Goal: Task Accomplishment & Management: Manage account settings

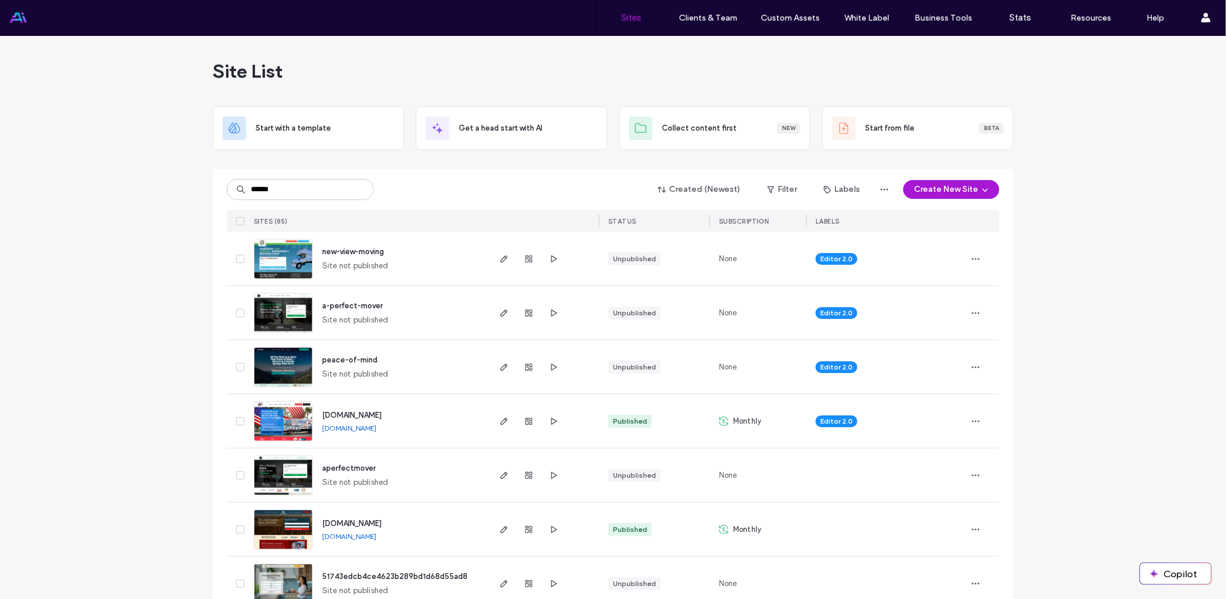
type input "******"
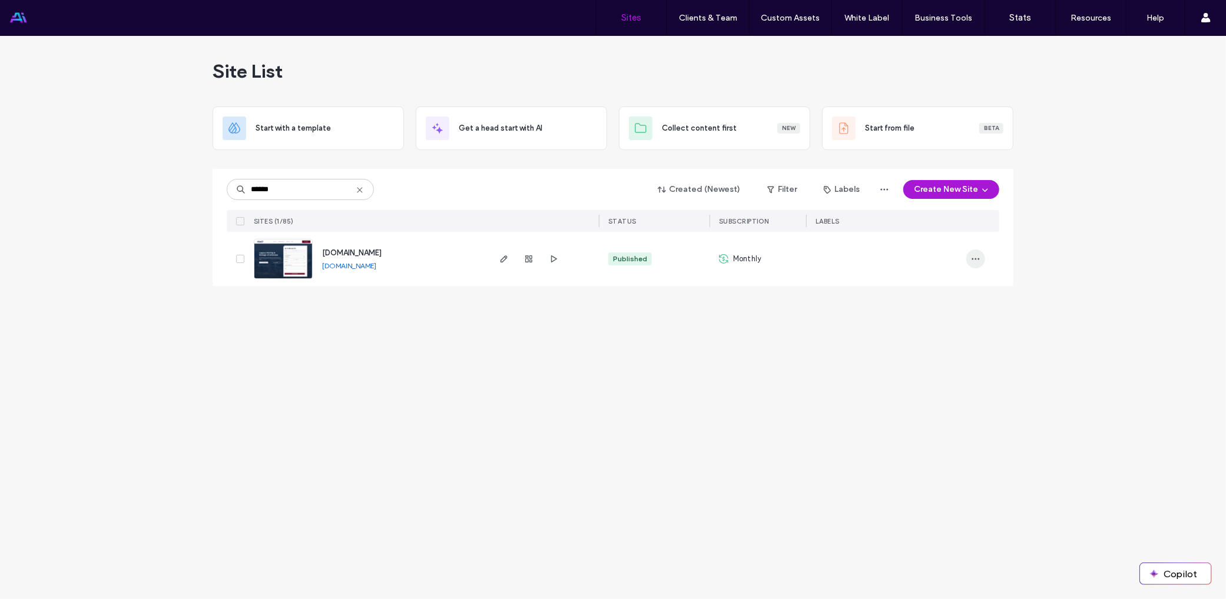
drag, startPoint x: 959, startPoint y: 261, endPoint x: 971, endPoint y: 261, distance: 11.8
click at [960, 261] on div at bounding box center [886, 259] width 160 height 54
click at [974, 260] on icon "button" at bounding box center [975, 258] width 9 height 9
click at [373, 260] on div "www.legacymovingarkansas.com www.legacymovingarkansas.com" at bounding box center [400, 259] width 175 height 54
click at [375, 250] on span "www.legacymovingarkansas.com" at bounding box center [351, 252] width 59 height 9
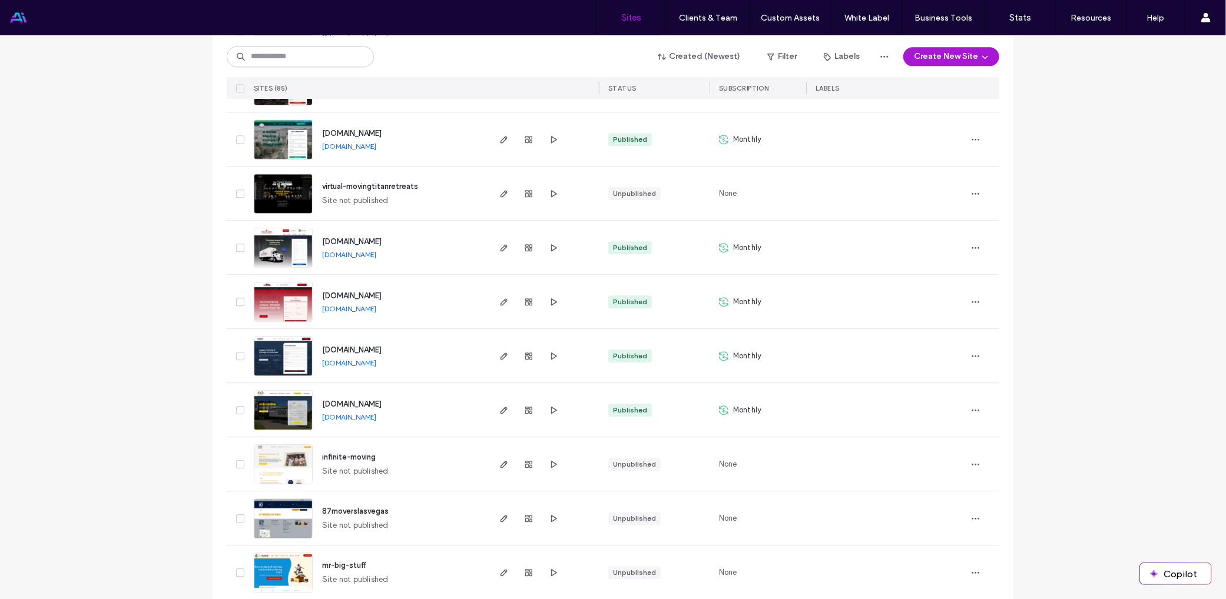
scroll to position [2002, 0]
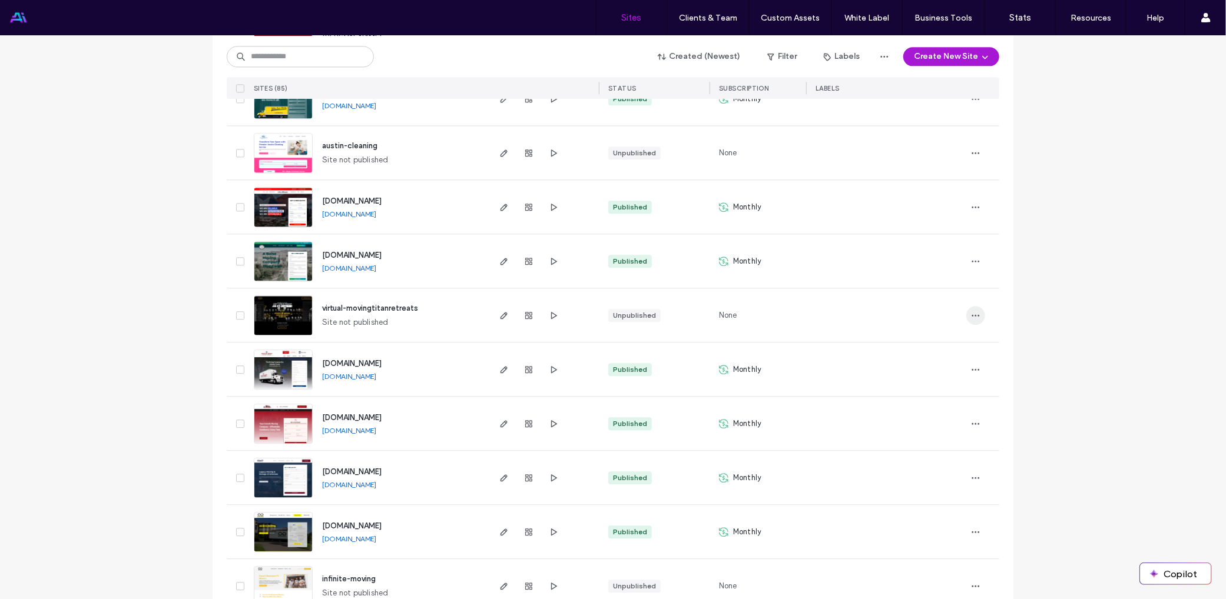
click at [971, 316] on icon "button" at bounding box center [975, 315] width 9 height 9
click at [991, 253] on div at bounding box center [982, 261] width 33 height 54
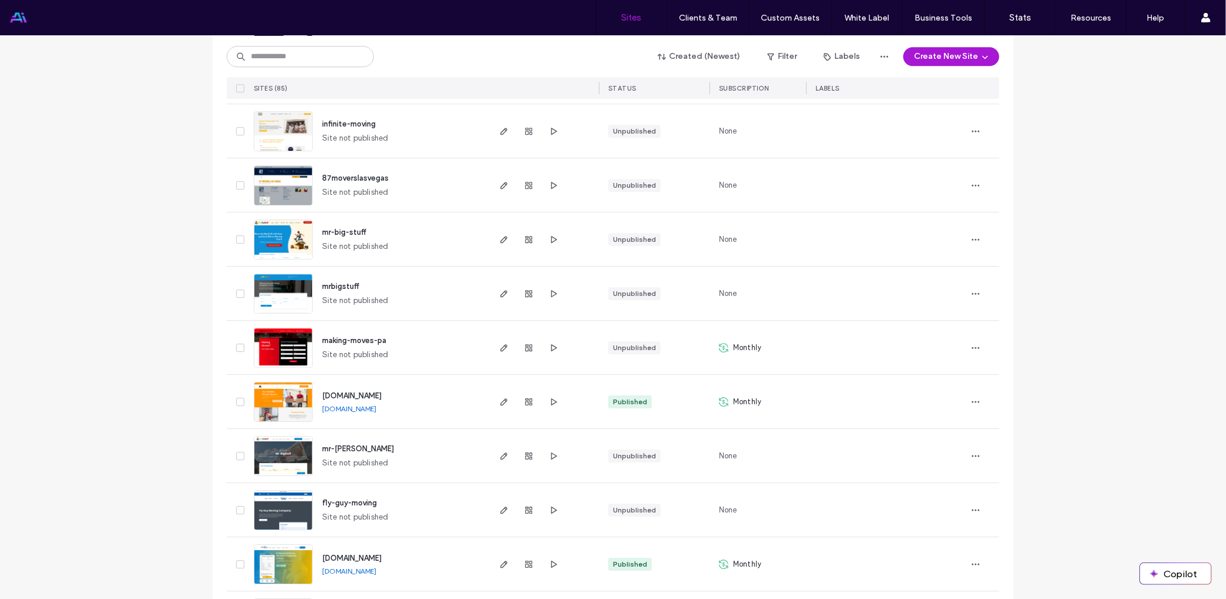
scroll to position [2590, 0]
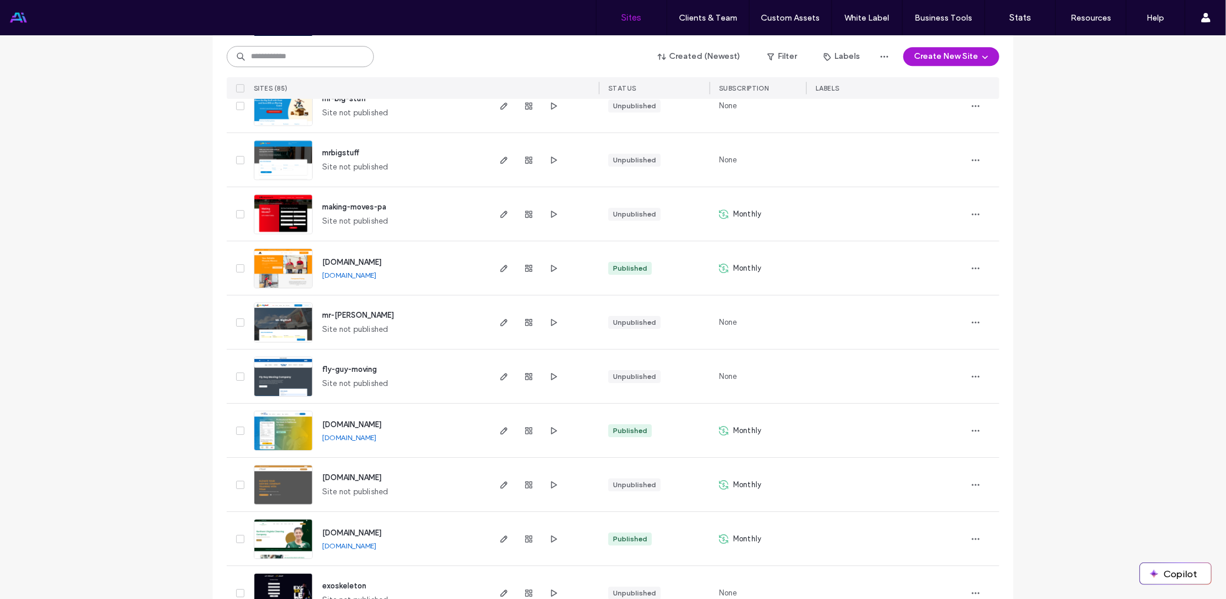
click at [313, 58] on input at bounding box center [300, 56] width 147 height 21
type input "******"
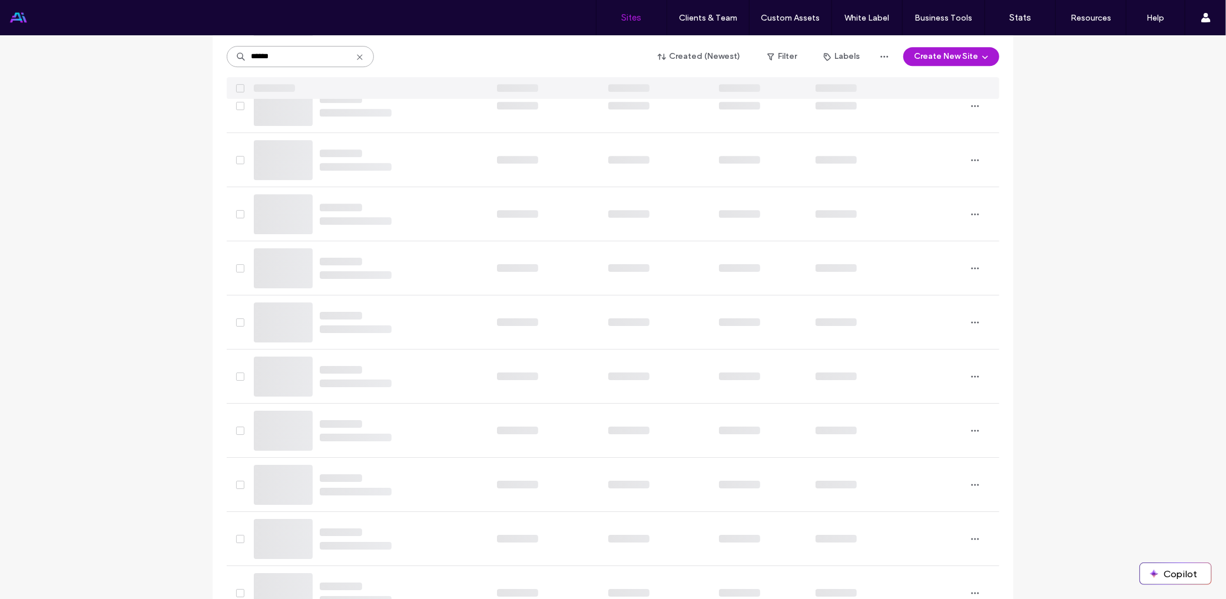
scroll to position [0, 0]
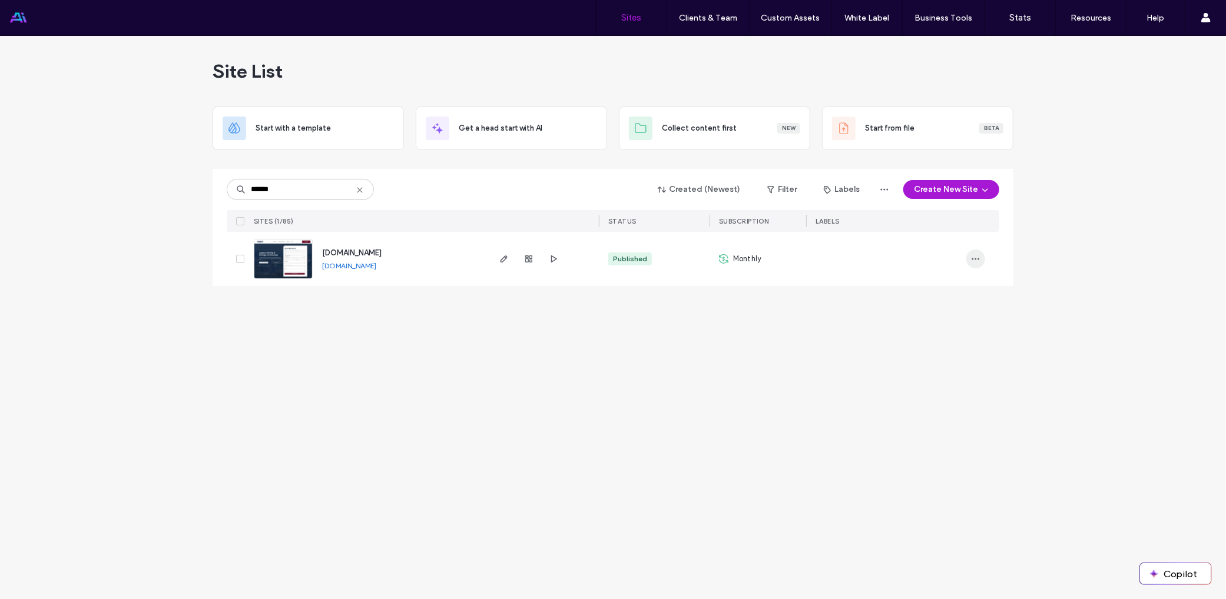
click at [974, 258] on icon "button" at bounding box center [975, 258] width 9 height 9
click at [905, 381] on span "Site Dashboard" at bounding box center [930, 387] width 57 height 12
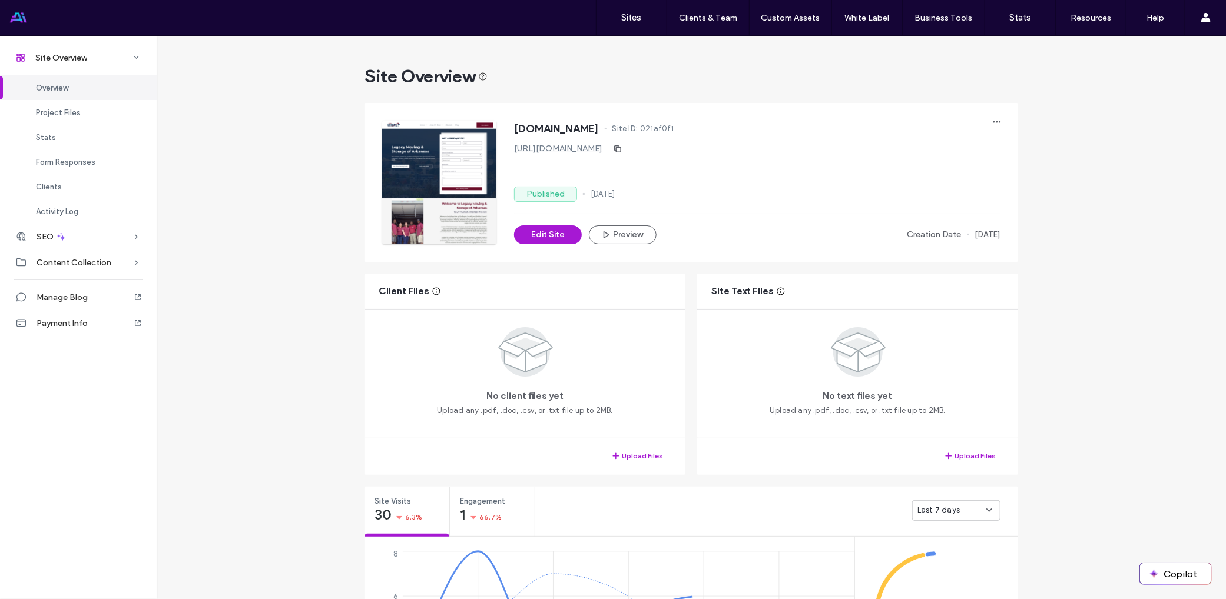
click at [988, 109] on div "www.legacymovingarkansas.com Site ID: 021af0f1 https://www.legacymovingarkansas…" at bounding box center [700, 173] width 636 height 141
click at [991, 115] on span "button" at bounding box center [996, 121] width 19 height 19
click at [761, 174] on div "www.legacymovingarkansas.com Site ID: 021af0f1 https://www.legacymovingarkansas…" at bounding box center [757, 183] width 486 height 124
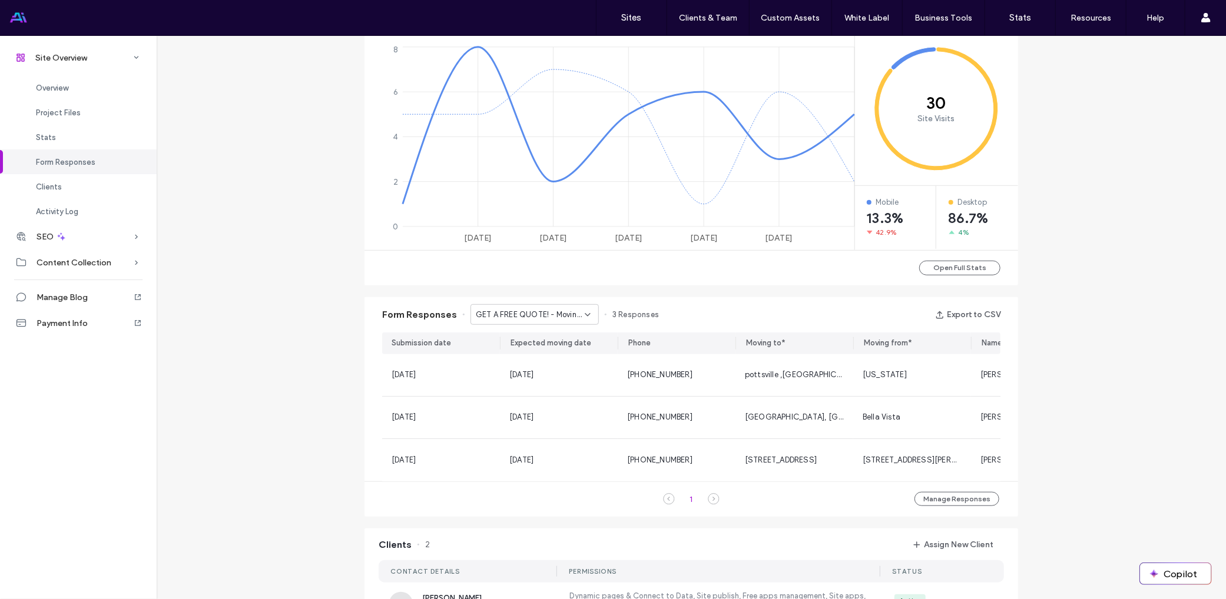
scroll to position [648, 0]
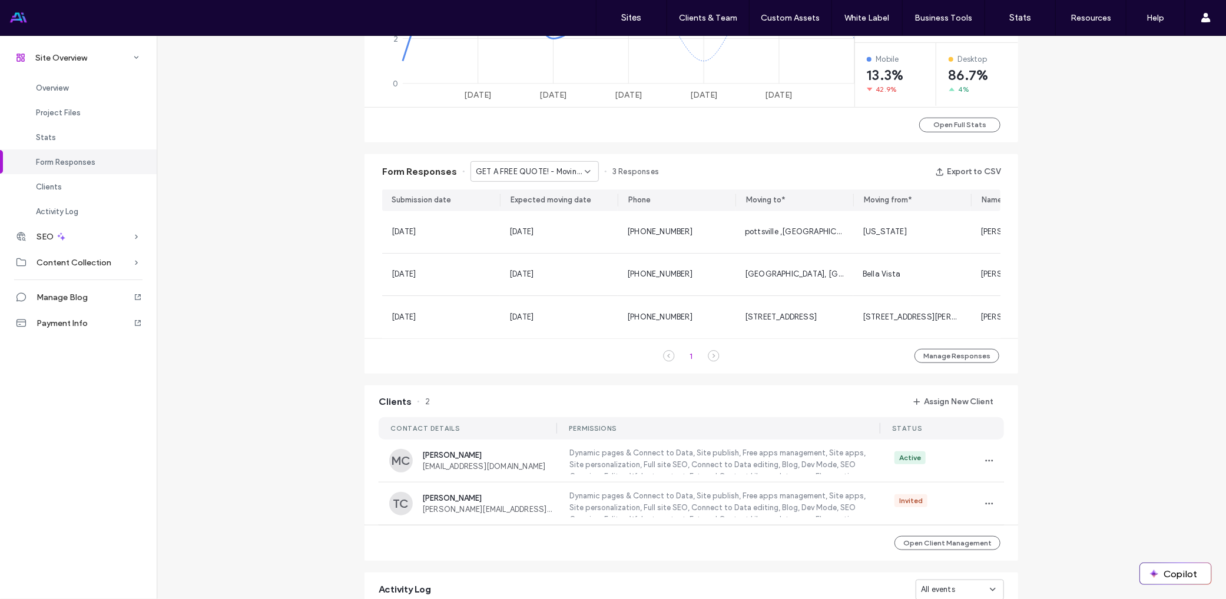
click at [549, 169] on span "GET A FREE QUOTE! - Moving Services for Seniors page" at bounding box center [530, 172] width 109 height 12
click at [255, 164] on div "Site Overview www.legacymovingarkansas.com Site ID: 021af0f1 https://www.legacy…" at bounding box center [691, 147] width 1069 height 1518
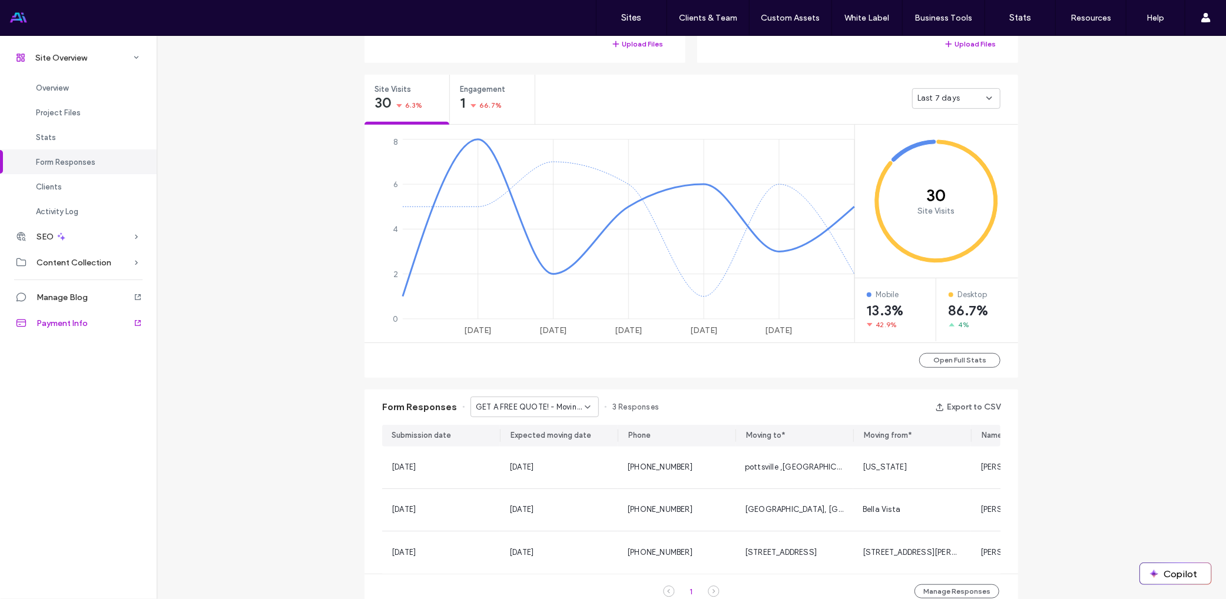
click at [90, 327] on div "Payment Info" at bounding box center [78, 323] width 157 height 26
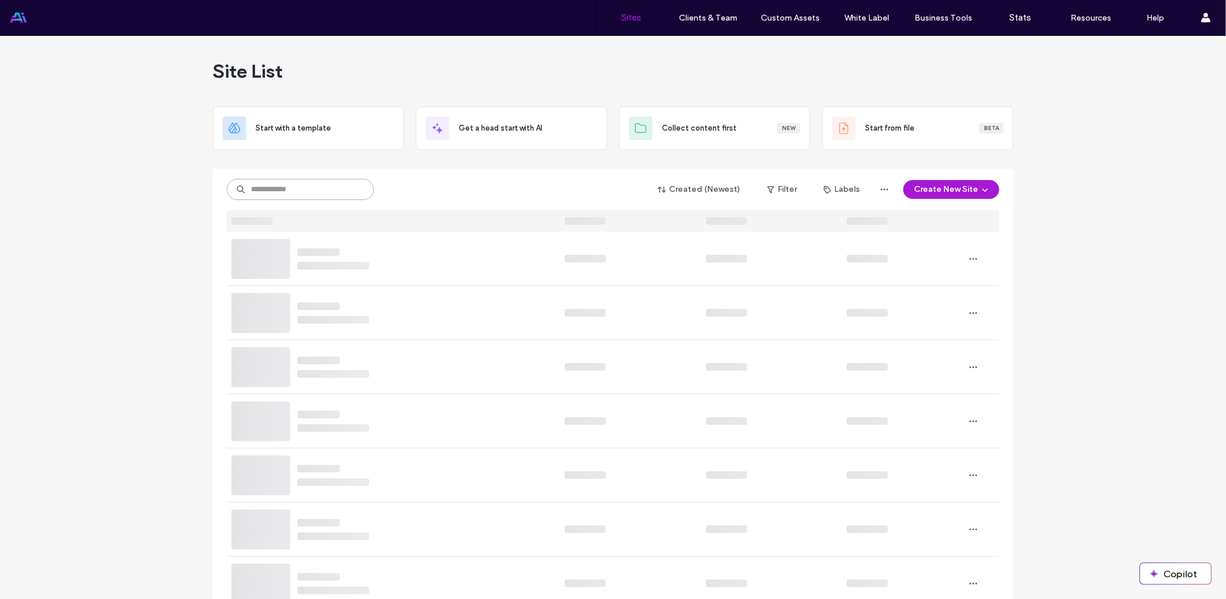
click at [306, 193] on input at bounding box center [300, 189] width 147 height 21
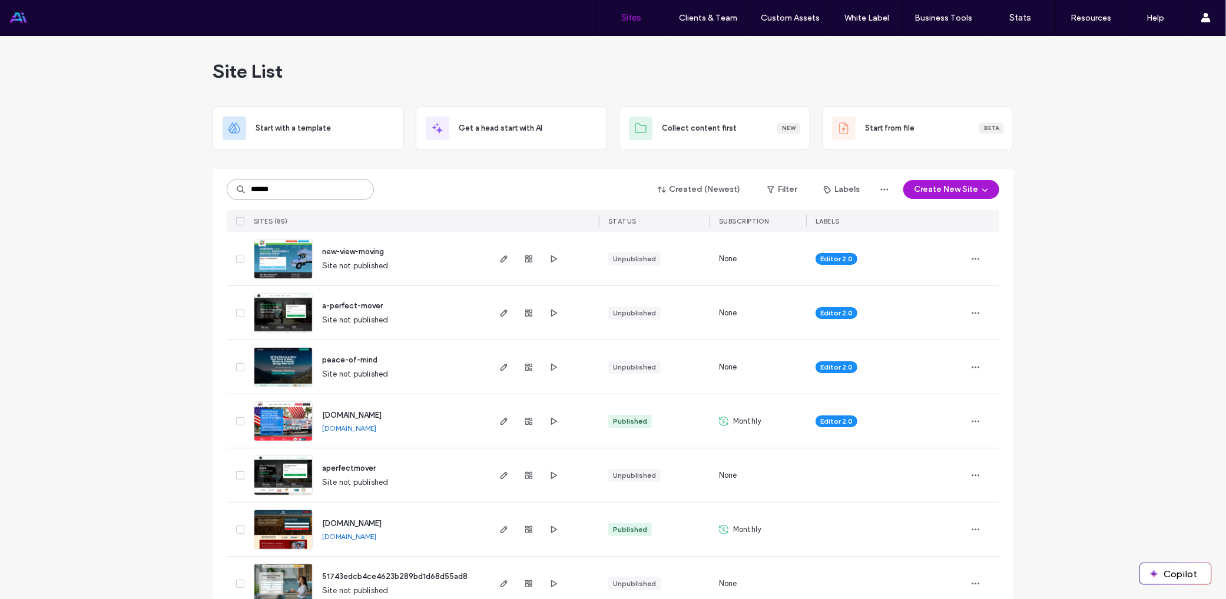
type input "******"
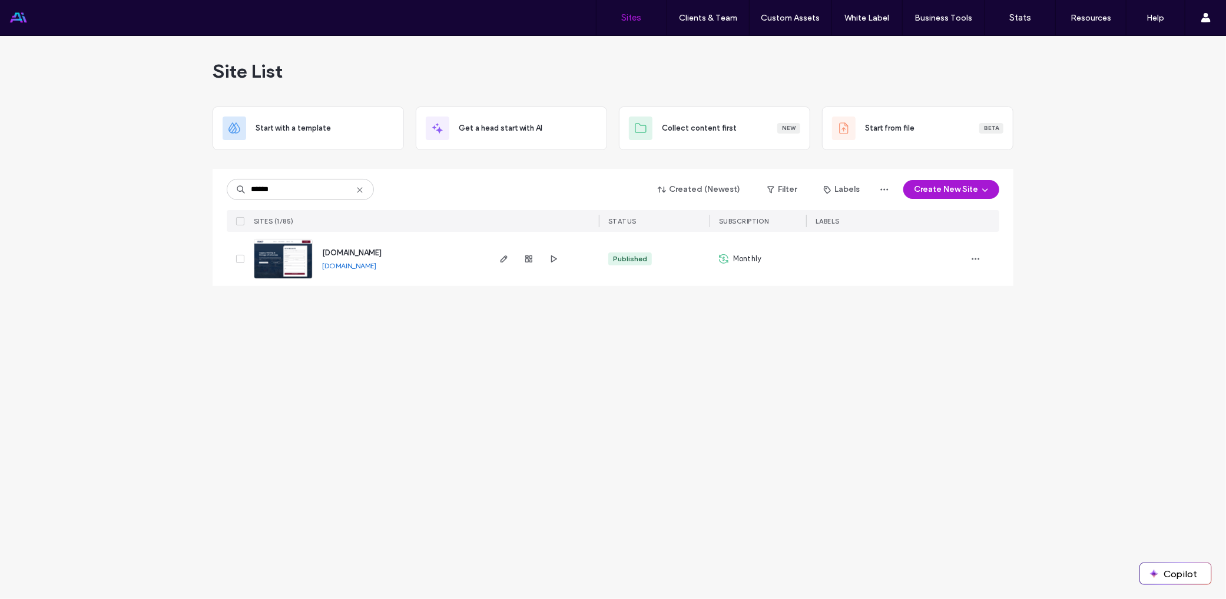
click at [964, 253] on div at bounding box center [886, 259] width 160 height 54
click at [973, 254] on icon "button" at bounding box center [975, 258] width 9 height 9
click at [356, 352] on div "Site List Start with a template Get a head start with AI Collect content first …" at bounding box center [613, 317] width 1226 height 563
click at [235, 261] on div at bounding box center [238, 259] width 22 height 54
click at [238, 258] on icon at bounding box center [240, 259] width 5 height 4
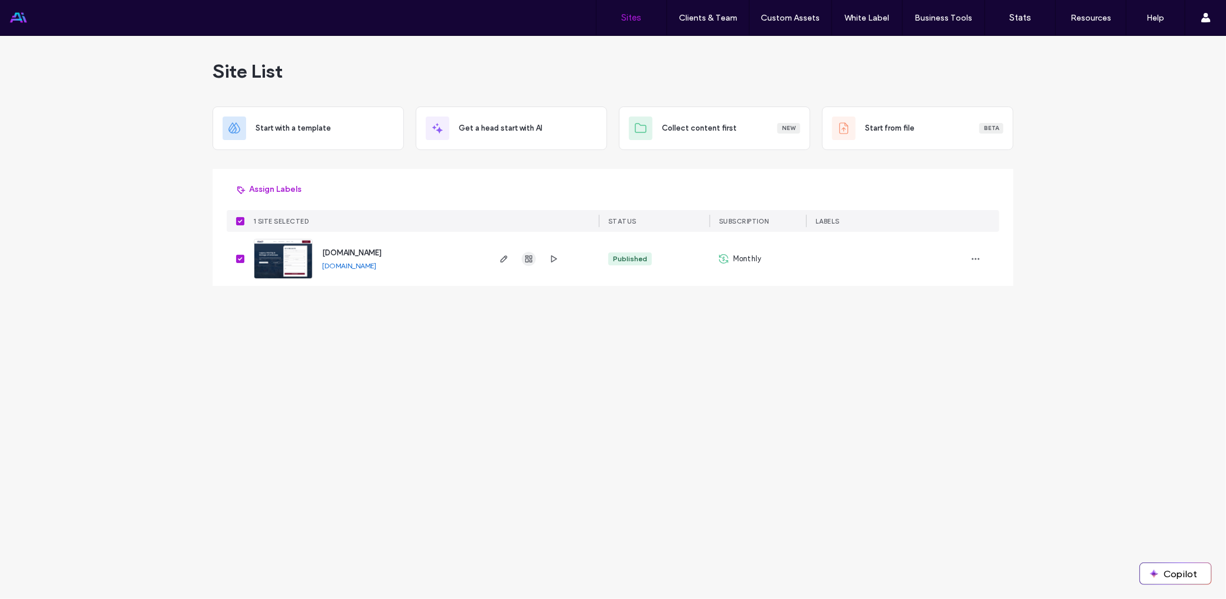
click at [523, 258] on span "button" at bounding box center [529, 259] width 14 height 14
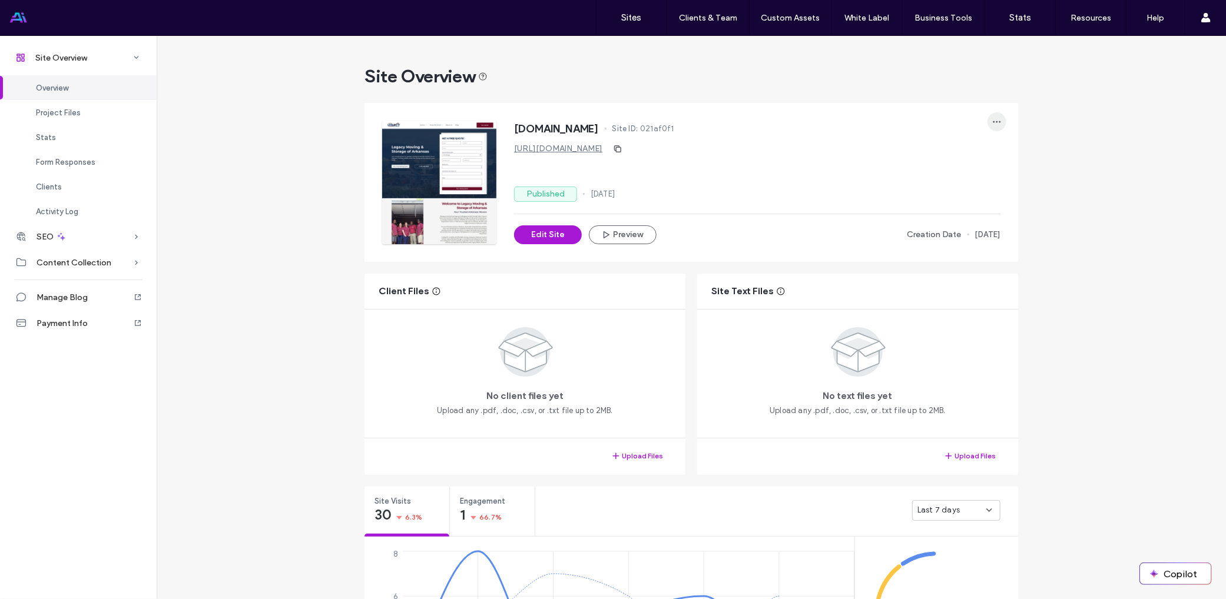
click at [992, 121] on icon "button" at bounding box center [996, 121] width 9 height 9
click at [758, 201] on div "Published 26 May, 2025" at bounding box center [757, 194] width 486 height 15
click at [529, 195] on label "Published" at bounding box center [545, 194] width 63 height 15
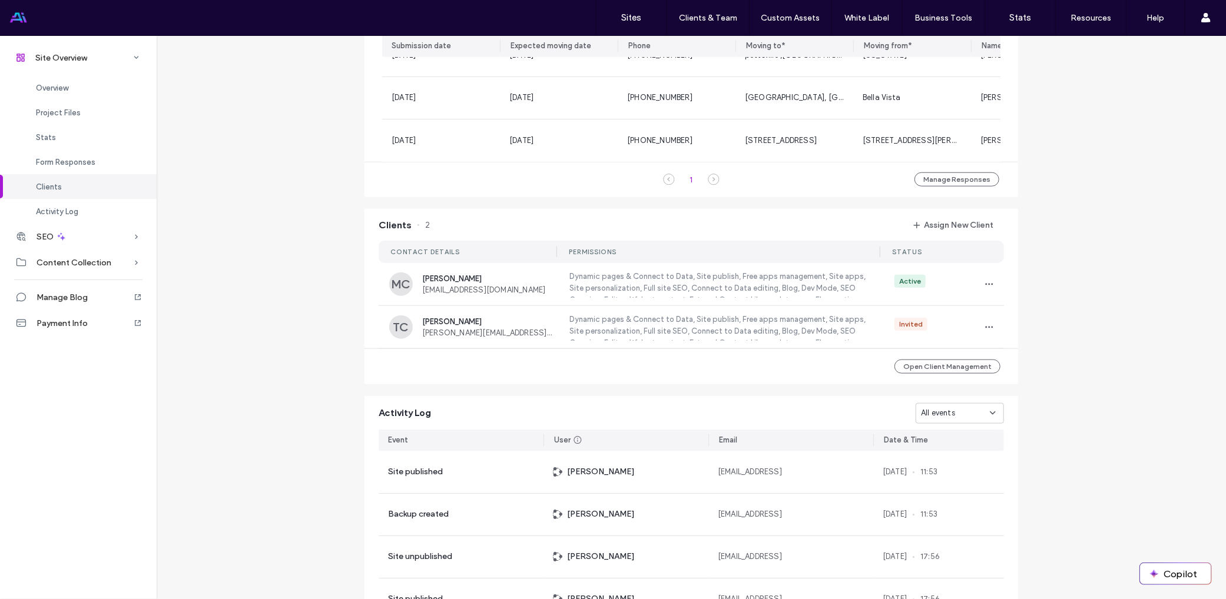
scroll to position [991, 0]
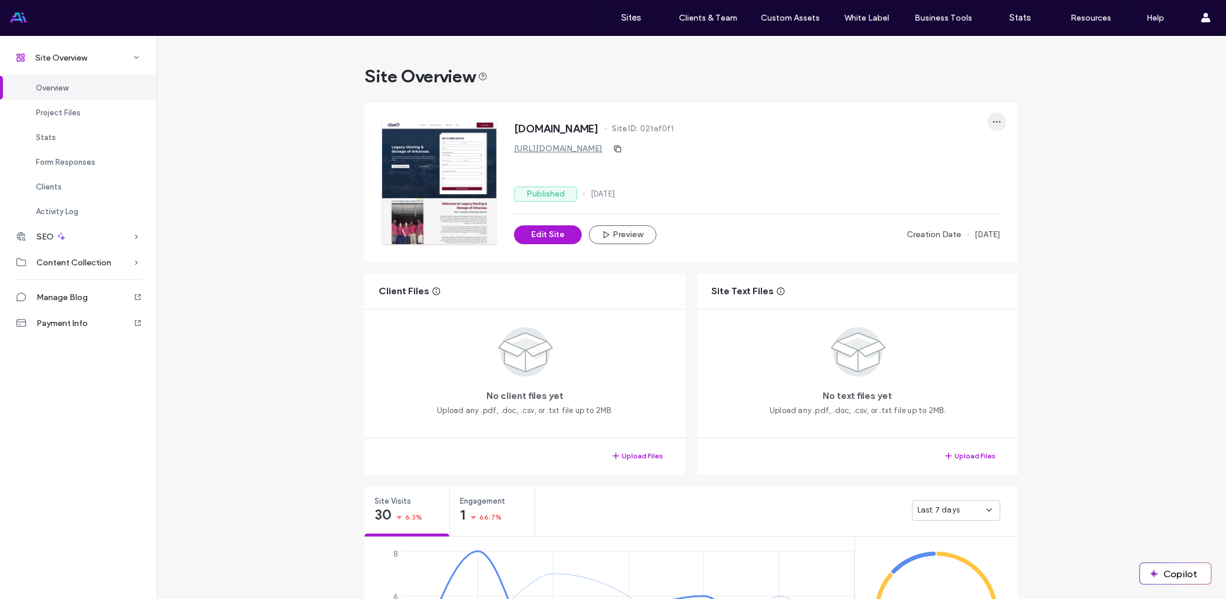
click at [993, 117] on icon "button" at bounding box center [996, 121] width 9 height 9
click at [547, 189] on label "Published" at bounding box center [545, 194] width 63 height 15
click at [549, 234] on button "Edit Site" at bounding box center [548, 234] width 68 height 19
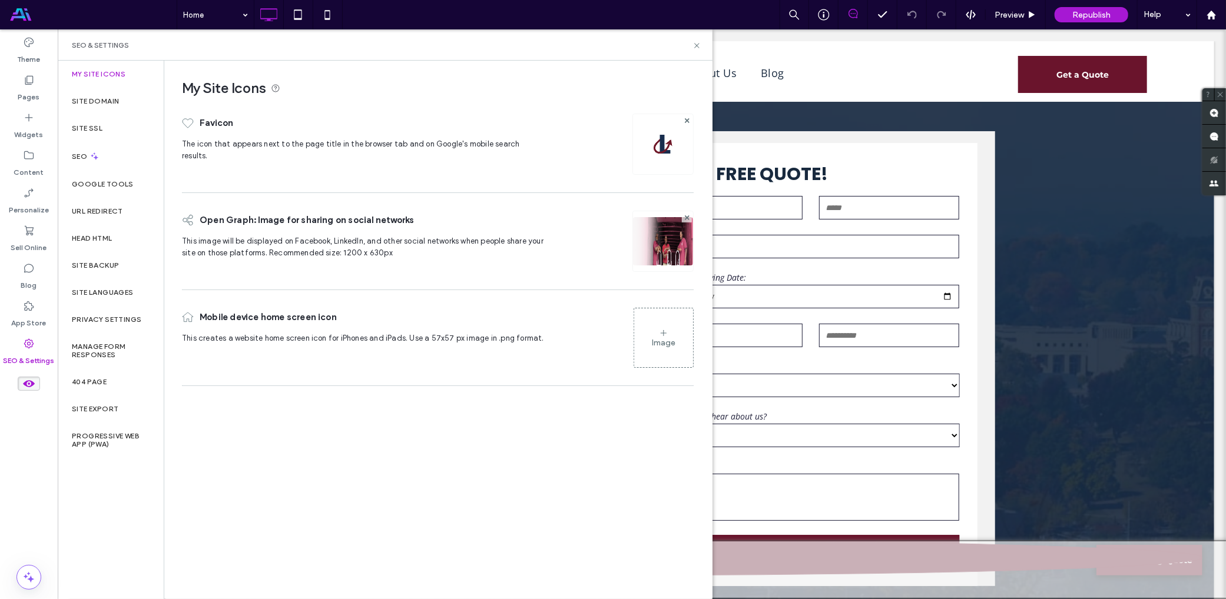
click at [117, 85] on div "My Site Icons" at bounding box center [111, 74] width 106 height 27
click at [115, 96] on div "Site Domain" at bounding box center [111, 101] width 106 height 27
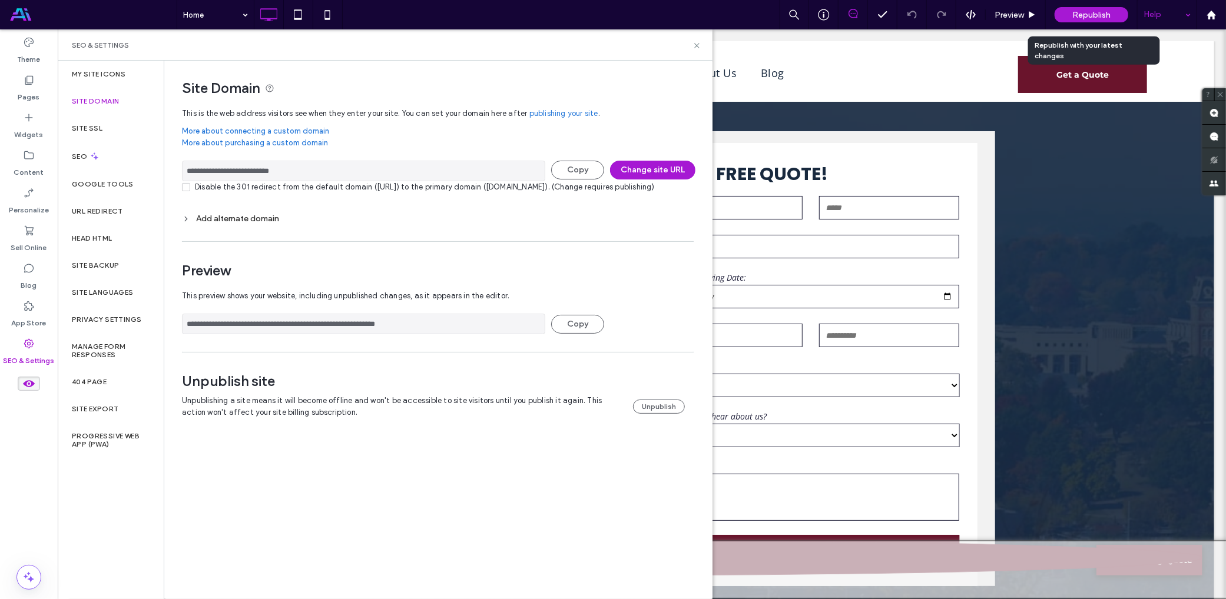
click at [1150, 20] on div "Help" at bounding box center [1166, 14] width 59 height 29
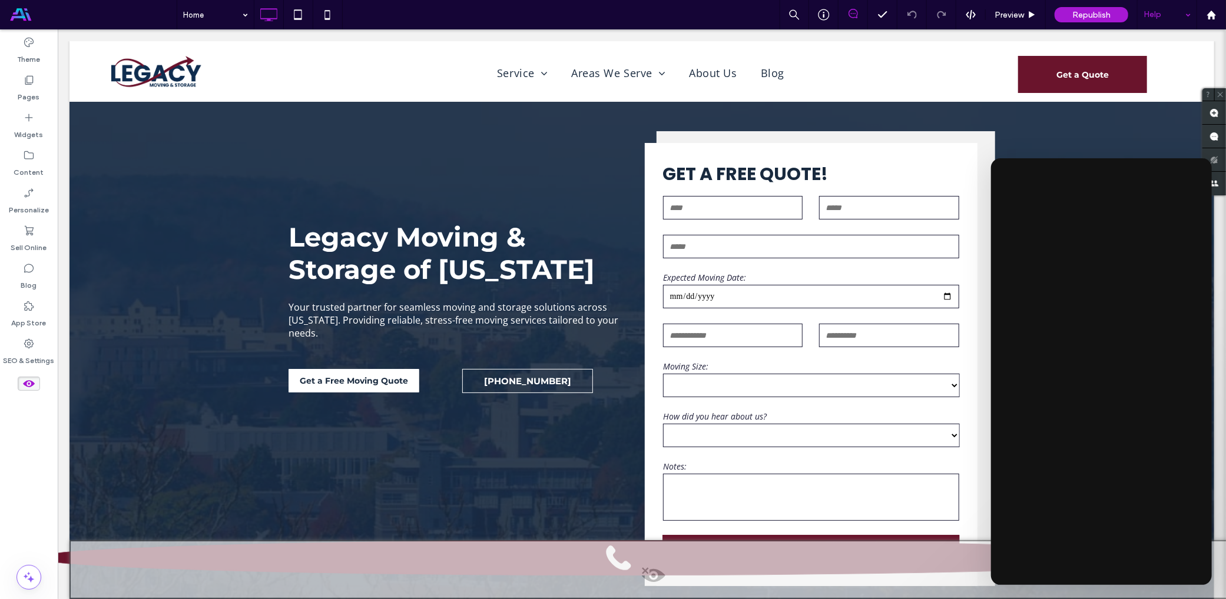
click at [1192, 14] on div "Help" at bounding box center [1166, 14] width 59 height 29
click at [31, 387] on icon at bounding box center [28, 383] width 13 height 13
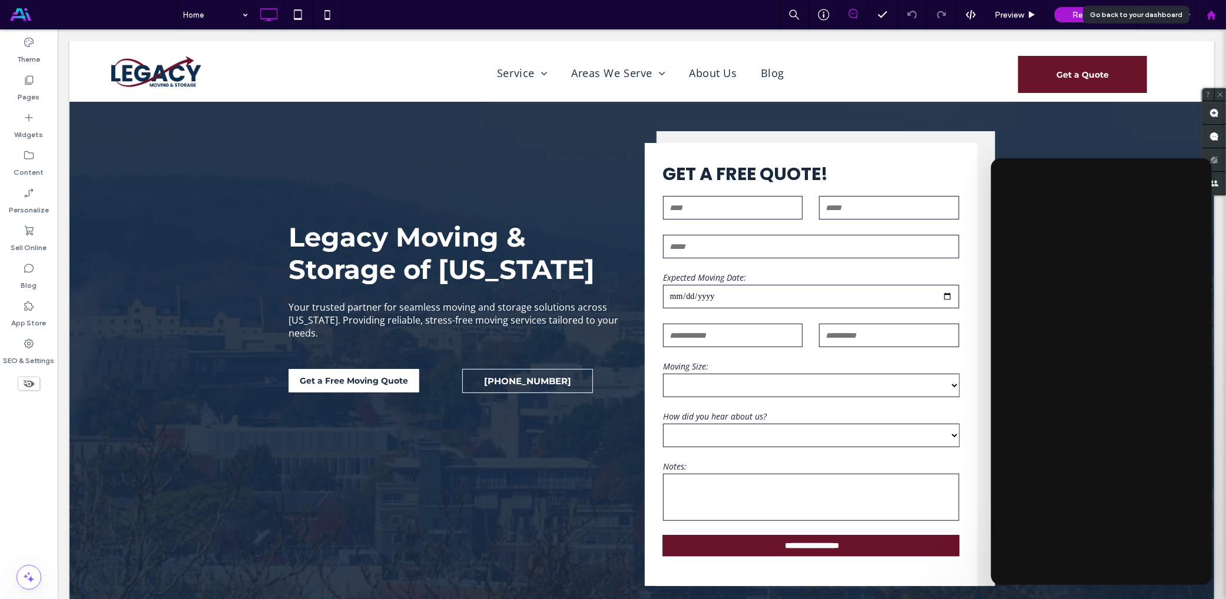
click at [1213, 15] on use at bounding box center [1210, 14] width 9 height 9
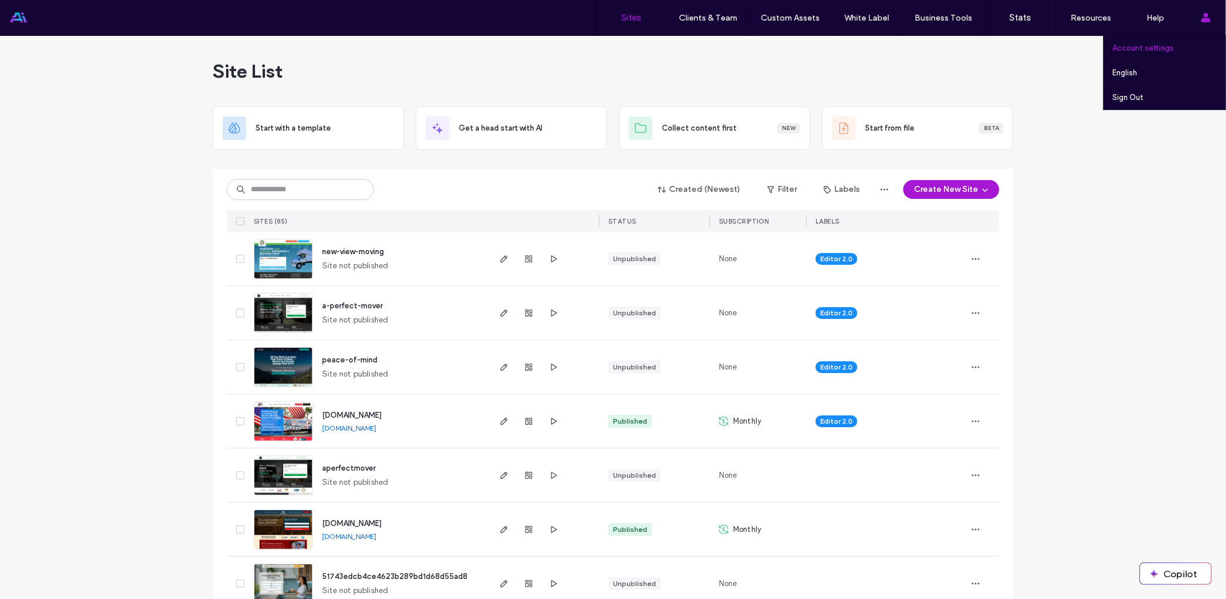
click at [1194, 47] on link "Account settings" at bounding box center [1169, 48] width 114 height 24
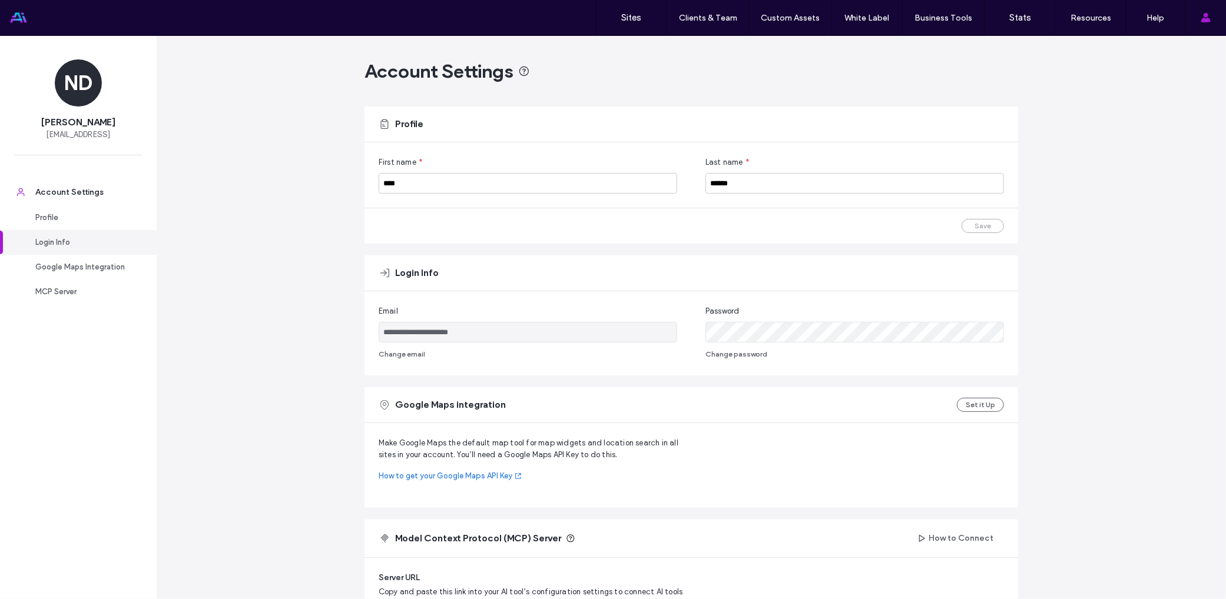
scroll to position [170, 0]
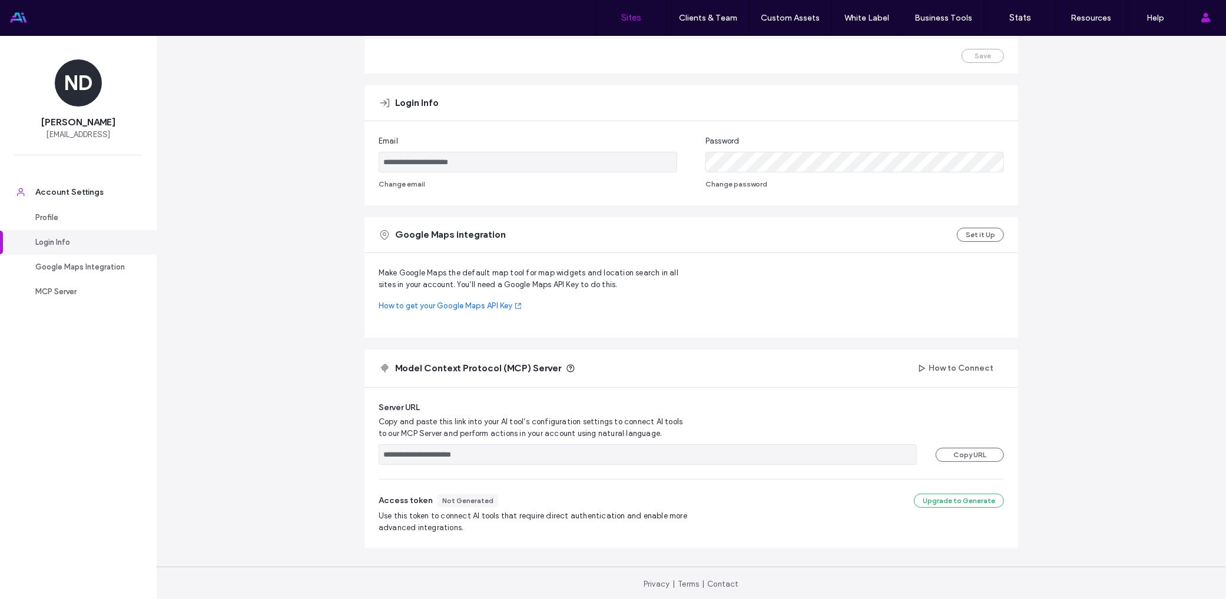
click at [640, 18] on label "Sites" at bounding box center [632, 17] width 20 height 11
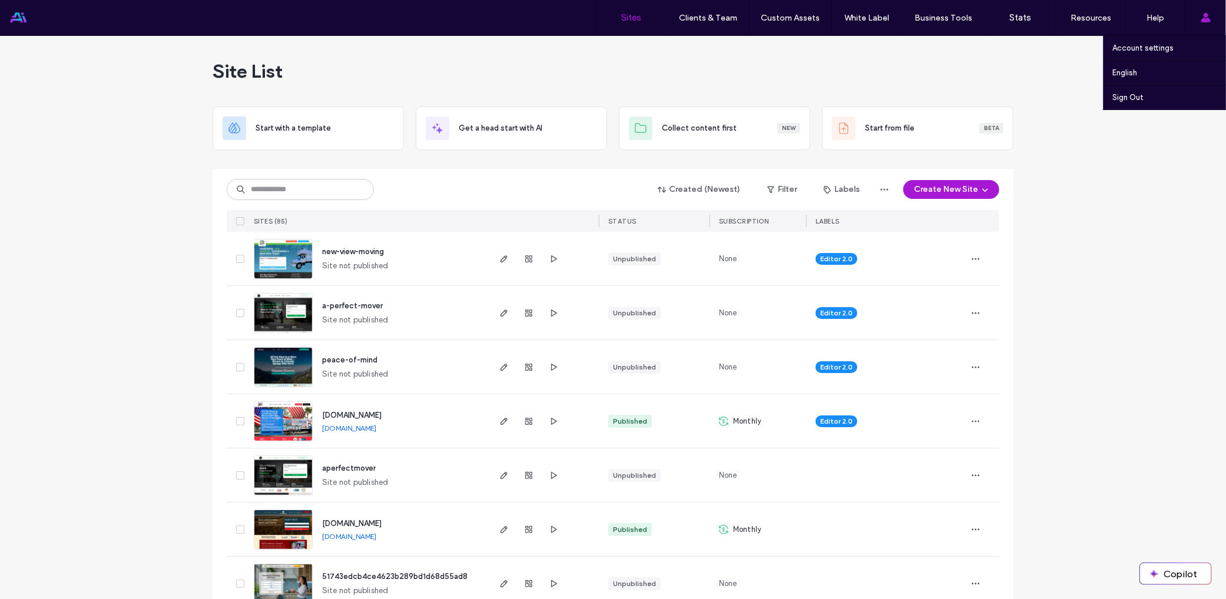
click at [1207, 19] on use at bounding box center [1204, 17] width 9 height 9
click at [1203, 19] on use at bounding box center [1204, 17] width 9 height 9
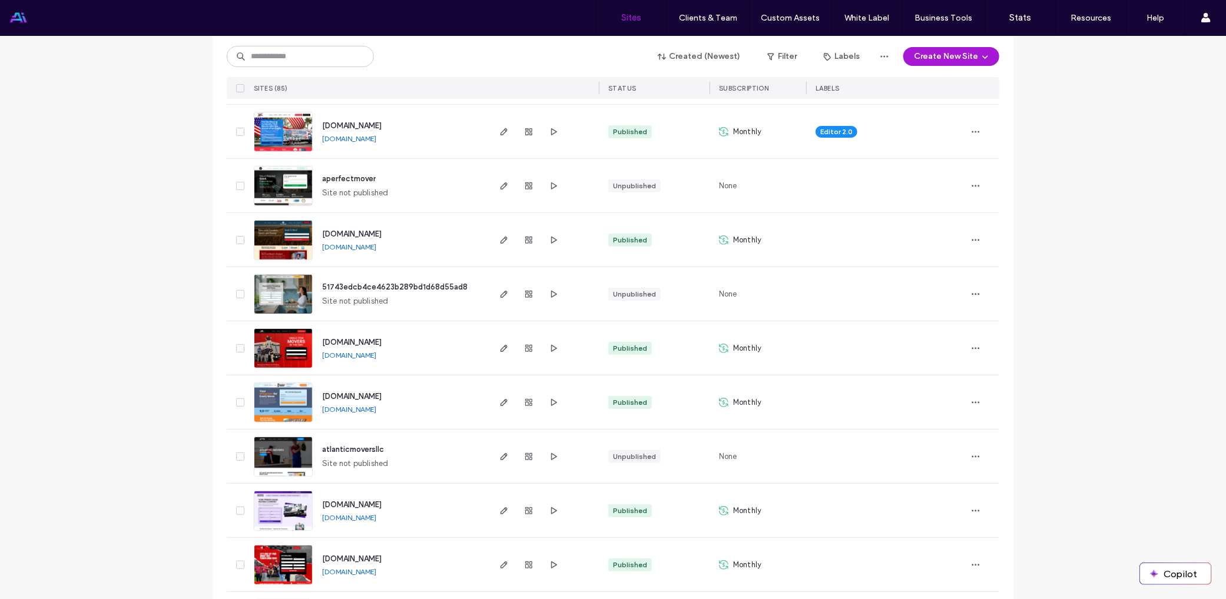
scroll to position [294, 0]
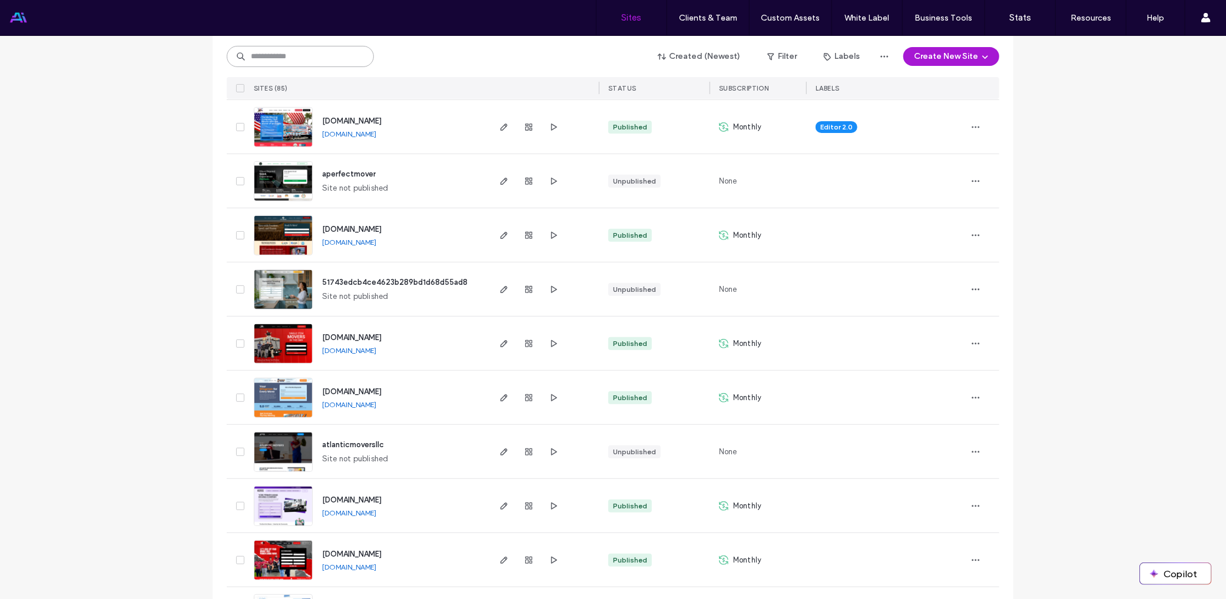
click at [272, 57] on input at bounding box center [300, 56] width 147 height 21
type input "******"
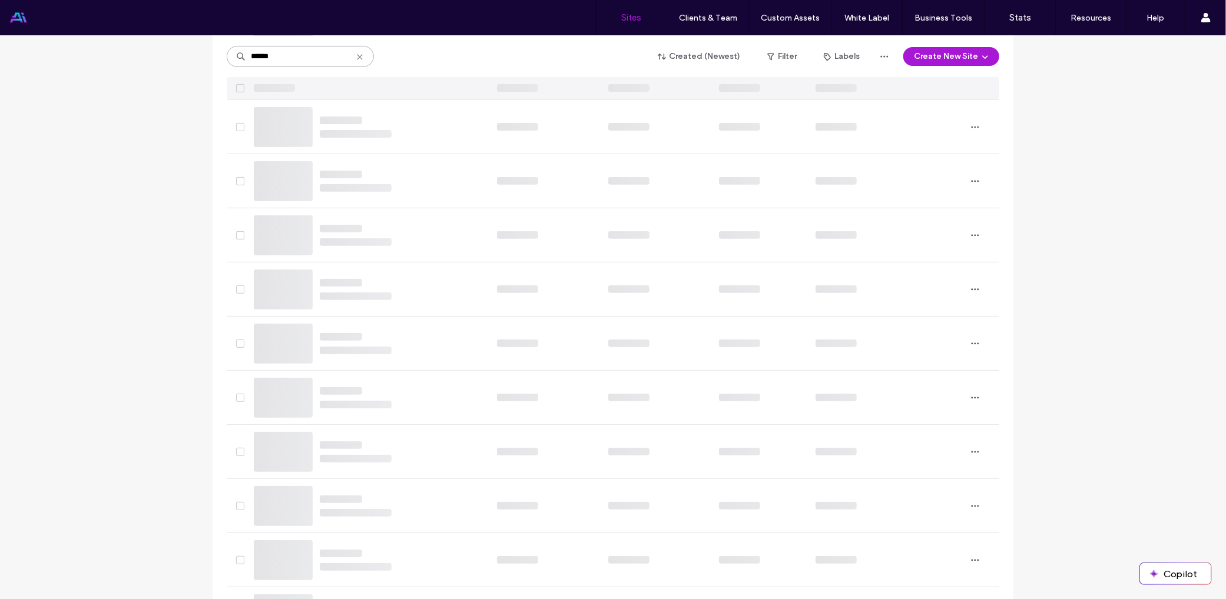
scroll to position [0, 0]
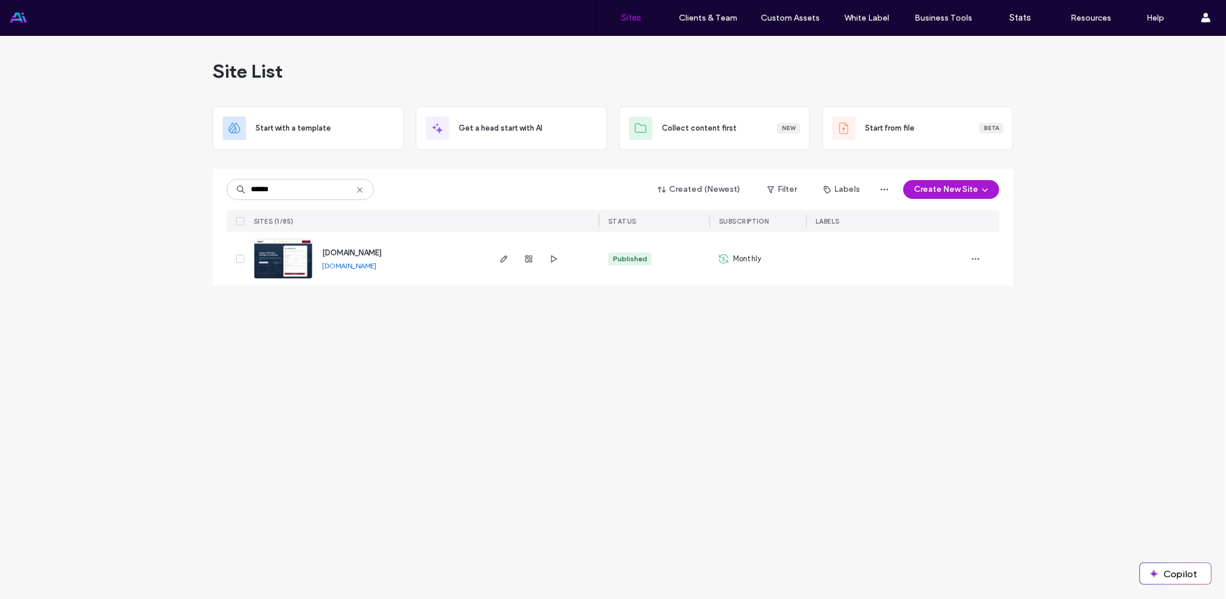
click at [729, 256] on div "Monthly" at bounding box center [740, 259] width 42 height 12
drag, startPoint x: 711, startPoint y: 258, endPoint x: 721, endPoint y: 259, distance: 9.4
click at [712, 259] on div "Monthly" at bounding box center [757, 259] width 97 height 54
click at [721, 259] on icon at bounding box center [723, 258] width 9 height 9
click at [724, 258] on icon at bounding box center [723, 258] width 9 height 9
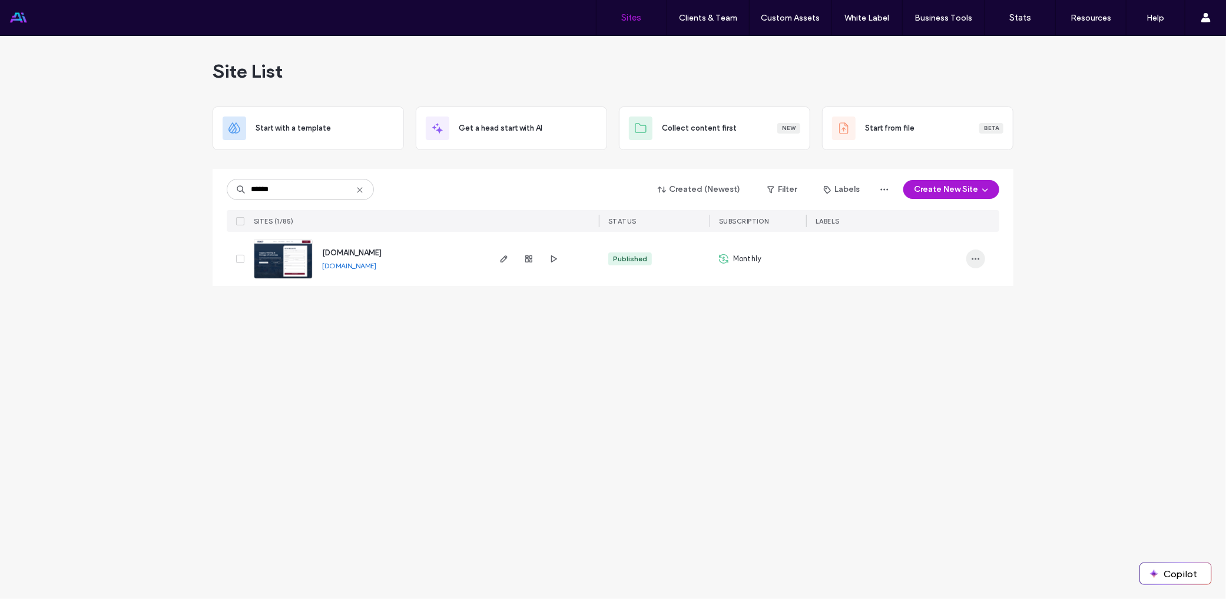
click at [981, 260] on span "button" at bounding box center [975, 259] width 19 height 19
click at [234, 262] on div at bounding box center [238, 259] width 22 height 54
click at [236, 259] on span at bounding box center [240, 259] width 8 height 8
click at [989, 256] on div at bounding box center [982, 259] width 33 height 54
click at [983, 258] on span "button" at bounding box center [975, 259] width 19 height 19
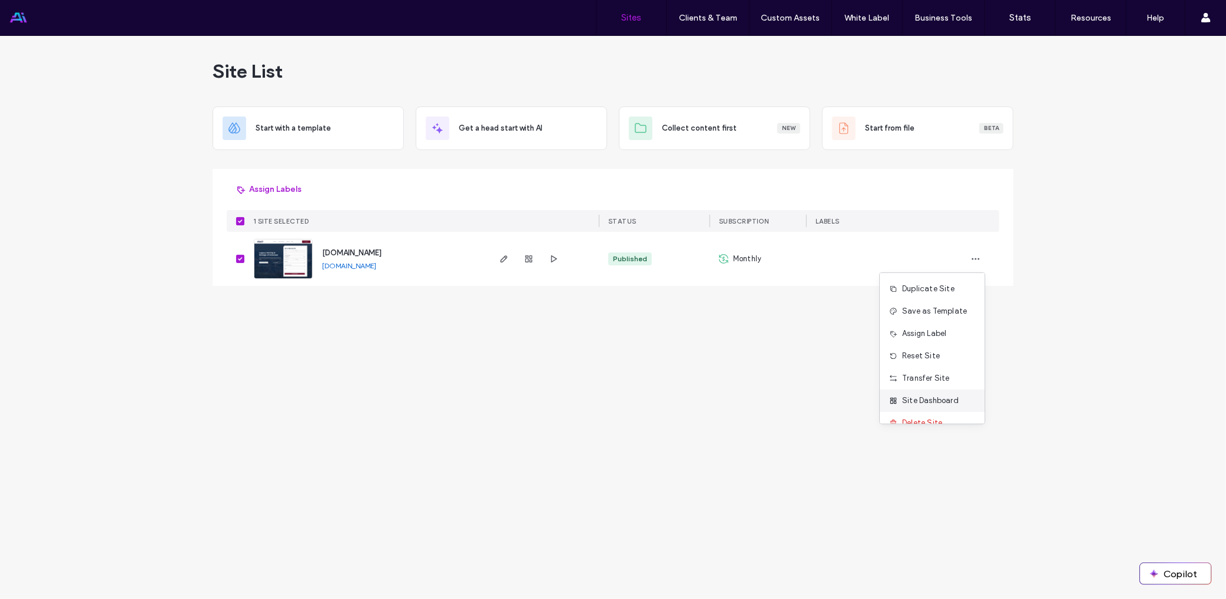
click at [917, 395] on span "Site Dashboard" at bounding box center [930, 401] width 57 height 12
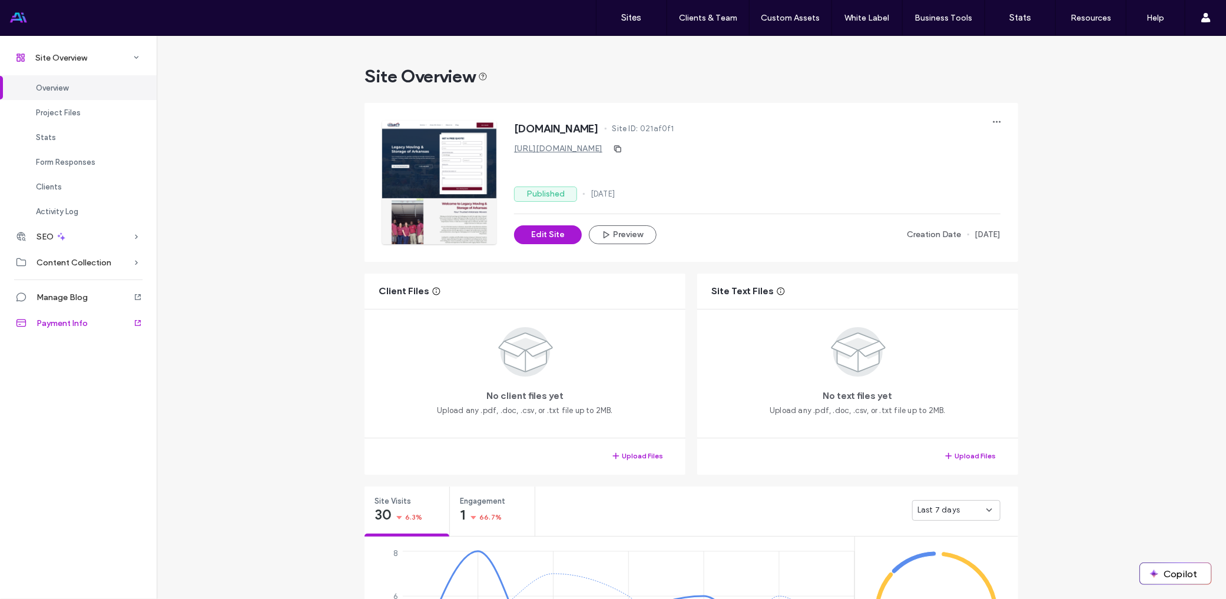
click at [89, 326] on div "Payment Info" at bounding box center [78, 323] width 157 height 26
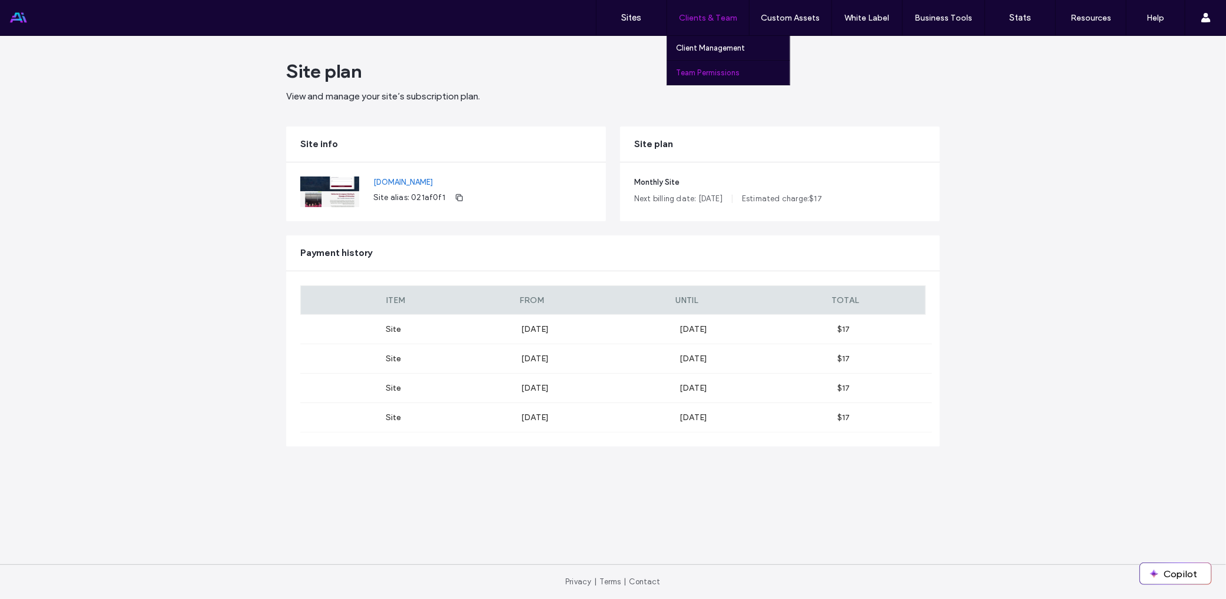
click at [696, 67] on link "Team Permissions" at bounding box center [733, 73] width 114 height 24
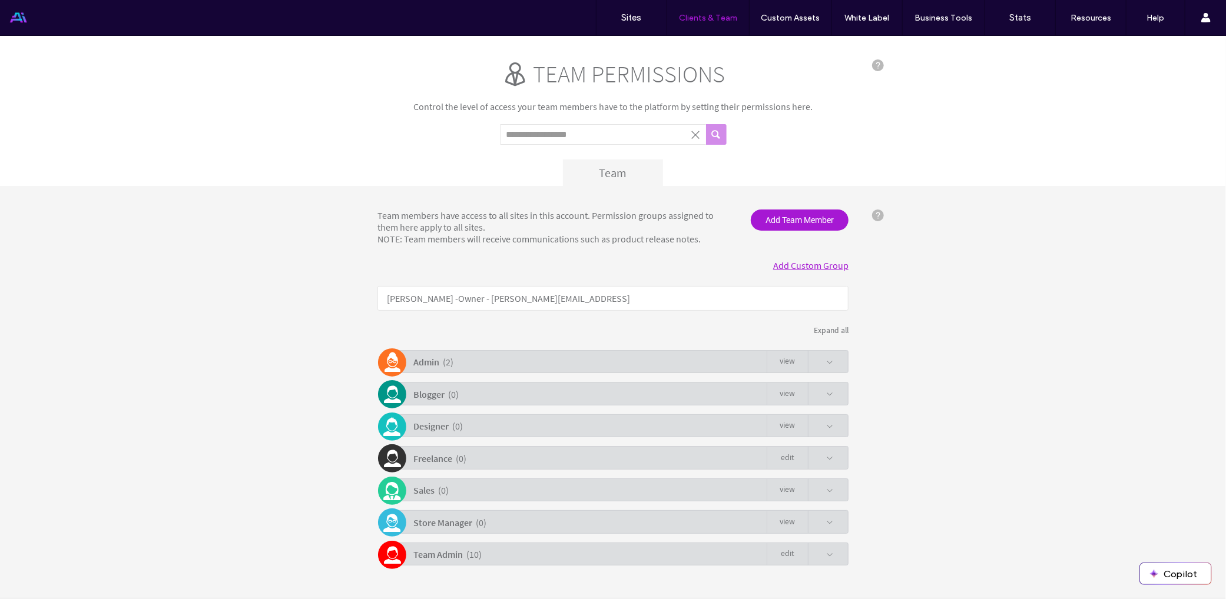
click at [511, 362] on div "Admin ( 2 ) view" at bounding box center [615, 361] width 465 height 23
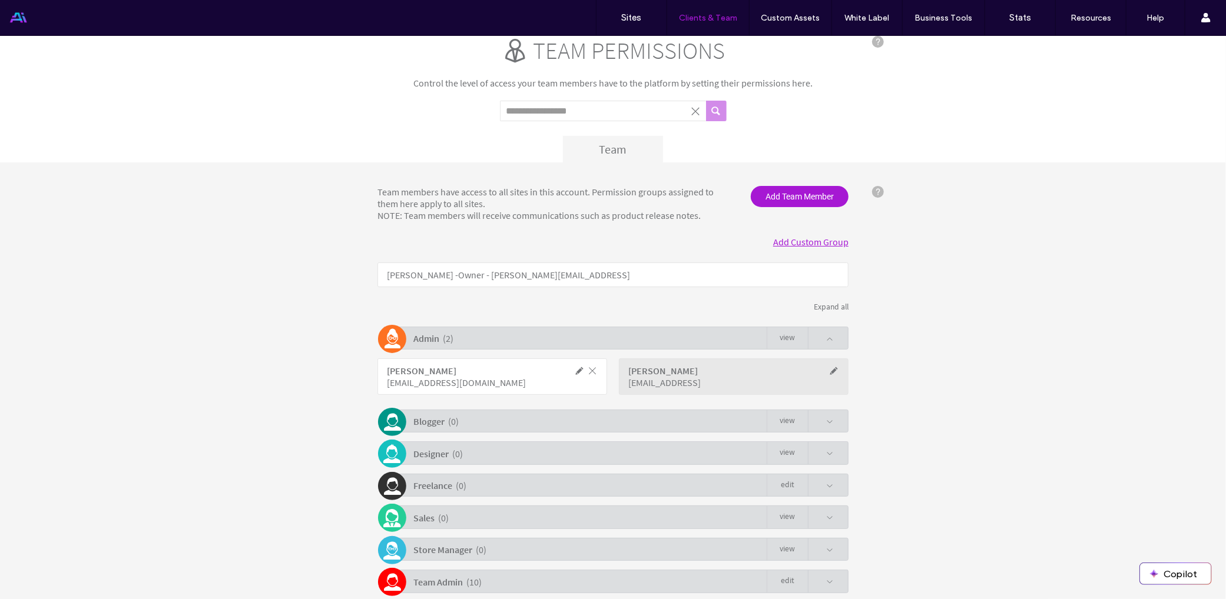
scroll to position [11, 0]
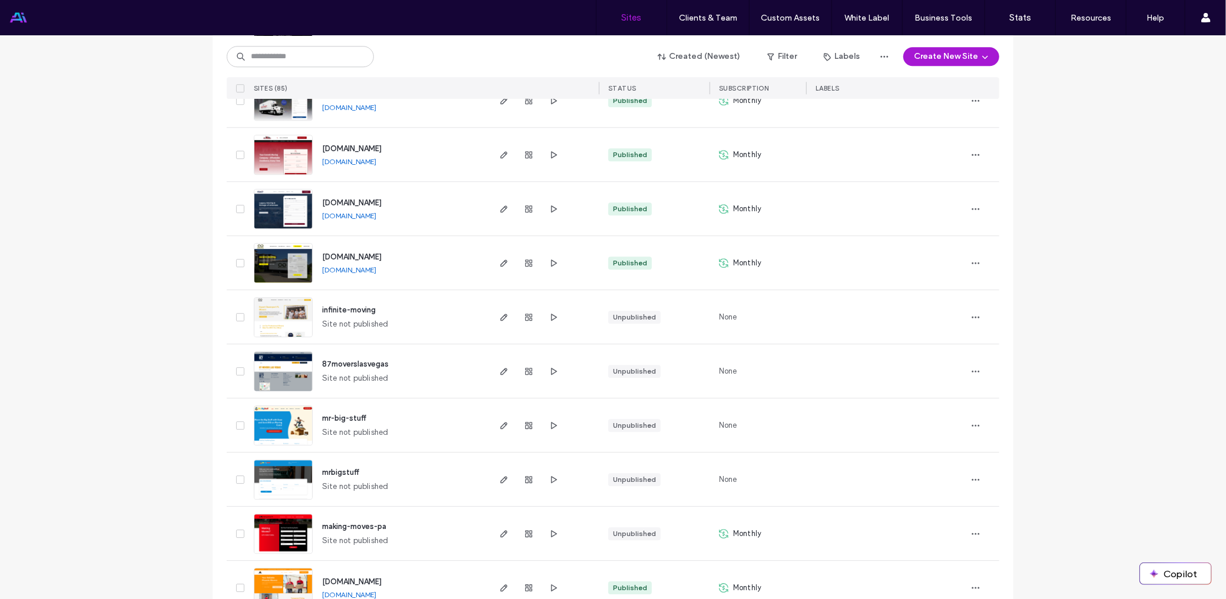
scroll to position [2296, 0]
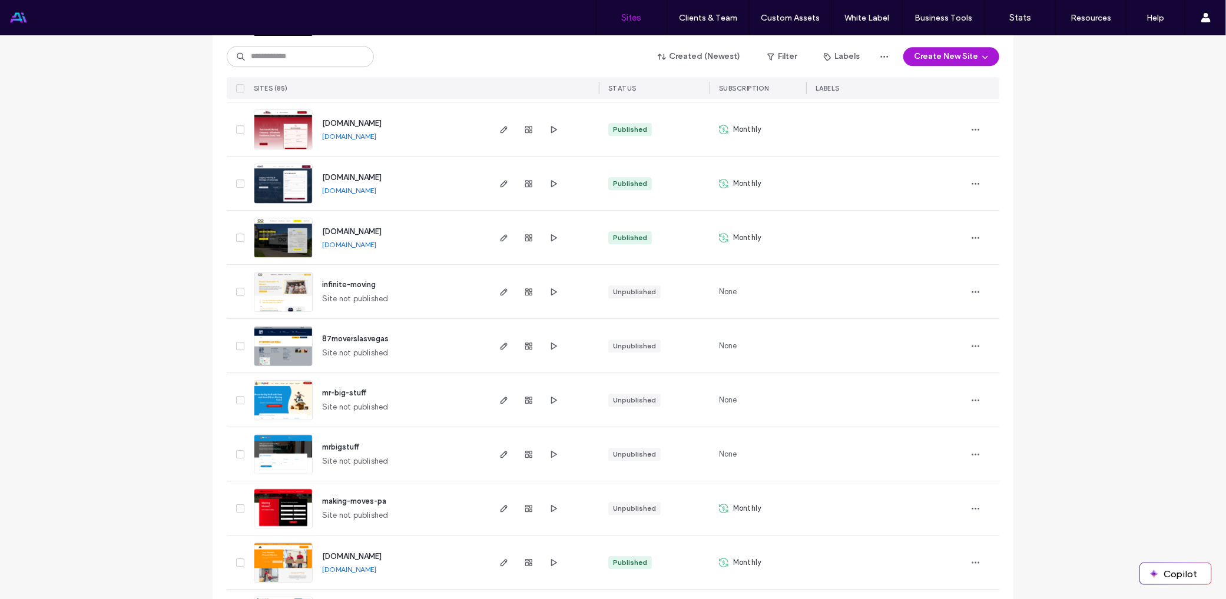
click at [618, 181] on div "Published" at bounding box center [630, 183] width 34 height 11
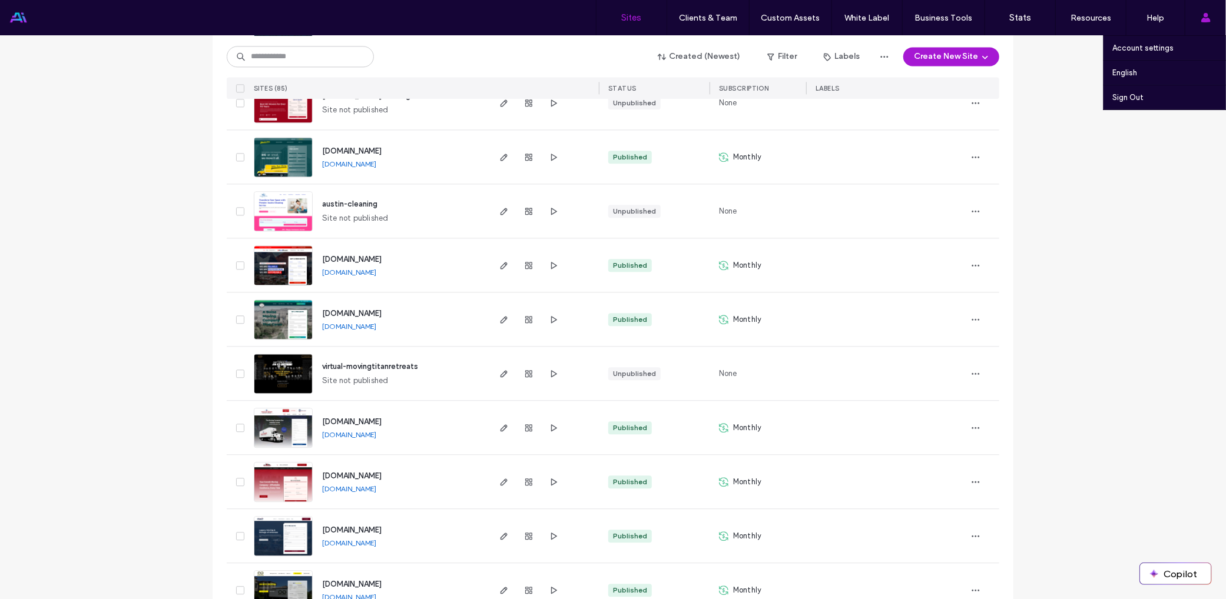
scroll to position [1943, 0]
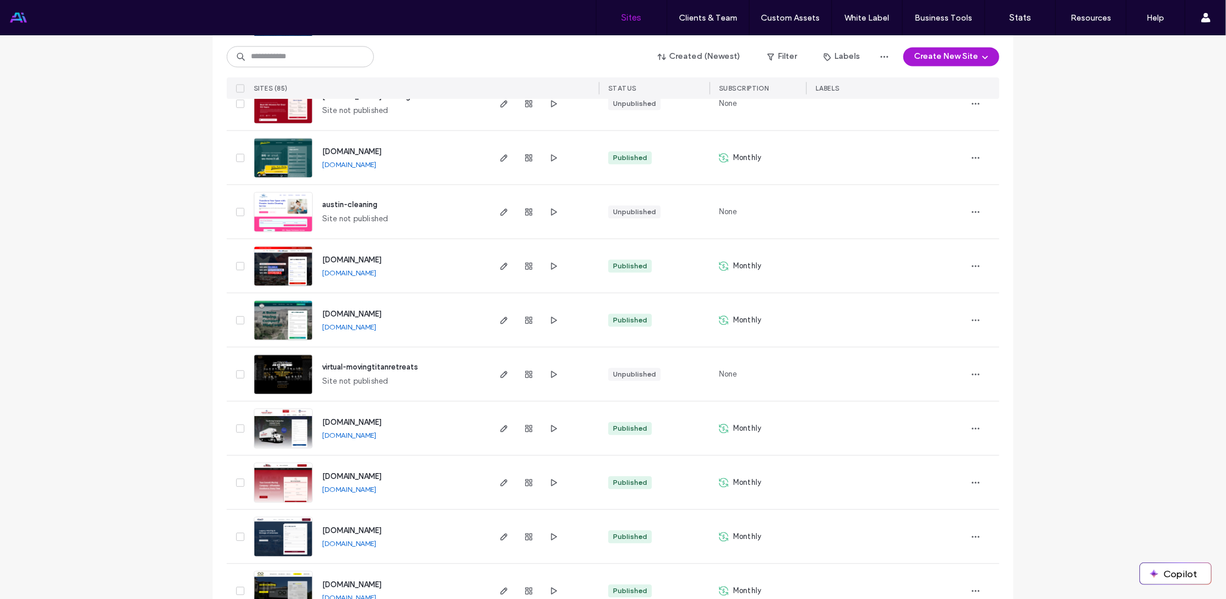
click at [119, 256] on div "Site List Start with a template Get a head start with AI Collect content first …" at bounding box center [613, 243] width 1226 height 4300
drag, startPoint x: 105, startPoint y: 220, endPoint x: 121, endPoint y: 205, distance: 21.6
click at [105, 220] on div "Site List Start with a template Get a head start with AI Collect content first …" at bounding box center [613, 243] width 1226 height 4300
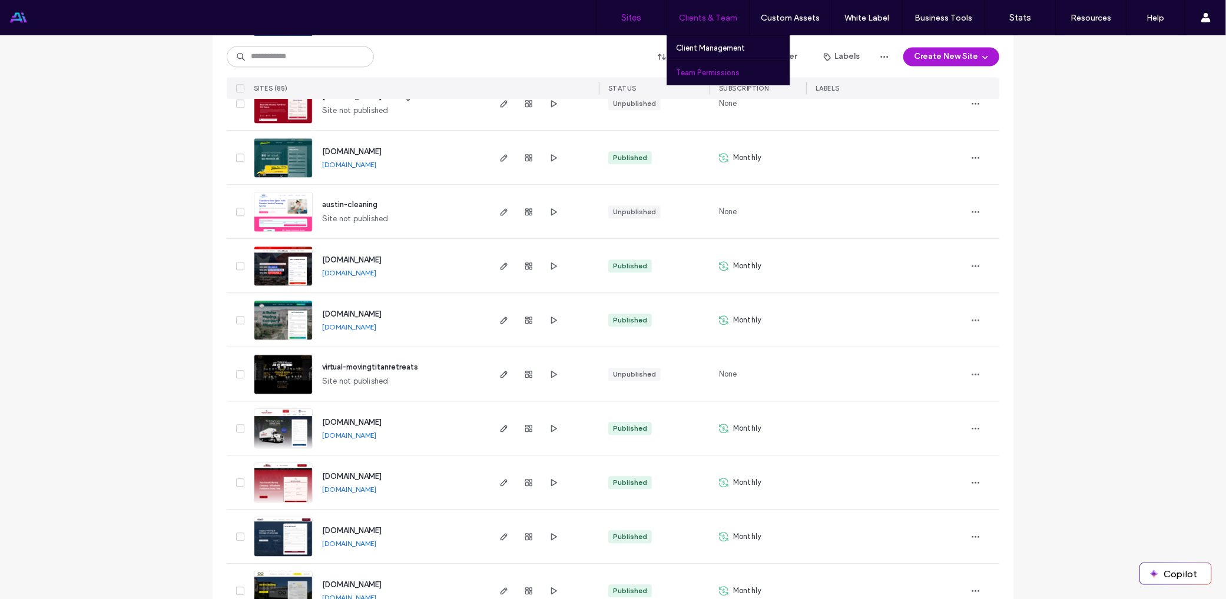
click at [712, 71] on label "Team Permissions" at bounding box center [708, 72] width 64 height 9
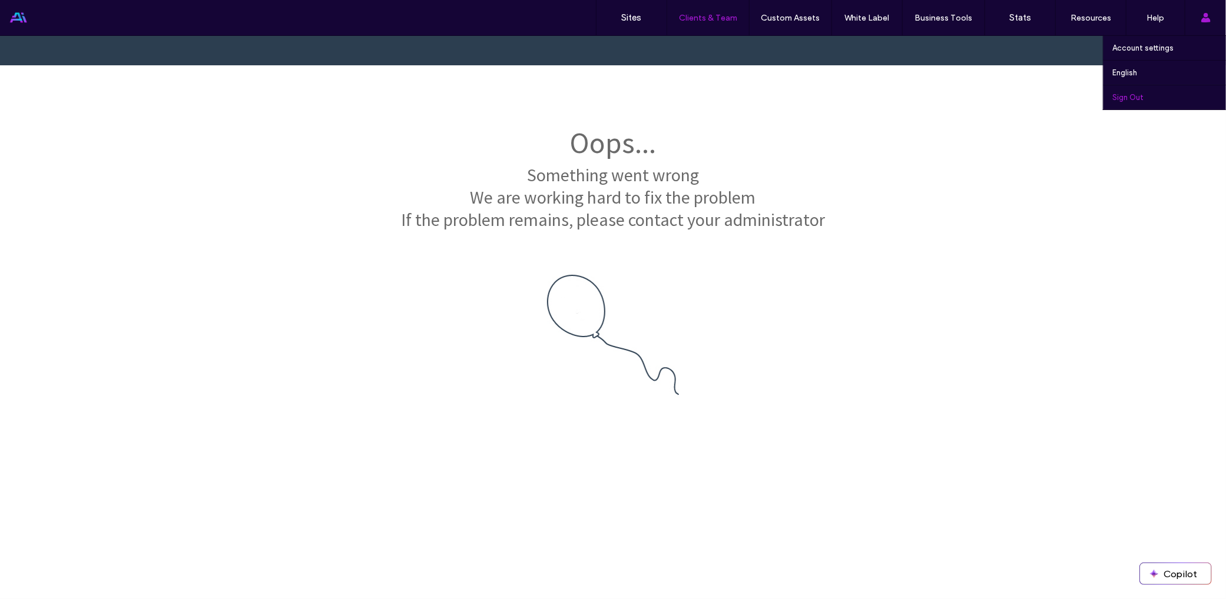
click at [1157, 99] on link "Sign Out" at bounding box center [1169, 97] width 114 height 24
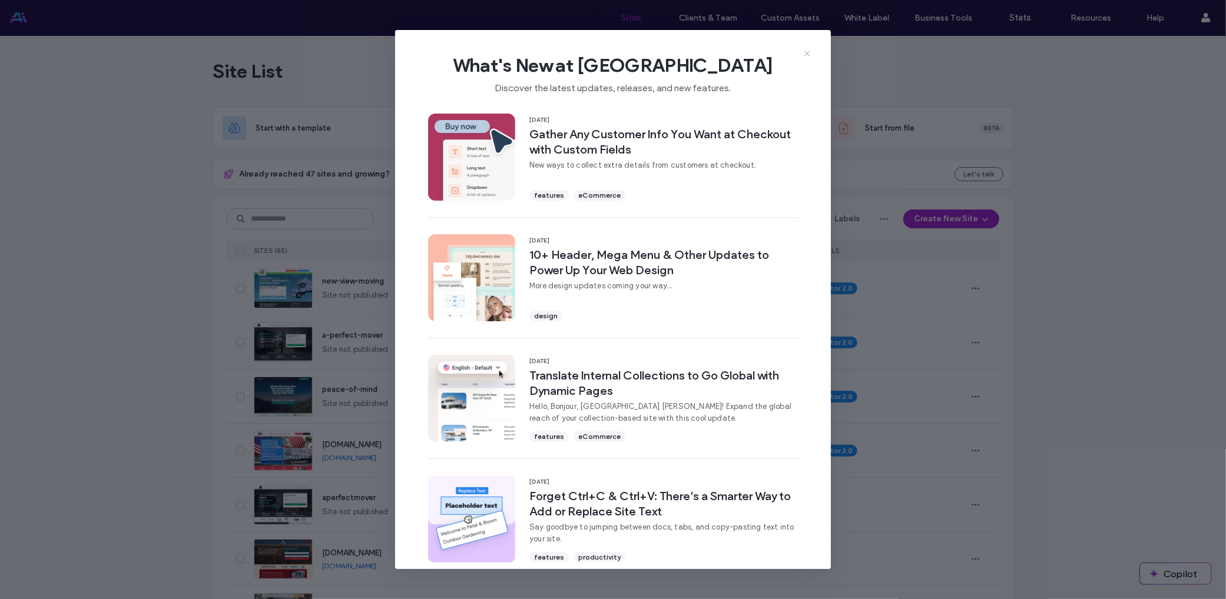
click at [805, 55] on icon at bounding box center [806, 53] width 9 height 9
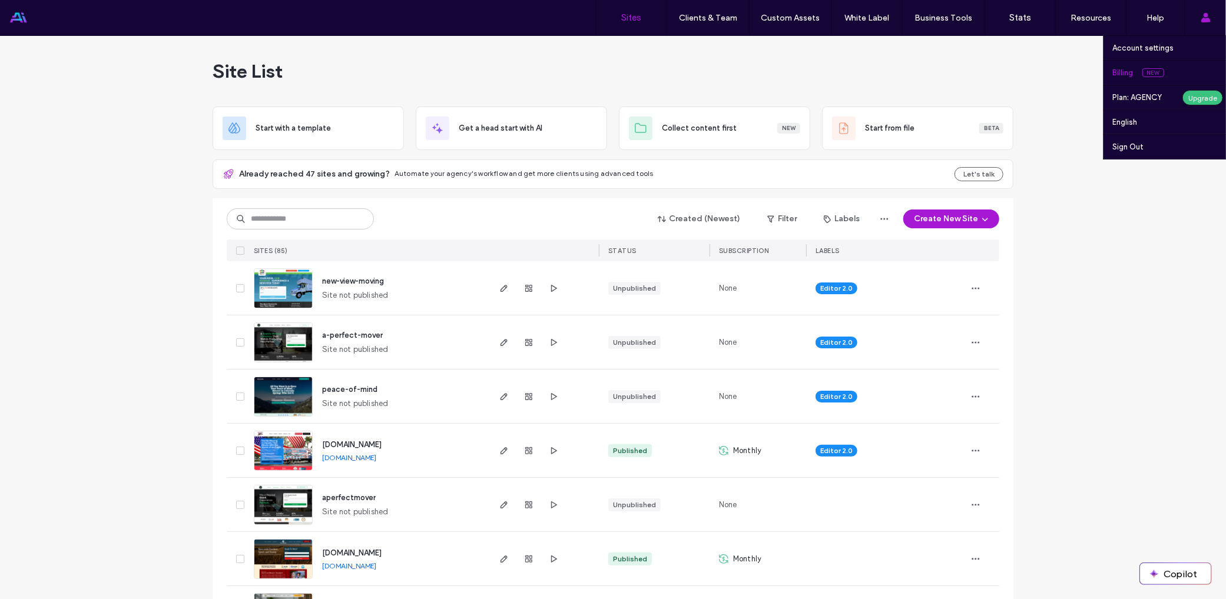
click at [1174, 76] on link "Billing New" at bounding box center [1169, 73] width 114 height 24
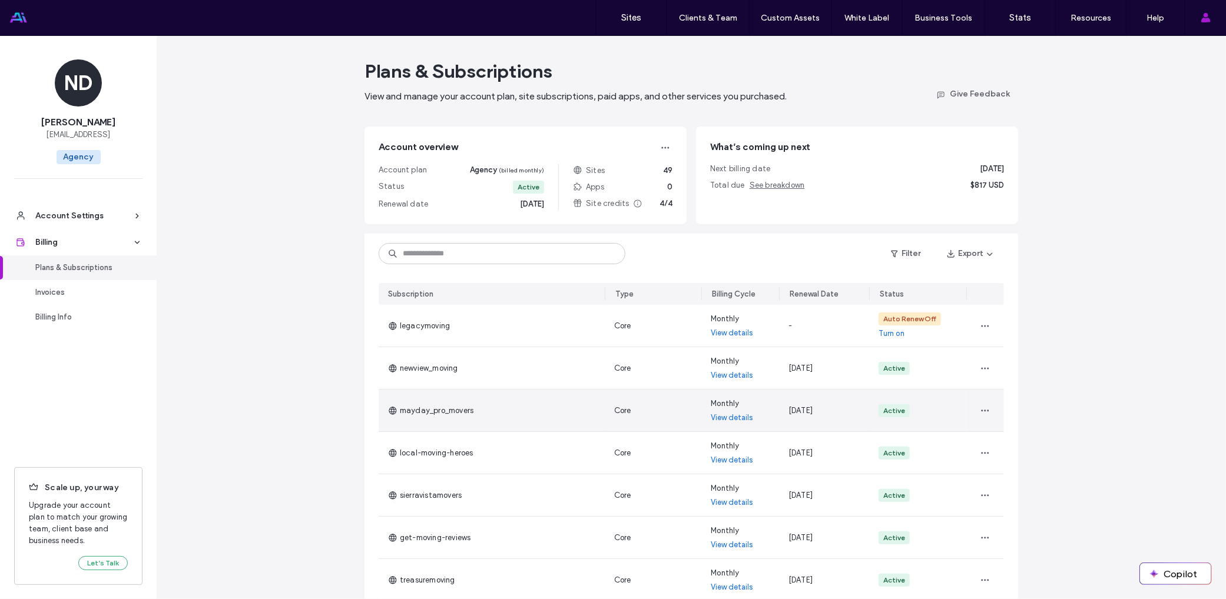
scroll to position [59, 0]
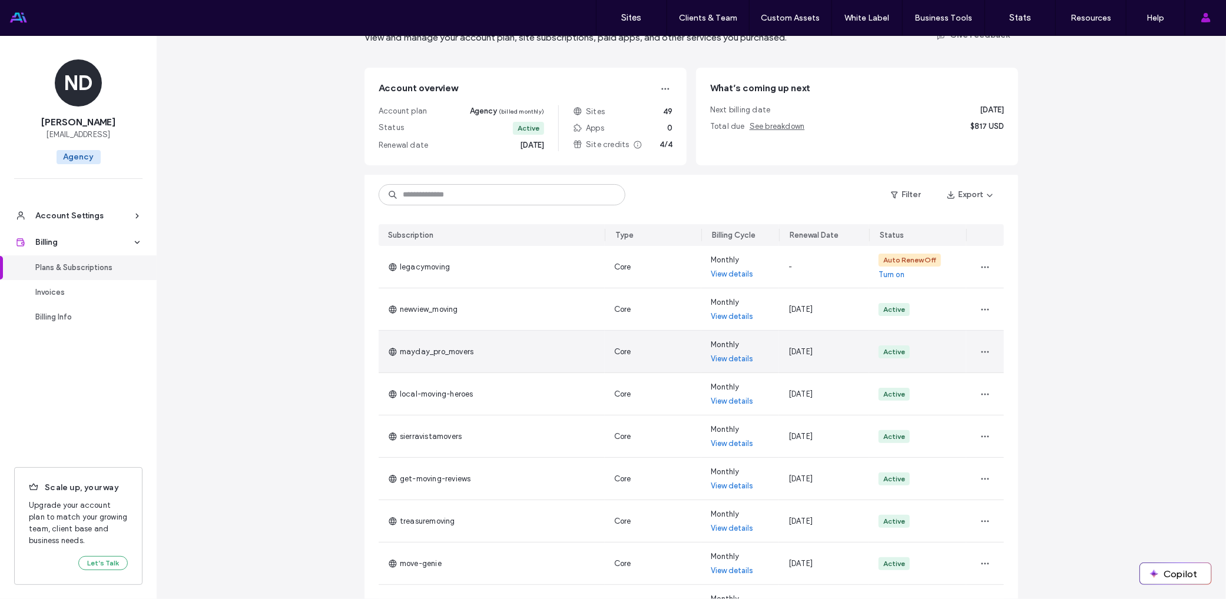
click at [460, 351] on span "mayday_pro_movers" at bounding box center [430, 352] width 85 height 12
click at [389, 349] on use at bounding box center [393, 352] width 8 height 8
click at [722, 362] on link "View details" at bounding box center [732, 359] width 42 height 12
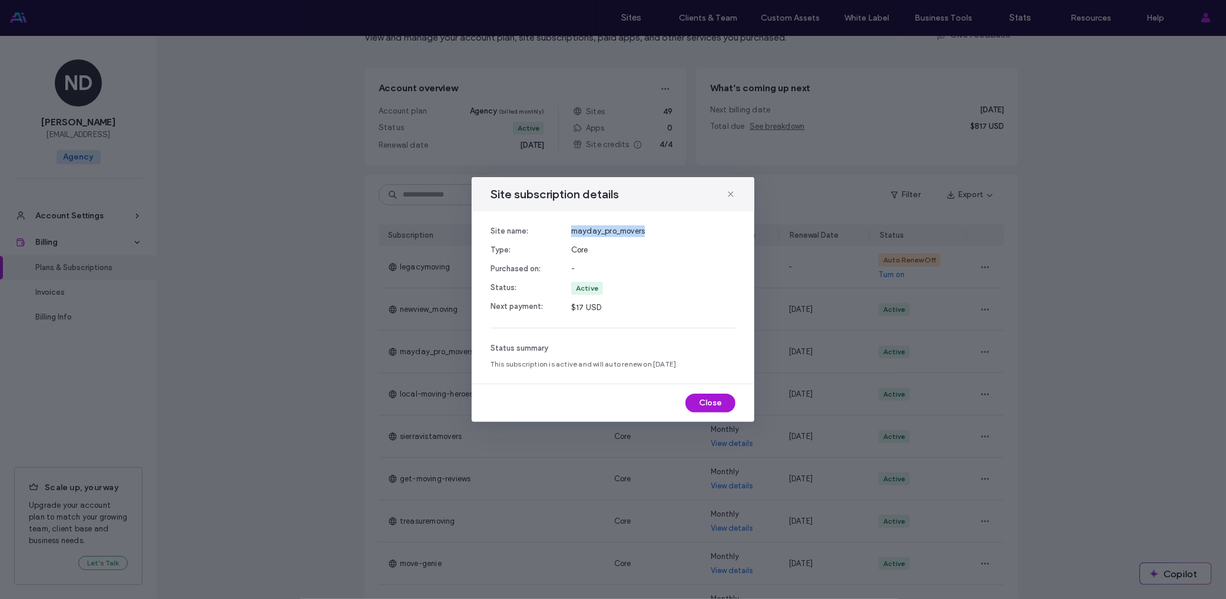
drag, startPoint x: 670, startPoint y: 234, endPoint x: 563, endPoint y: 230, distance: 107.2
click at [563, 230] on div "Site name: Type: Purchased on: Status: Next payment: mayday_pro_movers Core - A…" at bounding box center [612, 269] width 245 height 88
copy span "mayday_pro_movers"
click at [729, 190] on icon at bounding box center [730, 194] width 9 height 9
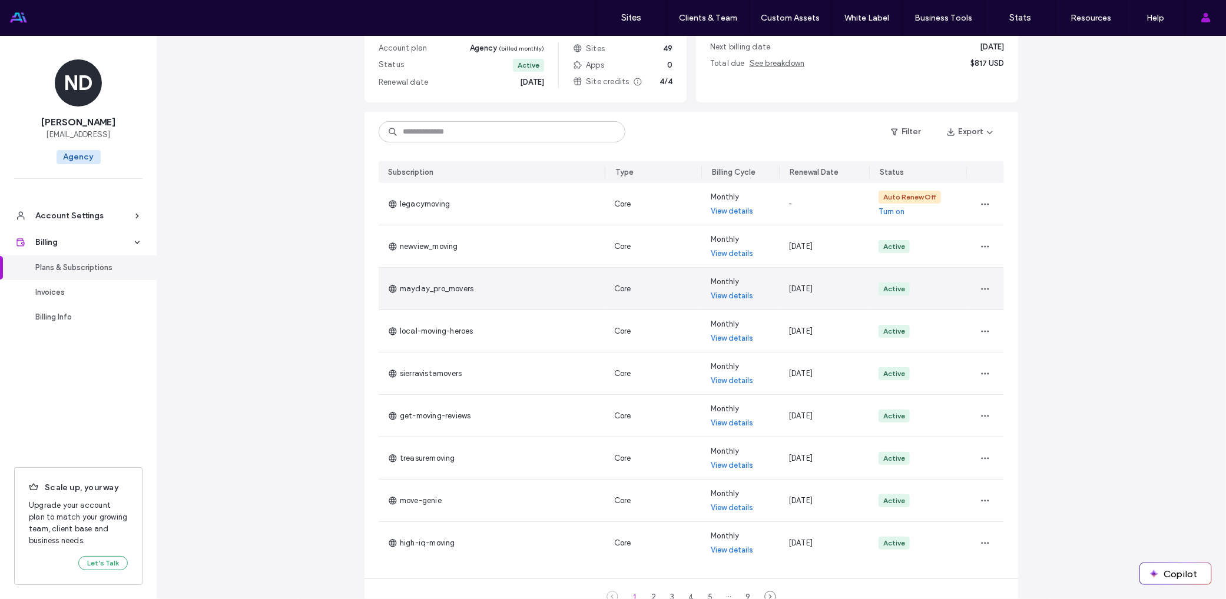
scroll to position [190, 0]
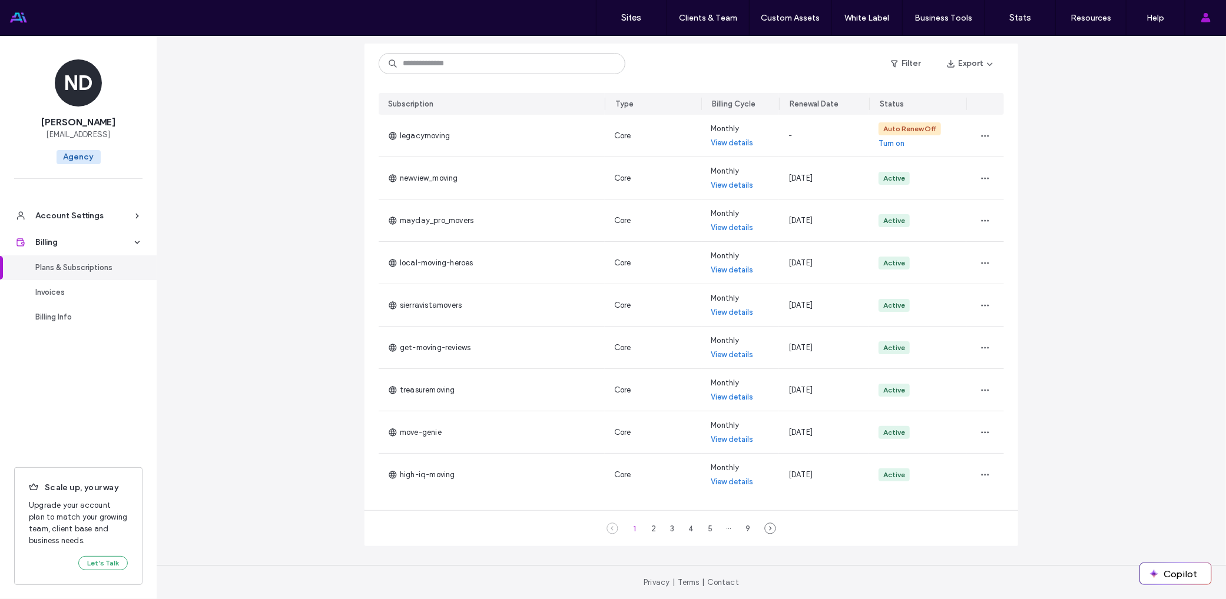
click at [513, 513] on div "1 2 3 4 5 ··· 9" at bounding box center [690, 528] width 653 height 35
click at [646, 530] on div "2" at bounding box center [653, 529] width 14 height 14
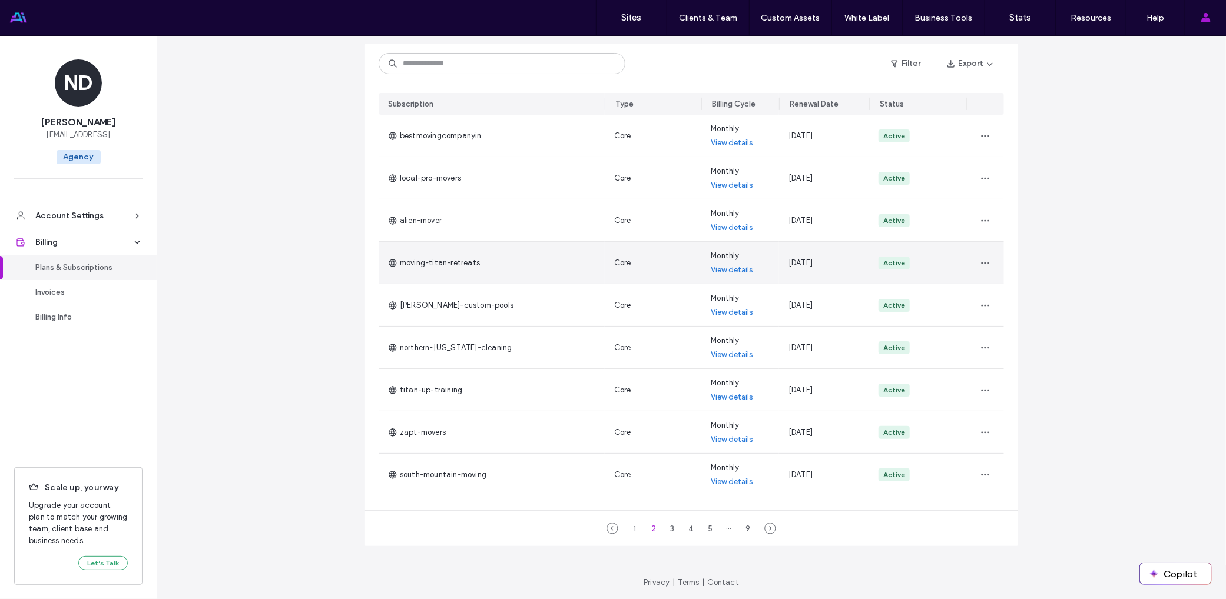
click at [994, 265] on div at bounding box center [985, 263] width 38 height 42
click at [985, 264] on icon "button" at bounding box center [984, 262] width 9 height 9
click at [997, 318] on span "Turn Off Auto Renew" at bounding box center [1018, 316] width 75 height 12
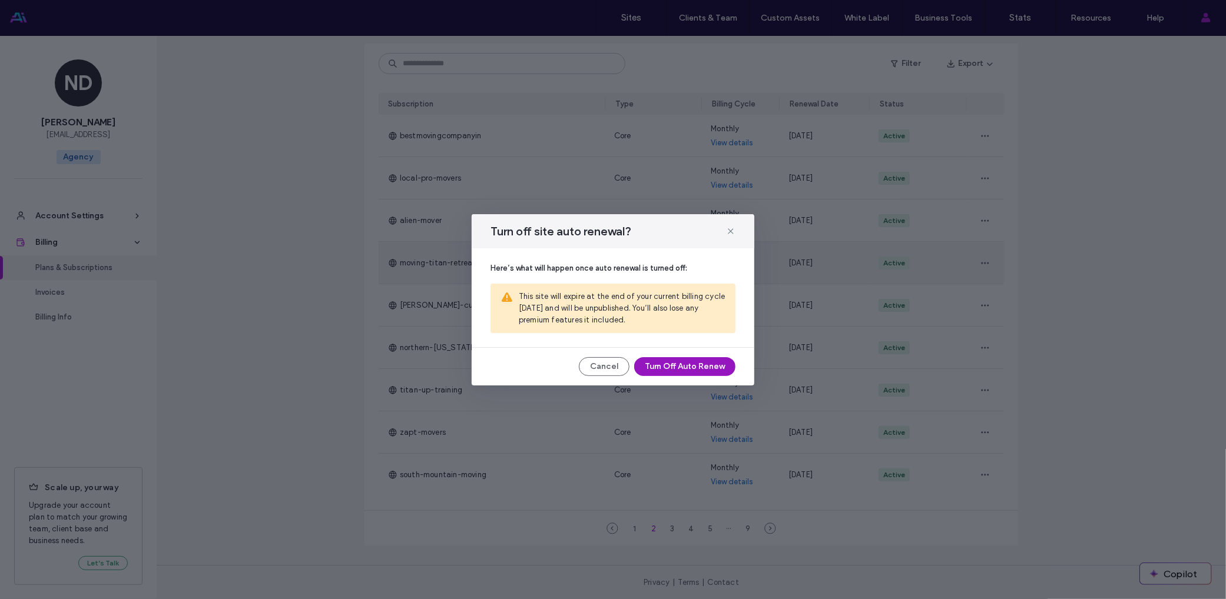
click at [692, 366] on button "Turn Off Auto Renew" at bounding box center [684, 366] width 101 height 19
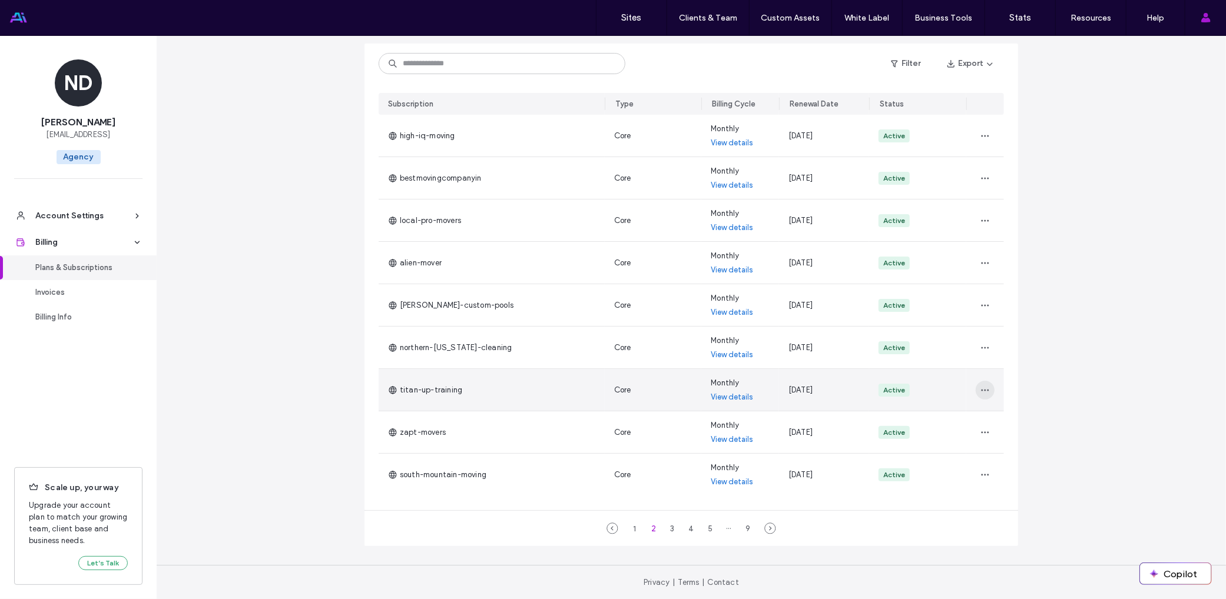
click at [984, 391] on icon "button" at bounding box center [984, 390] width 9 height 9
click at [1046, 448] on span "Turn Off Auto Renew" at bounding box center [1018, 443] width 75 height 12
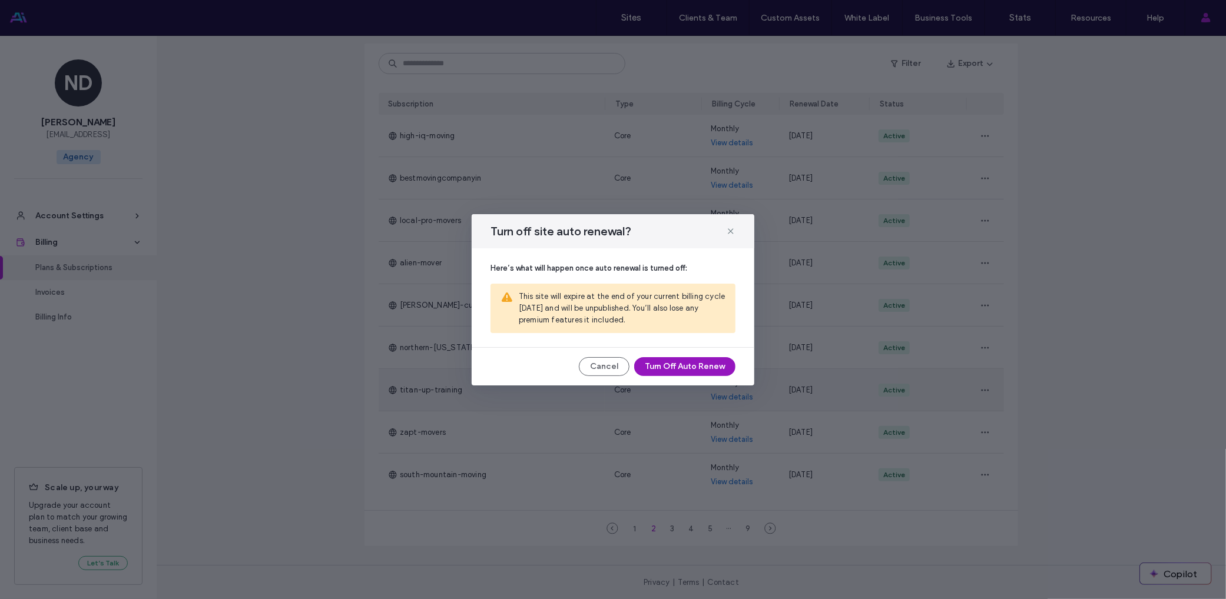
click at [693, 369] on button "Turn Off Auto Renew" at bounding box center [684, 366] width 101 height 19
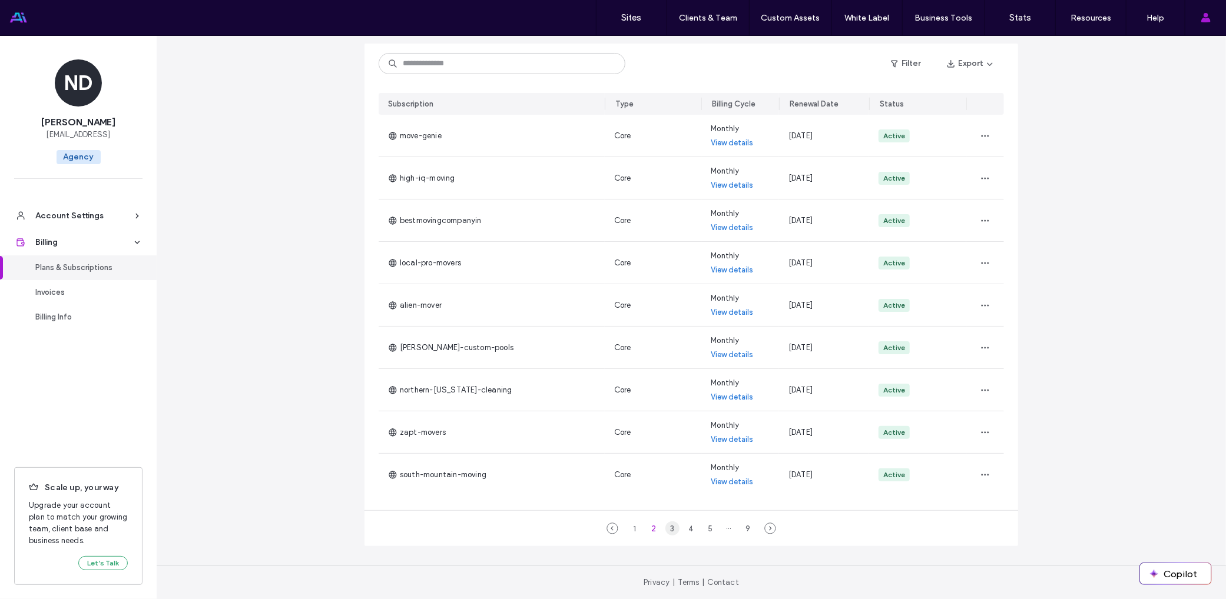
click at [666, 529] on div "3" at bounding box center [672, 529] width 14 height 14
click at [690, 528] on div "4" at bounding box center [691, 529] width 14 height 14
click at [693, 527] on div "5" at bounding box center [700, 529] width 14 height 14
click at [618, 526] on div "1" at bounding box center [616, 529] width 14 height 14
click at [496, 70] on input at bounding box center [502, 63] width 247 height 21
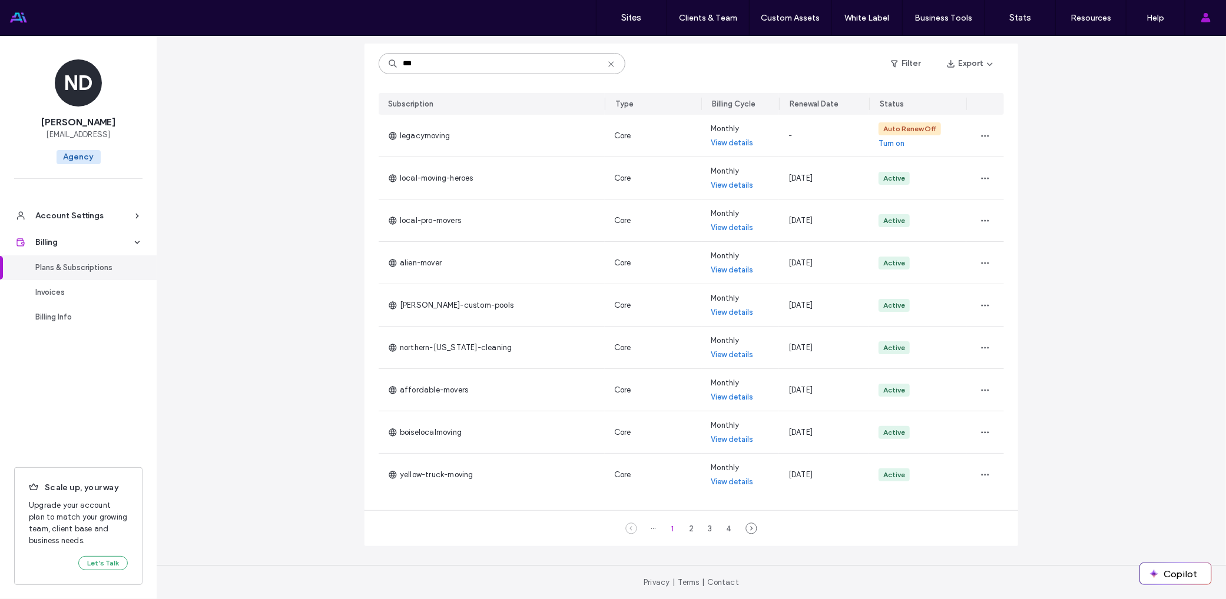
scroll to position [0, 0]
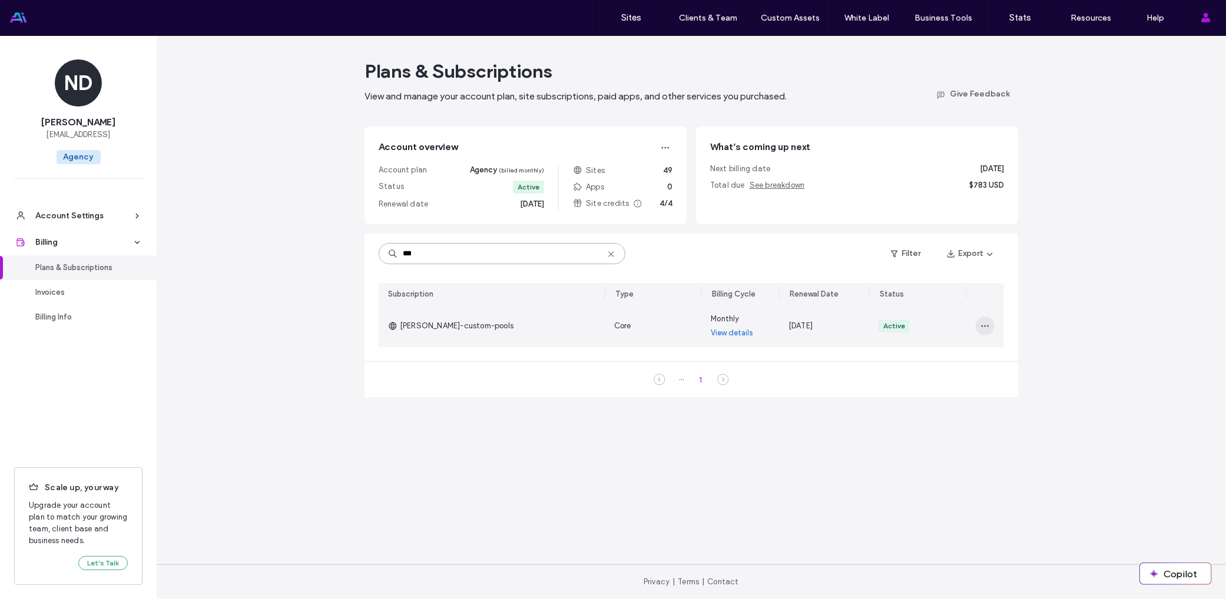
type input "***"
click at [977, 322] on div at bounding box center [985, 326] width 38 height 42
click at [978, 322] on span "button" at bounding box center [984, 326] width 19 height 19
click at [1000, 381] on span "Turn Off Auto Renew" at bounding box center [1022, 379] width 75 height 12
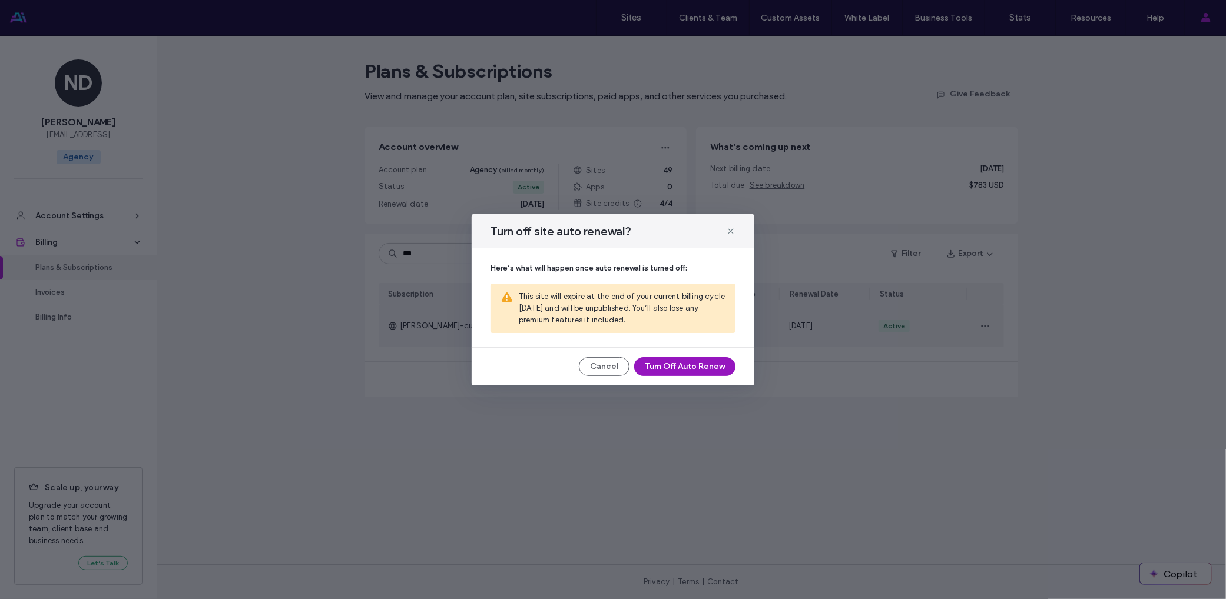
click at [664, 363] on button "Turn Off Auto Renew" at bounding box center [684, 366] width 101 height 19
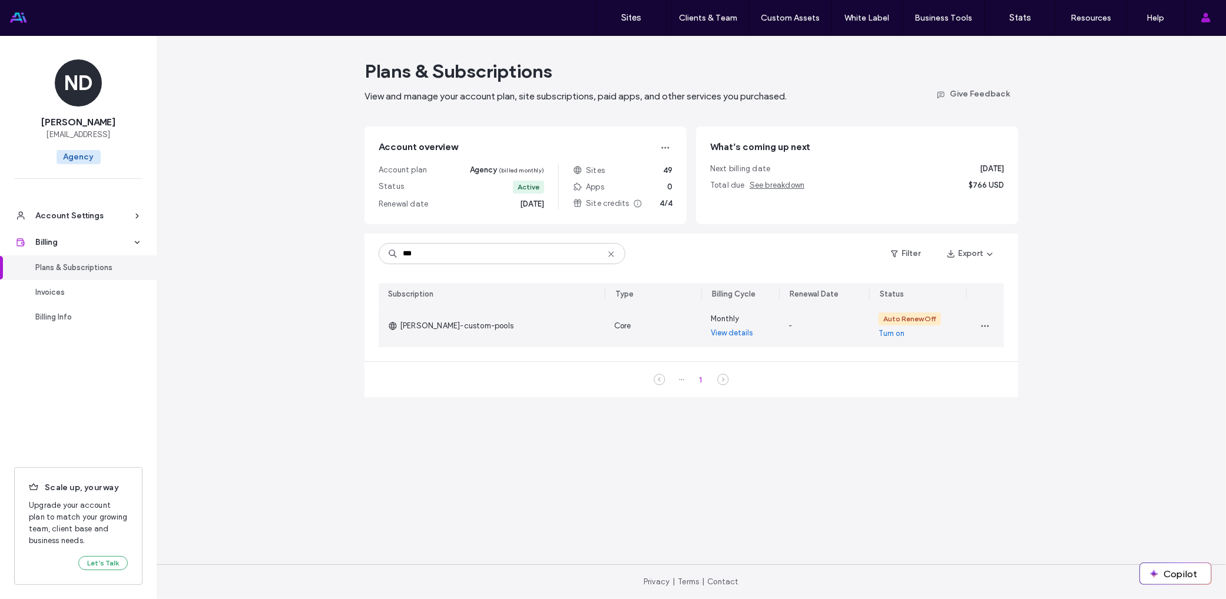
click at [660, 379] on icon at bounding box center [659, 380] width 12 height 12
click at [696, 379] on div "1" at bounding box center [700, 380] width 14 height 14
click at [699, 380] on div "1" at bounding box center [700, 380] width 14 height 14
click at [703, 381] on div "1" at bounding box center [700, 380] width 14 height 14
click at [663, 381] on icon at bounding box center [659, 380] width 12 height 12
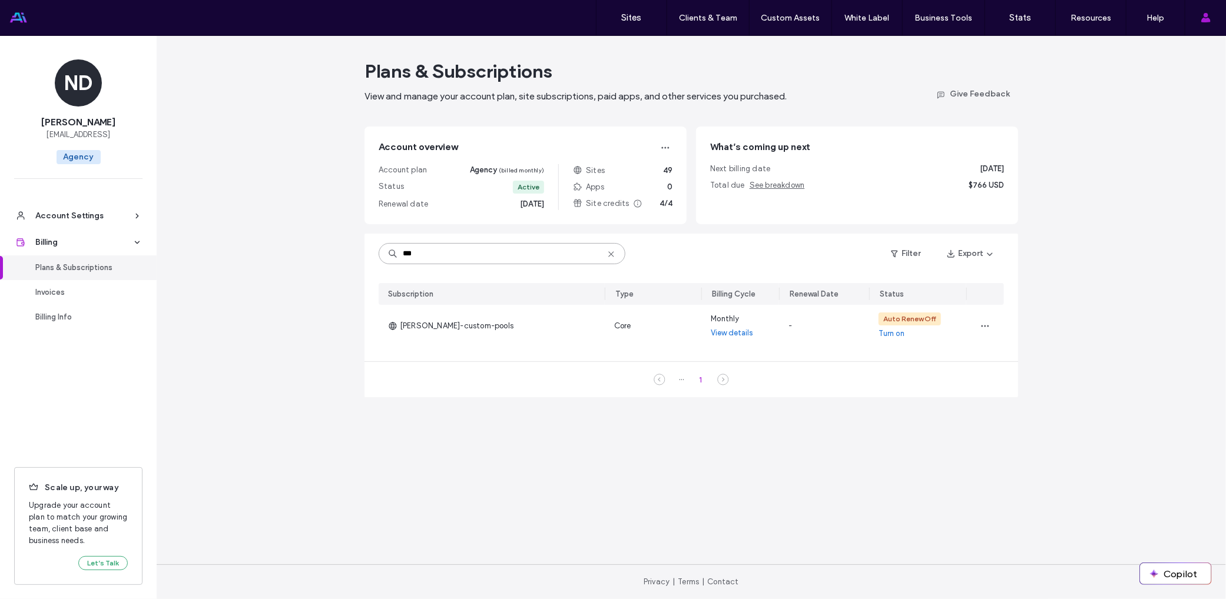
drag, startPoint x: 472, startPoint y: 251, endPoint x: 305, endPoint y: 244, distance: 167.3
click at [310, 245] on div "Plans & Subscriptions View and manage your account plan, site subscriptions, pa…" at bounding box center [691, 317] width 1069 height 563
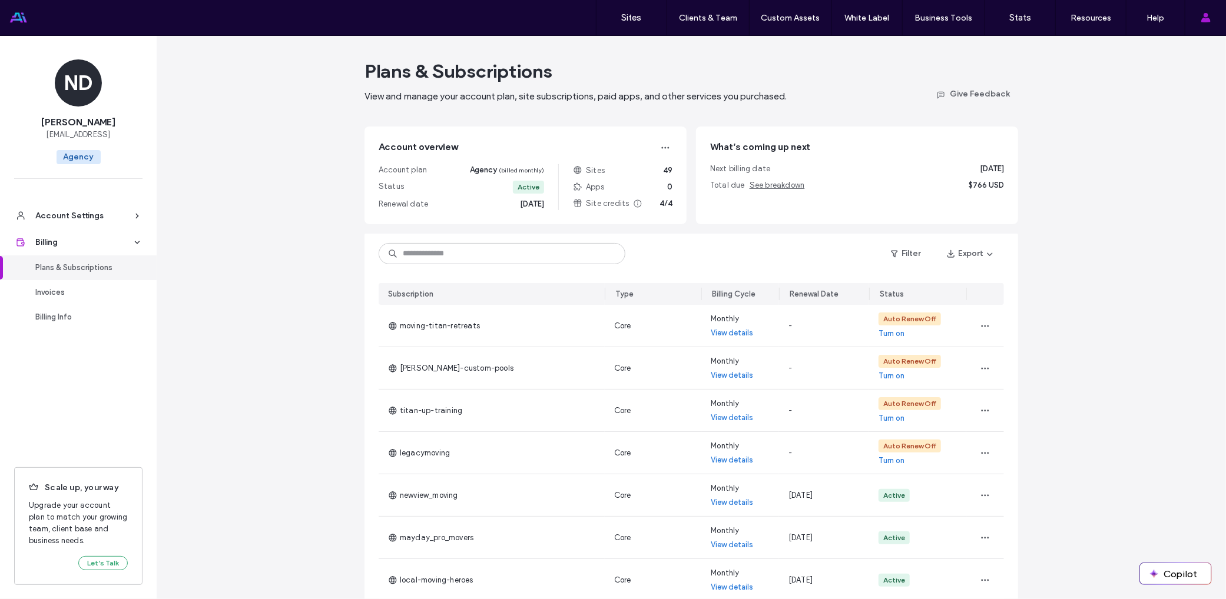
click at [336, 283] on div "Plans & Subscriptions View and manage your account plan, site subscriptions, pa…" at bounding box center [691, 413] width 1069 height 754
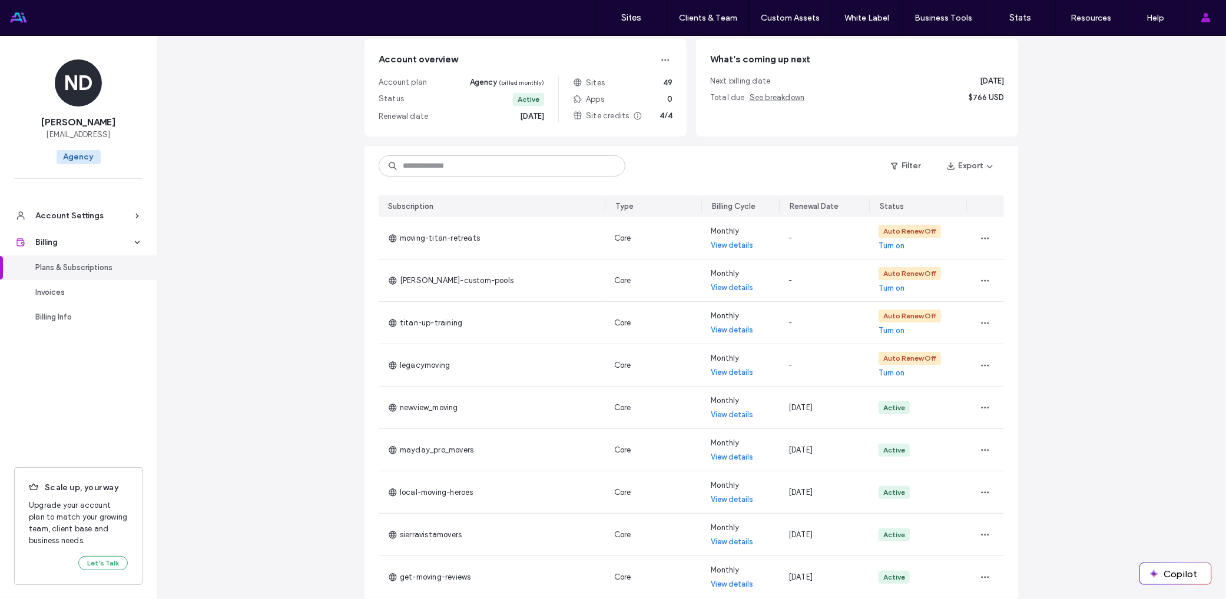
scroll to position [177, 0]
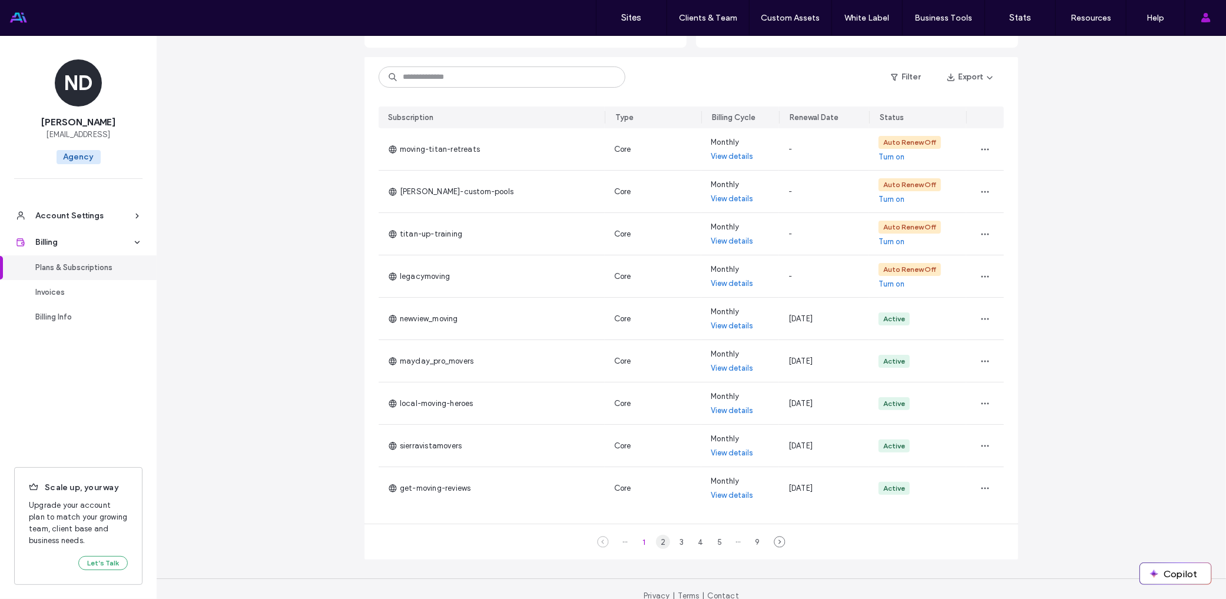
click at [656, 540] on div "2" at bounding box center [663, 542] width 14 height 14
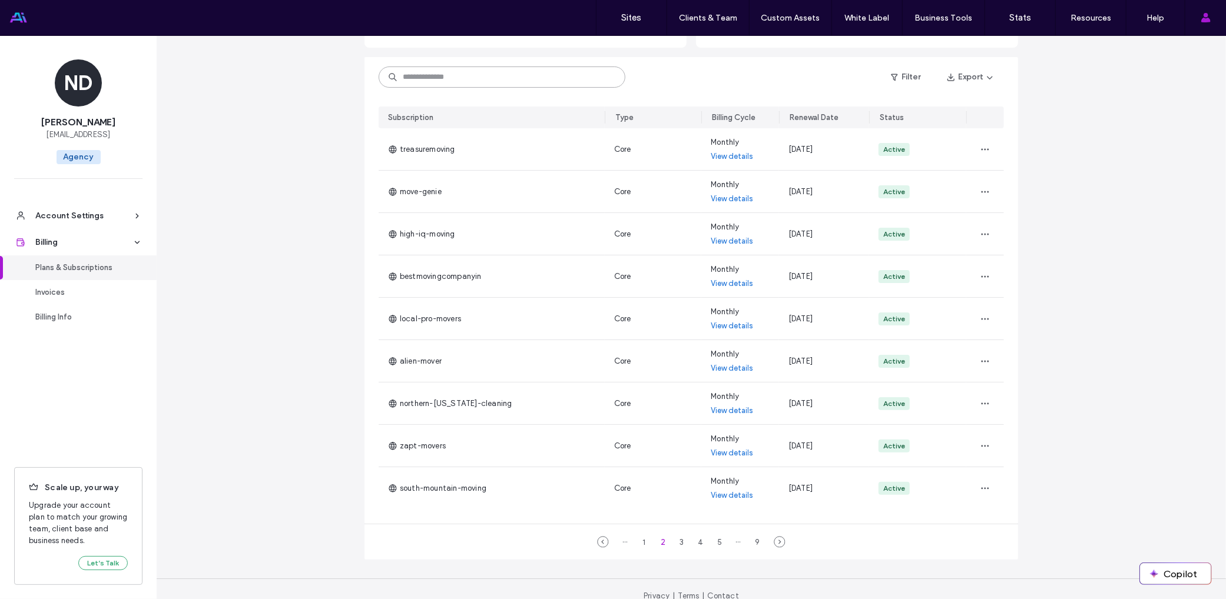
click at [497, 71] on input at bounding box center [502, 77] width 247 height 21
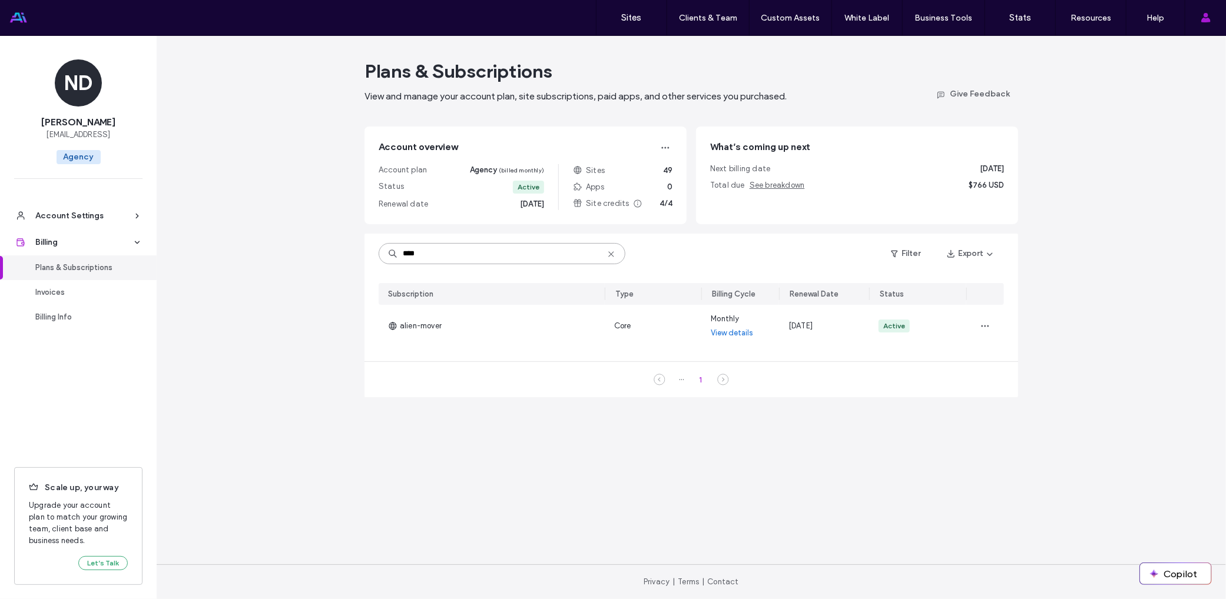
scroll to position [0, 0]
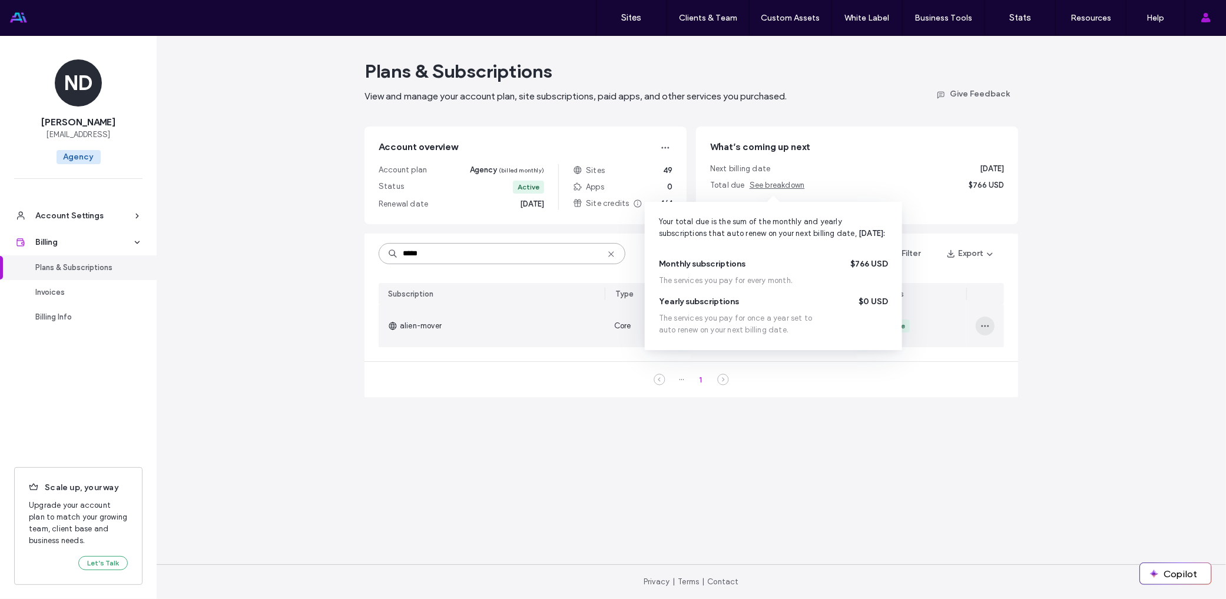
type input "*****"
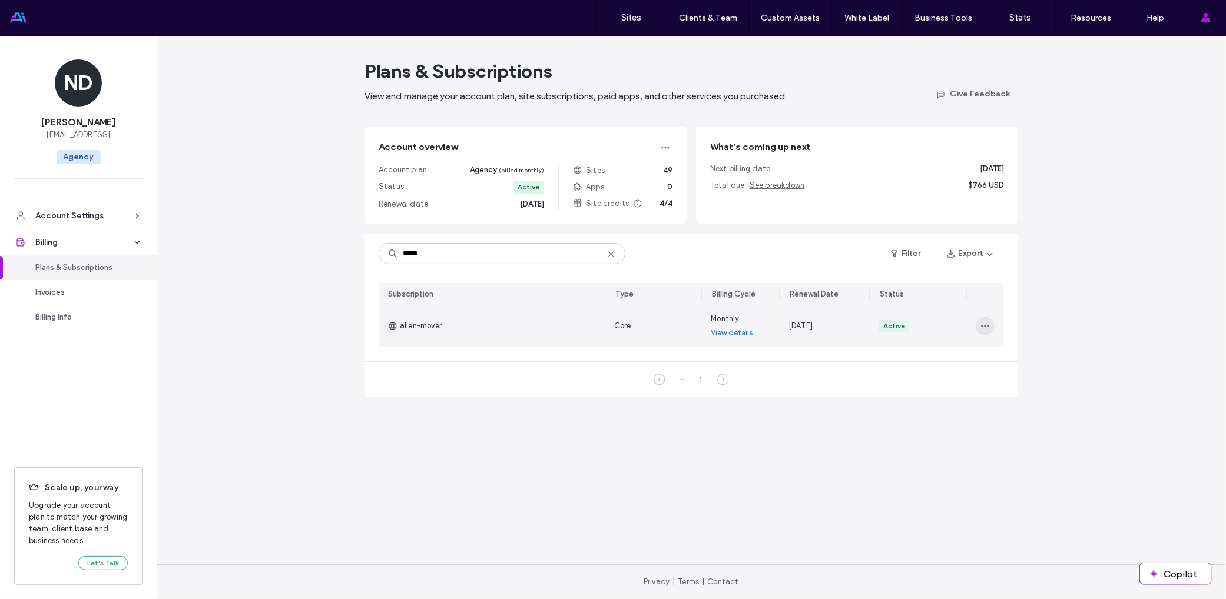
click at [983, 326] on icon "button" at bounding box center [984, 325] width 9 height 9
click at [991, 376] on span "Turn Off Auto Renew" at bounding box center [1022, 379] width 75 height 12
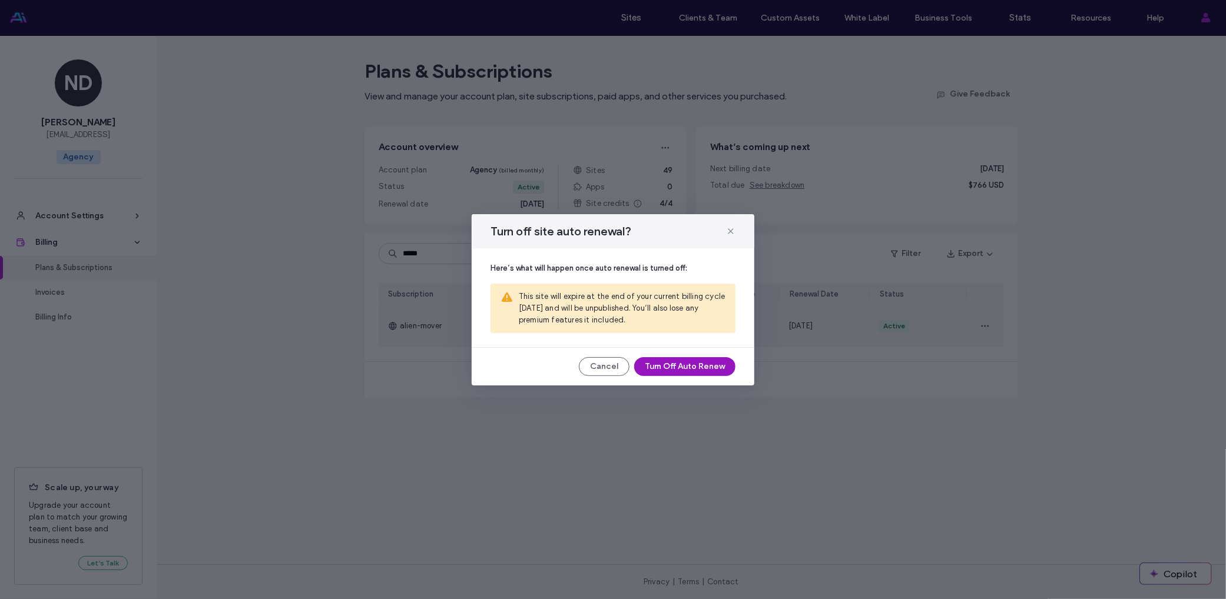
click at [679, 366] on button "Turn Off Auto Renew" at bounding box center [684, 366] width 101 height 19
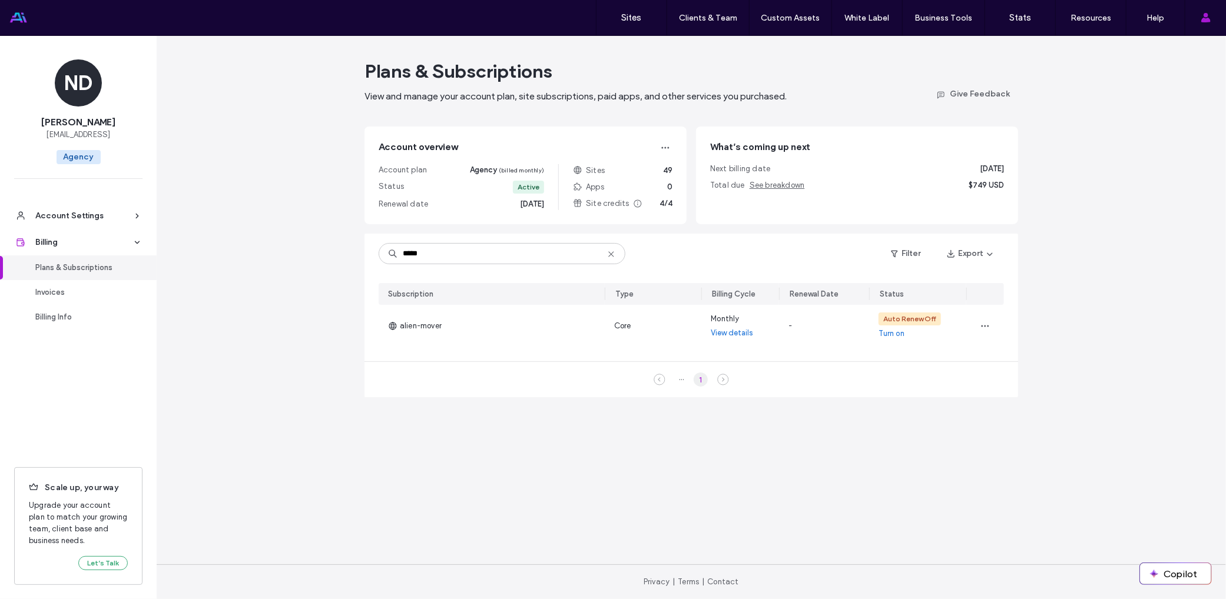
click at [703, 381] on div "1" at bounding box center [700, 380] width 14 height 14
click at [612, 261] on input "*****" at bounding box center [502, 253] width 247 height 21
click at [612, 258] on icon at bounding box center [610, 254] width 9 height 9
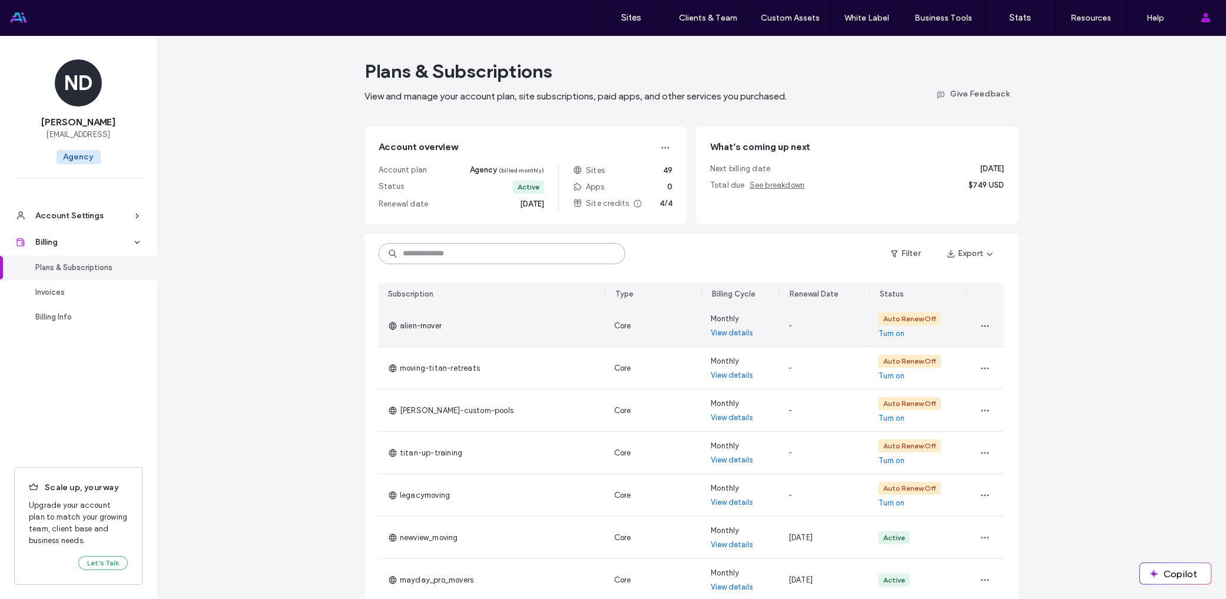
scroll to position [190, 0]
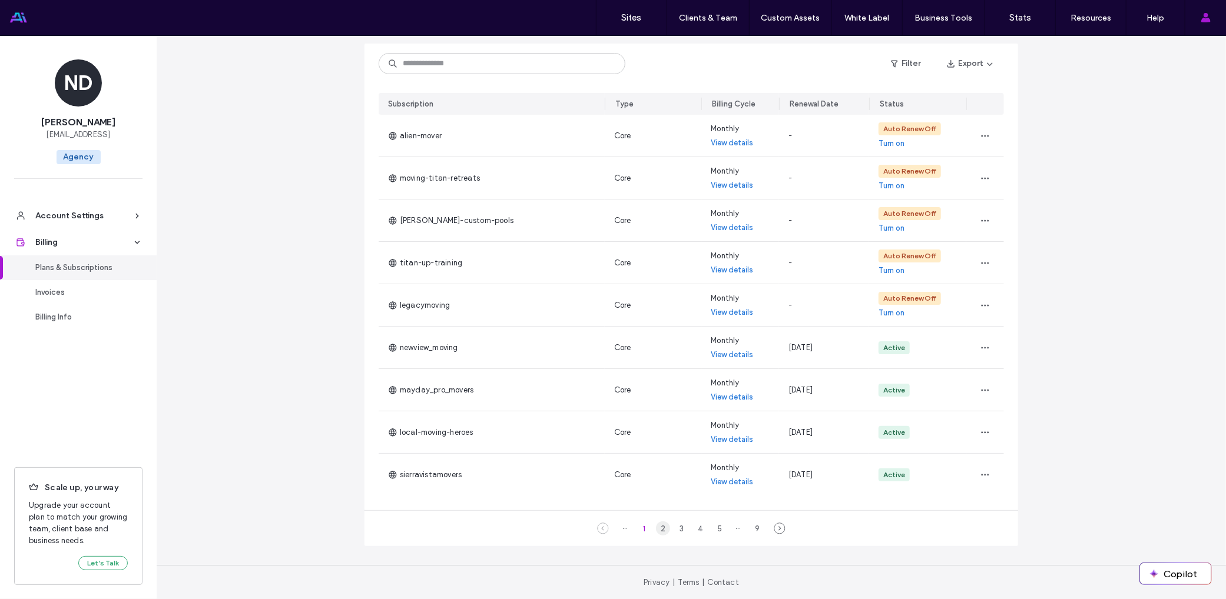
click at [656, 530] on div "2" at bounding box center [663, 529] width 14 height 14
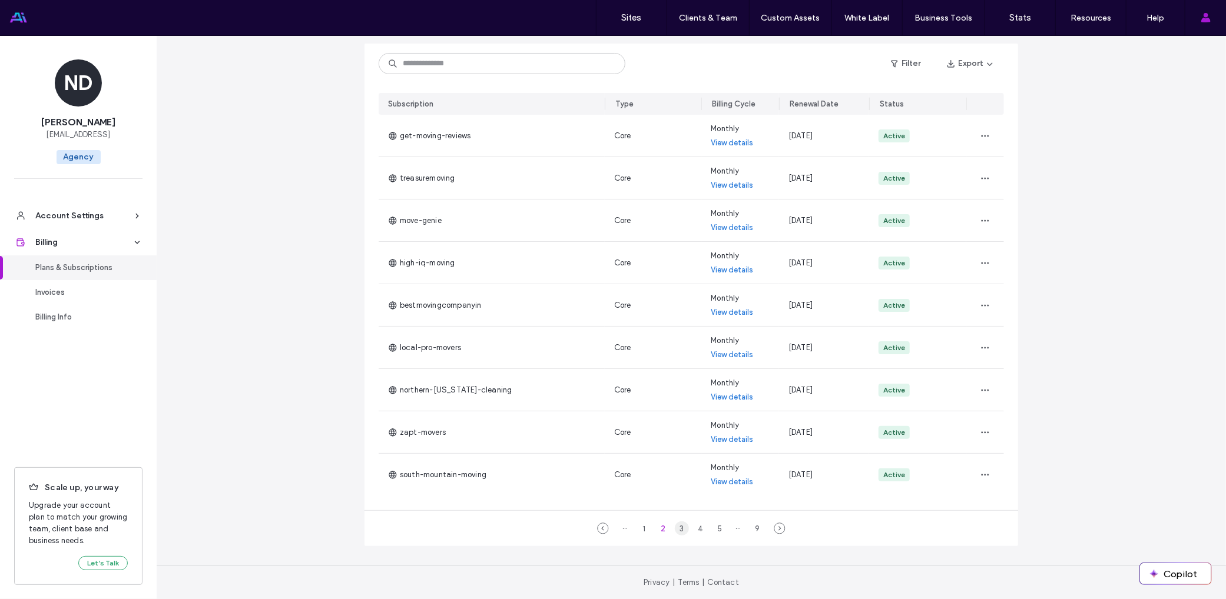
click at [675, 527] on div "3" at bounding box center [682, 529] width 14 height 14
click at [694, 525] on div "4" at bounding box center [700, 529] width 14 height 14
click at [709, 529] on div "5" at bounding box center [710, 529] width 14 height 14
click at [464, 69] on input at bounding box center [502, 63] width 247 height 21
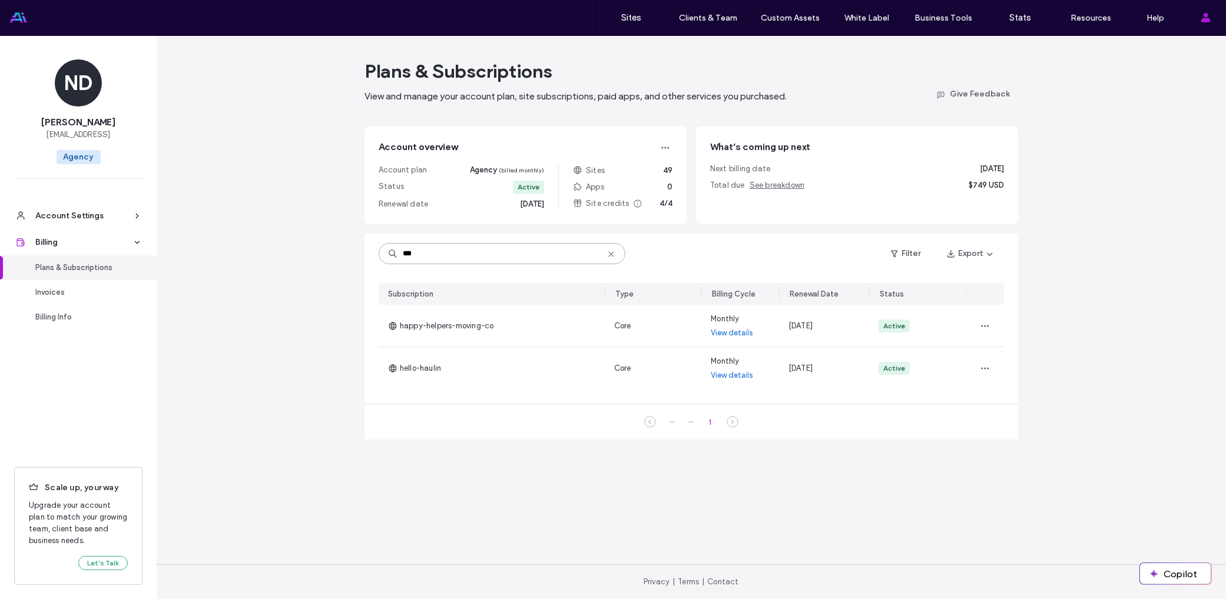
scroll to position [0, 0]
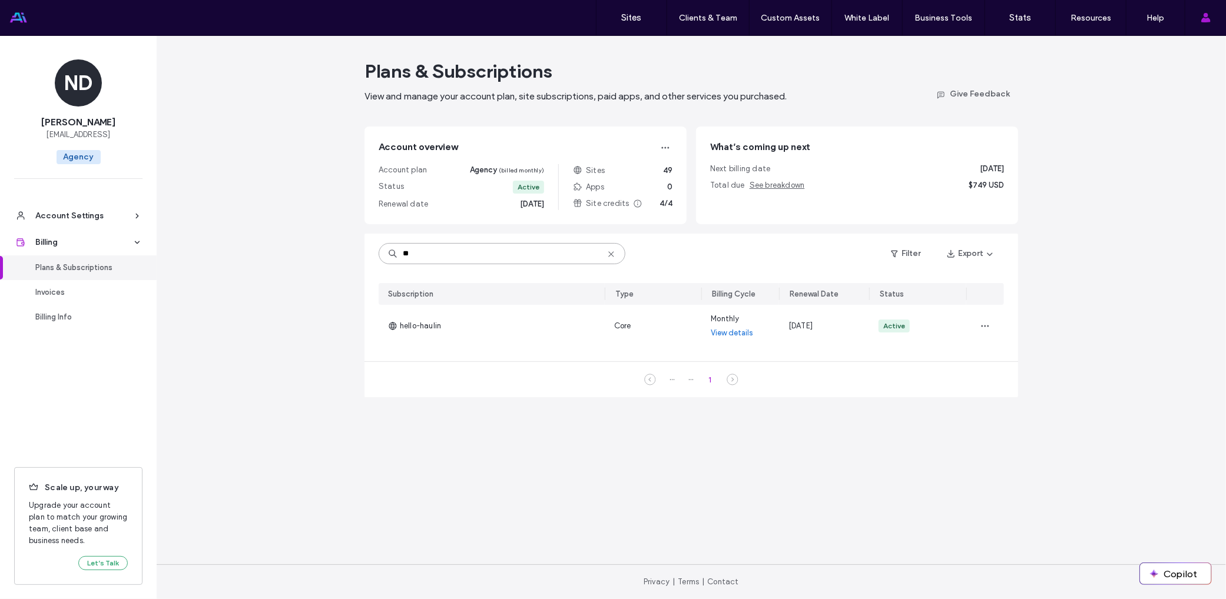
type input "*"
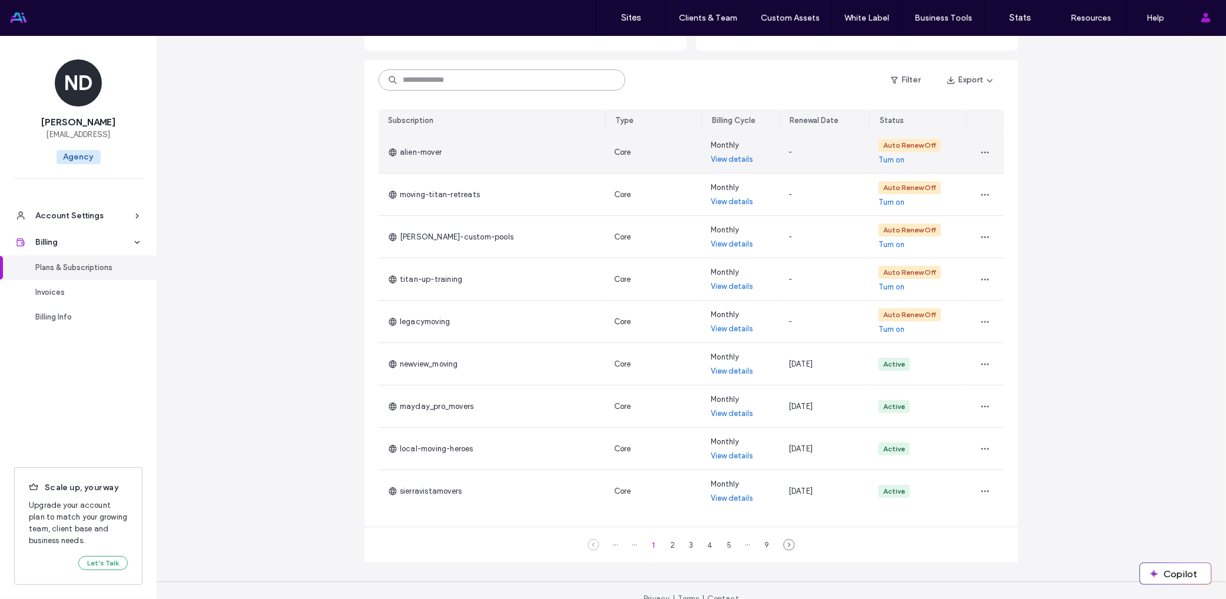
scroll to position [190, 0]
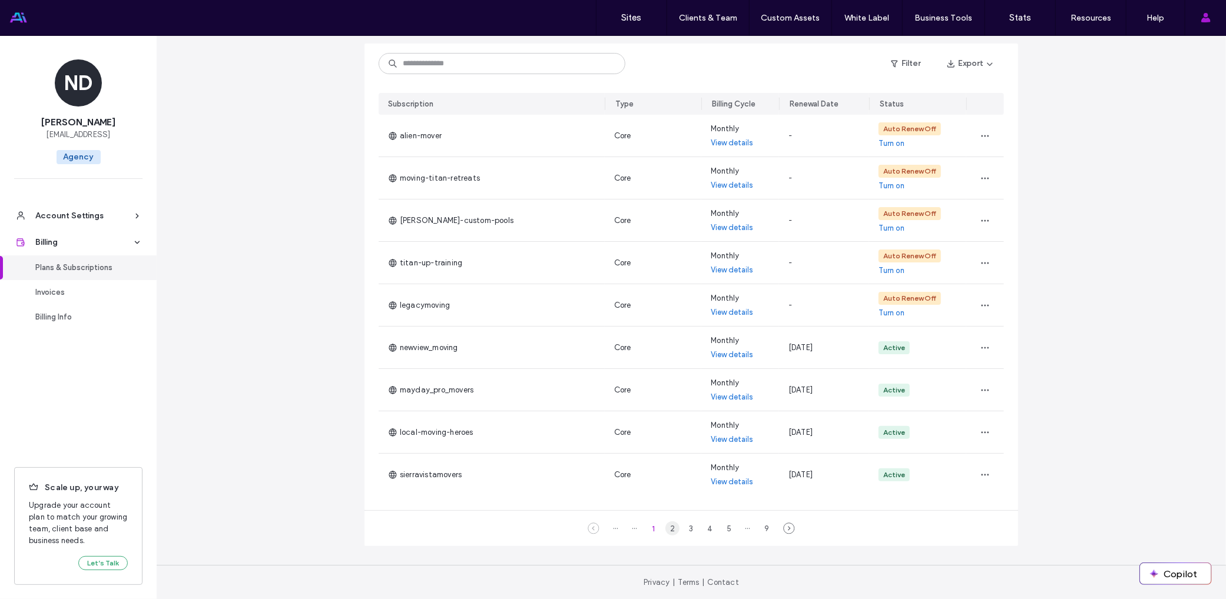
click at [667, 529] on div "2" at bounding box center [672, 529] width 14 height 14
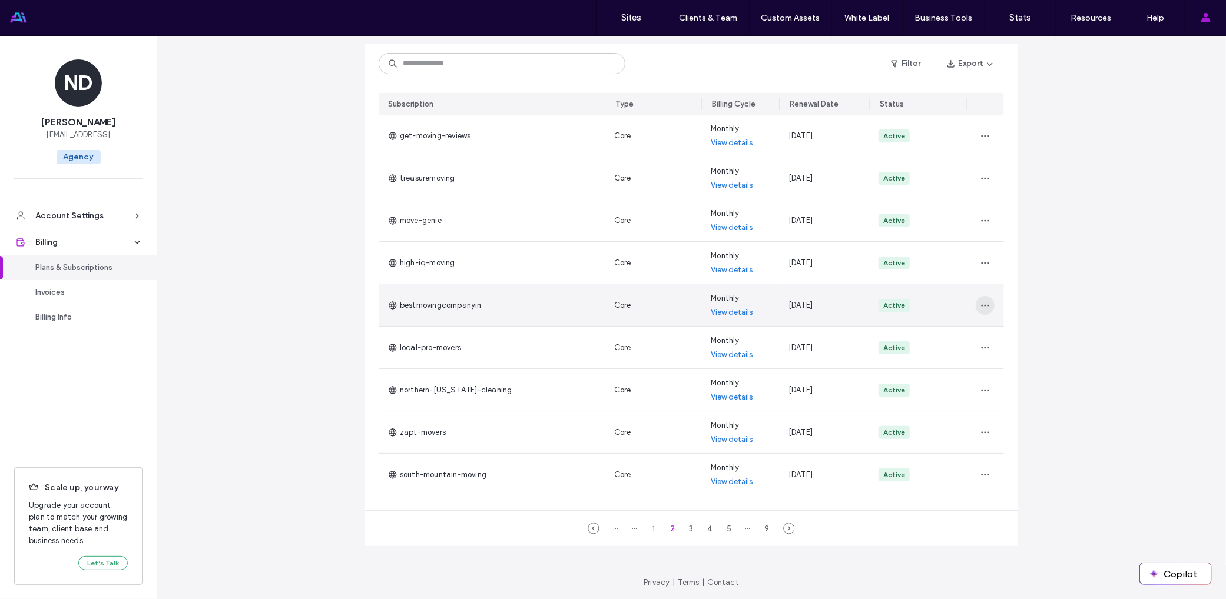
click at [980, 304] on icon "button" at bounding box center [984, 305] width 9 height 9
click at [1001, 359] on span "Turn Off Auto Renew" at bounding box center [1018, 359] width 75 height 12
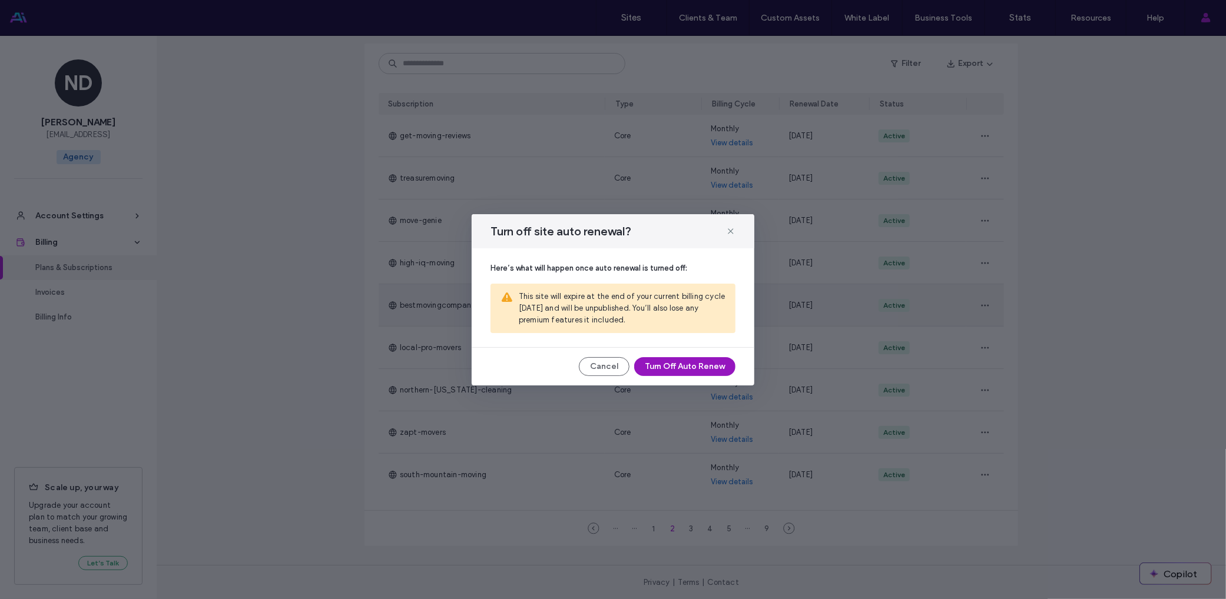
click at [686, 367] on button "Turn Off Auto Renew" at bounding box center [684, 366] width 101 height 19
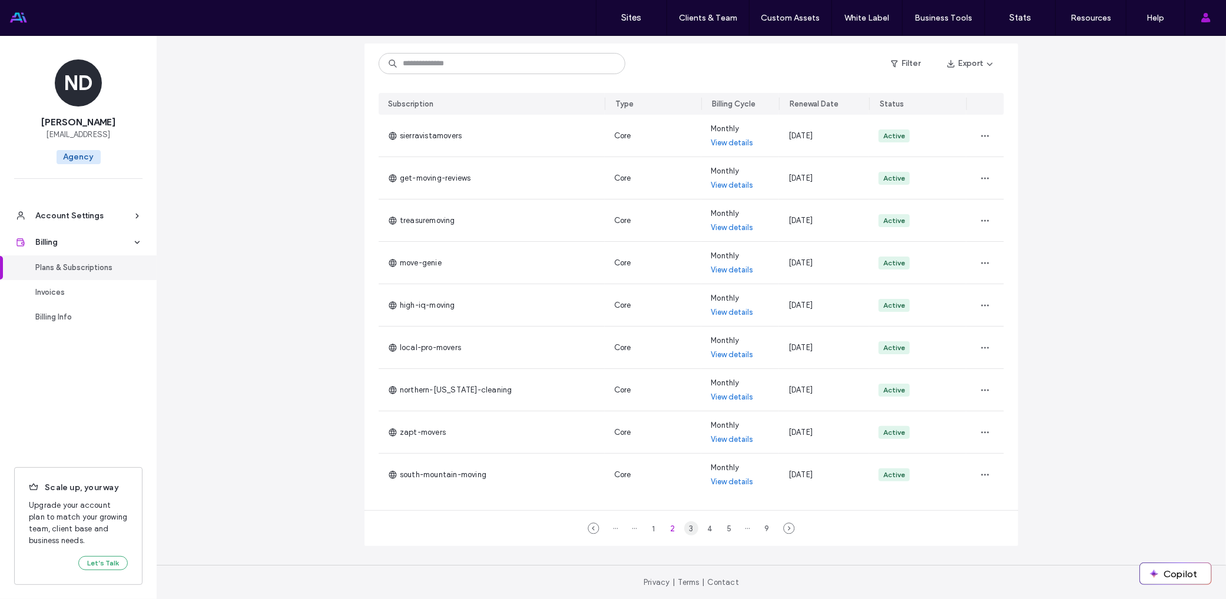
click at [684, 526] on div "3" at bounding box center [691, 529] width 14 height 14
click at [703, 531] on div "4" at bounding box center [710, 529] width 14 height 14
drag, startPoint x: 723, startPoint y: 530, endPoint x: 717, endPoint y: 529, distance: 5.9
click at [719, 530] on div "··· ··· 1 2 3 4 5 6 ··· 9" at bounding box center [691, 529] width 203 height 14
click at [717, 529] on div "5" at bounding box center [719, 529] width 14 height 14
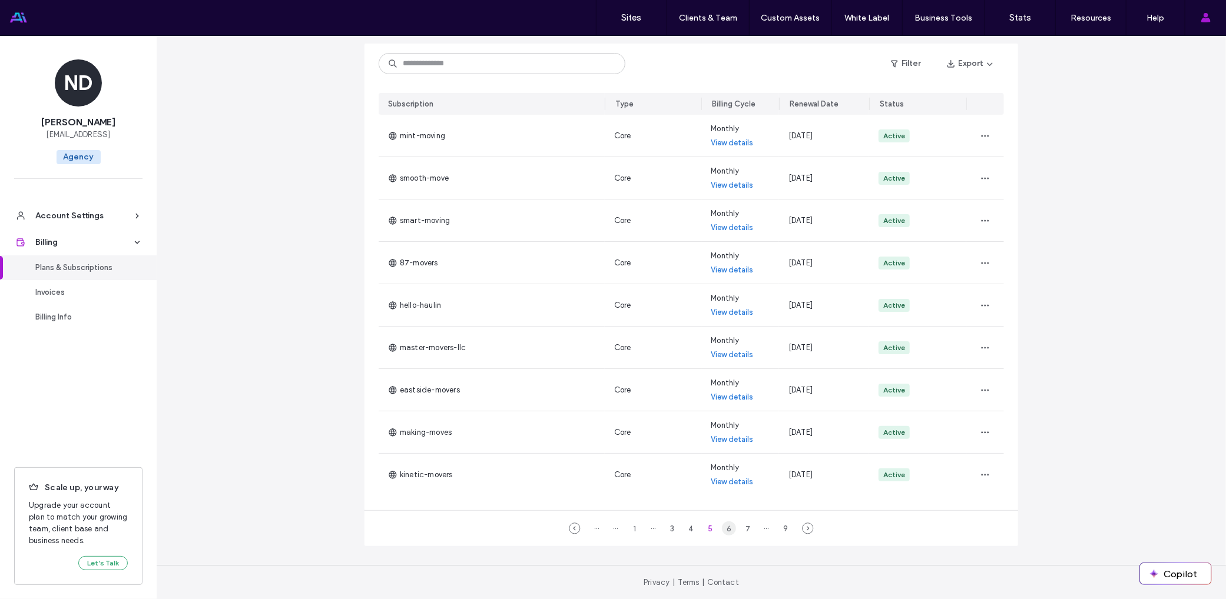
click at [729, 528] on div "6" at bounding box center [729, 529] width 14 height 14
click at [637, 526] on div "1" at bounding box center [644, 529] width 14 height 14
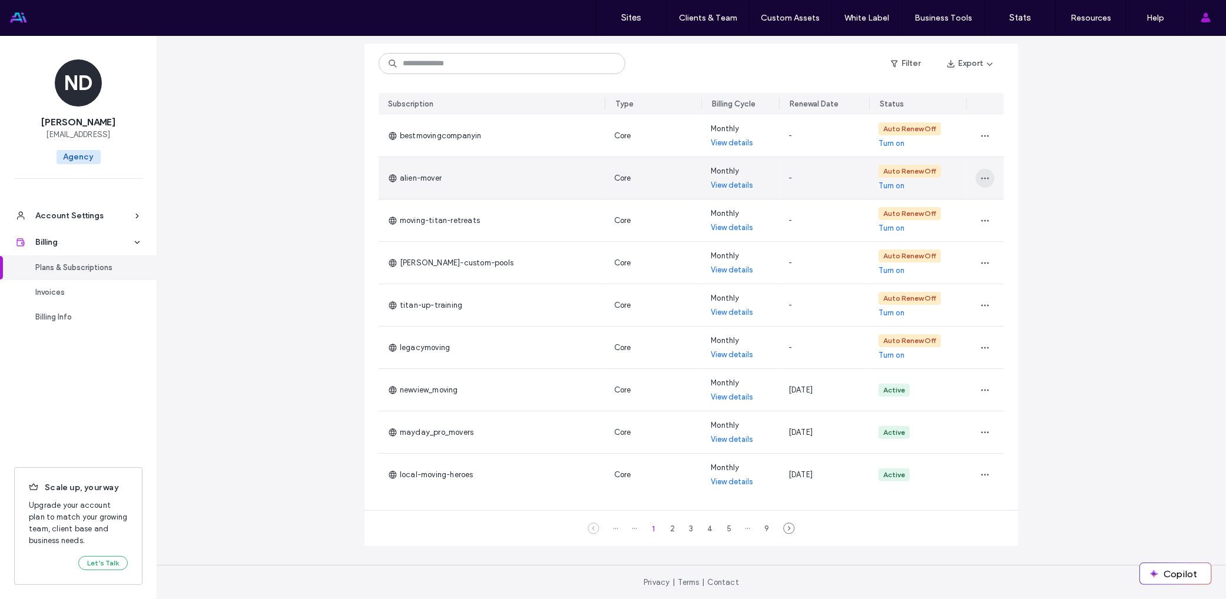
click at [985, 185] on span "button" at bounding box center [984, 178] width 19 height 19
click at [981, 180] on icon "button" at bounding box center [984, 178] width 9 height 9
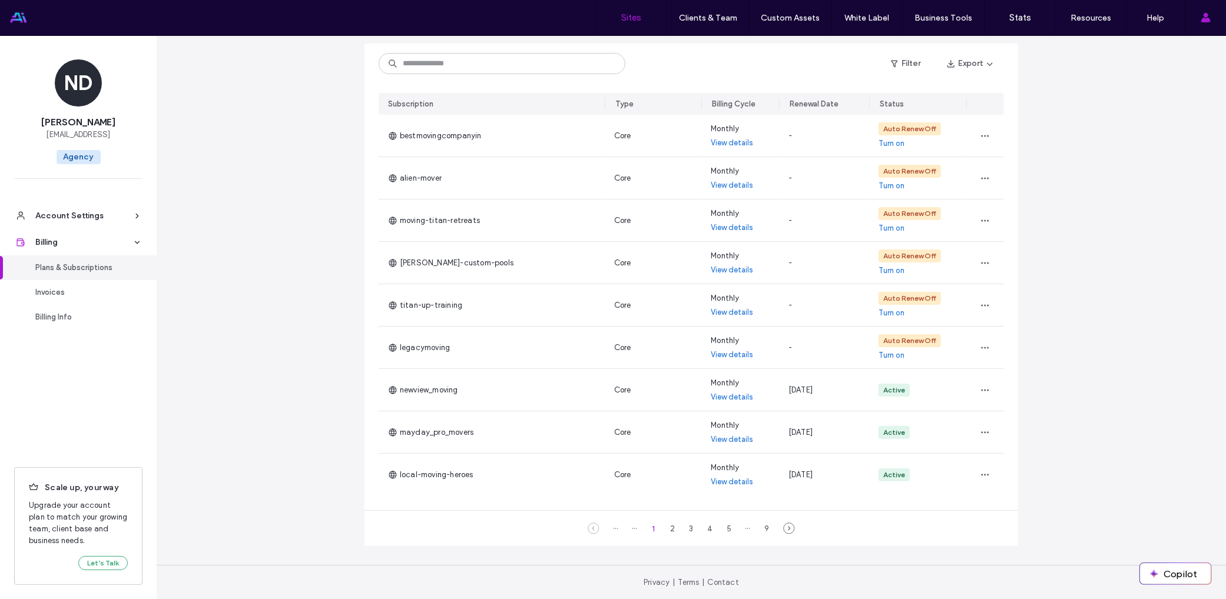
click at [633, 18] on label "Sites" at bounding box center [632, 17] width 20 height 11
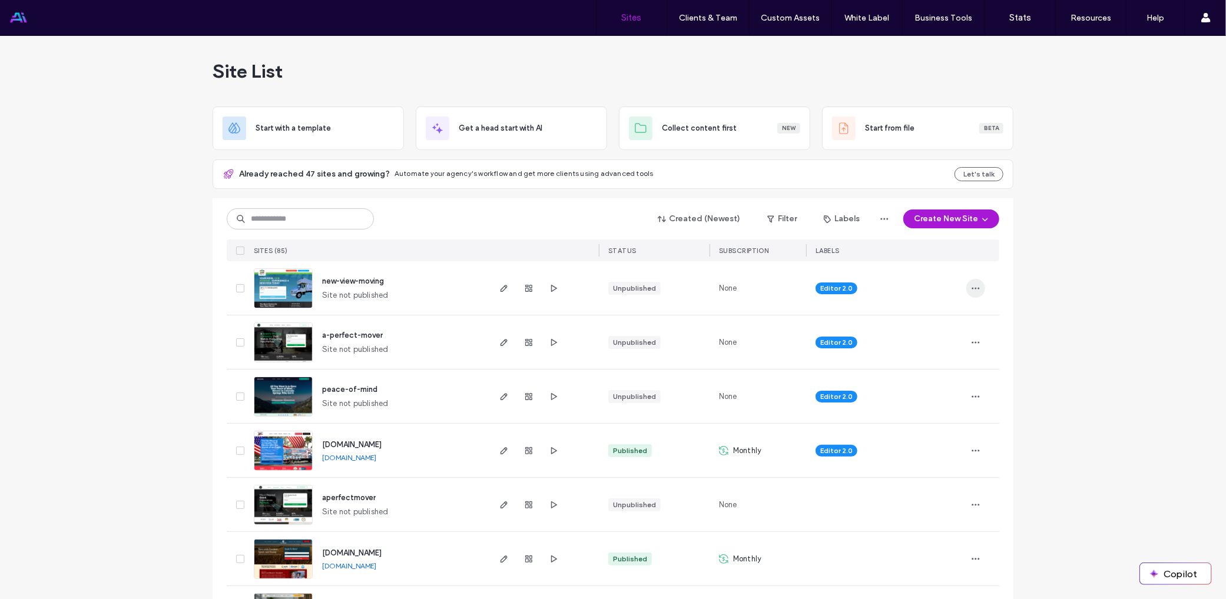
click at [968, 292] on span "button" at bounding box center [975, 288] width 19 height 19
click at [301, 206] on div "Created (Newest) Filter Labels Create New Site SITES (85) STATUS SUBSCRIPTION L…" at bounding box center [613, 229] width 772 height 63
click at [277, 219] on input at bounding box center [300, 218] width 147 height 21
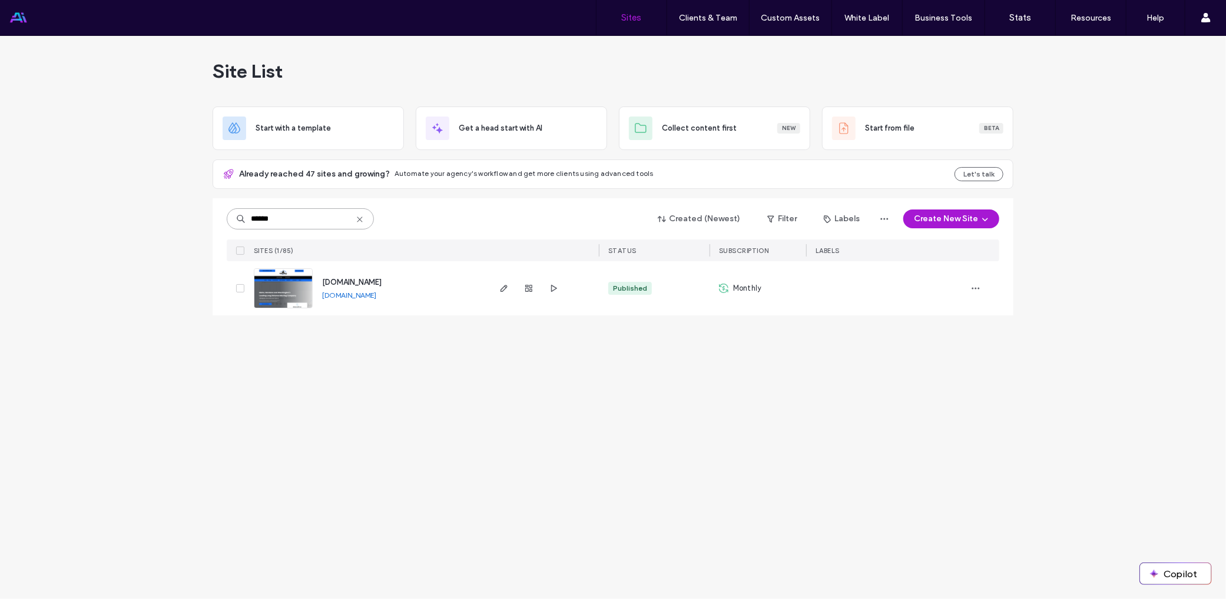
drag, startPoint x: 305, startPoint y: 211, endPoint x: 291, endPoint y: 213, distance: 14.2
click at [291, 212] on input "******" at bounding box center [300, 218] width 147 height 21
drag, startPoint x: 291, startPoint y: 213, endPoint x: 206, endPoint y: 215, distance: 84.8
click at [210, 215] on div "Site List Start with a template Get a head start with AI Collect content first …" at bounding box center [613, 317] width 1226 height 563
drag, startPoint x: 318, startPoint y: 214, endPoint x: 206, endPoint y: 209, distance: 112.6
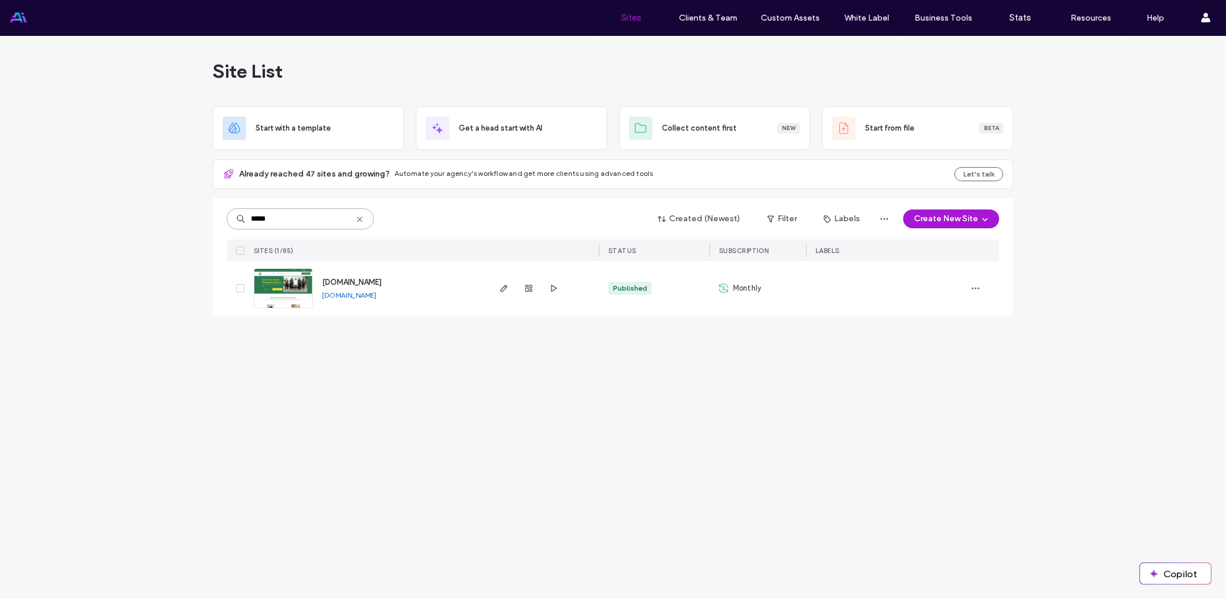
click at [215, 215] on div "***** Created (Newest) Filter Labels Create New Site SITES (1/85) STATUS SUBSCR…" at bounding box center [613, 256] width 801 height 117
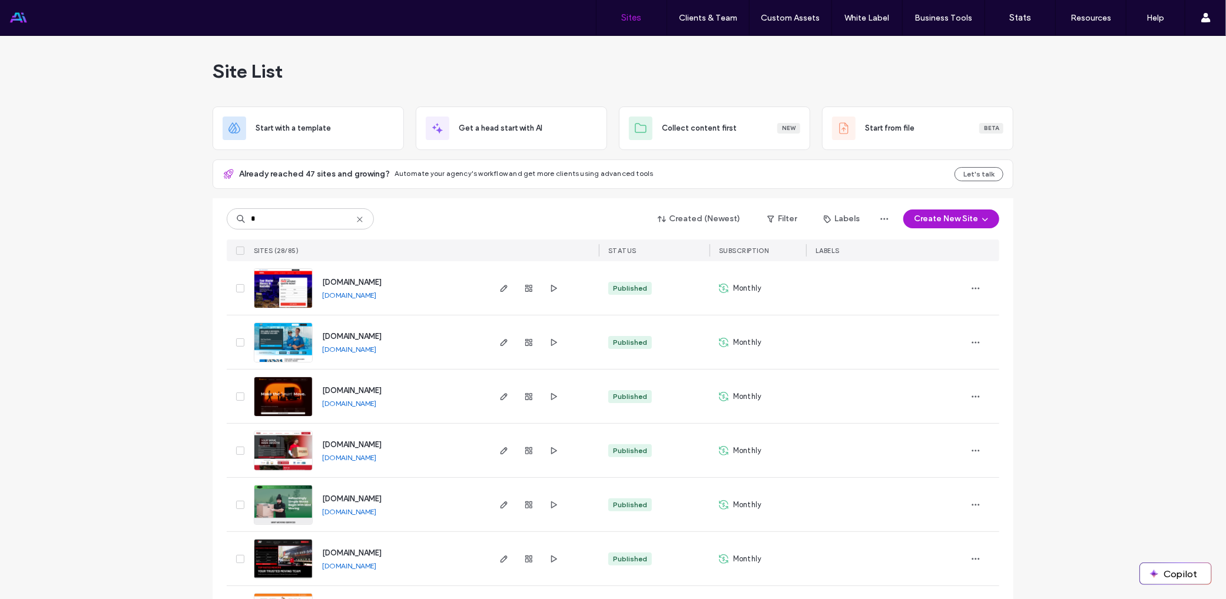
click at [326, 206] on div "* Created (Newest) Filter Labels Create New Site SITES (28/85) STATUS SUBSCRIPT…" at bounding box center [613, 229] width 772 height 63
drag, startPoint x: 314, startPoint y: 218, endPoint x: 233, endPoint y: 214, distance: 82.0
click at [244, 214] on input "*" at bounding box center [300, 218] width 147 height 21
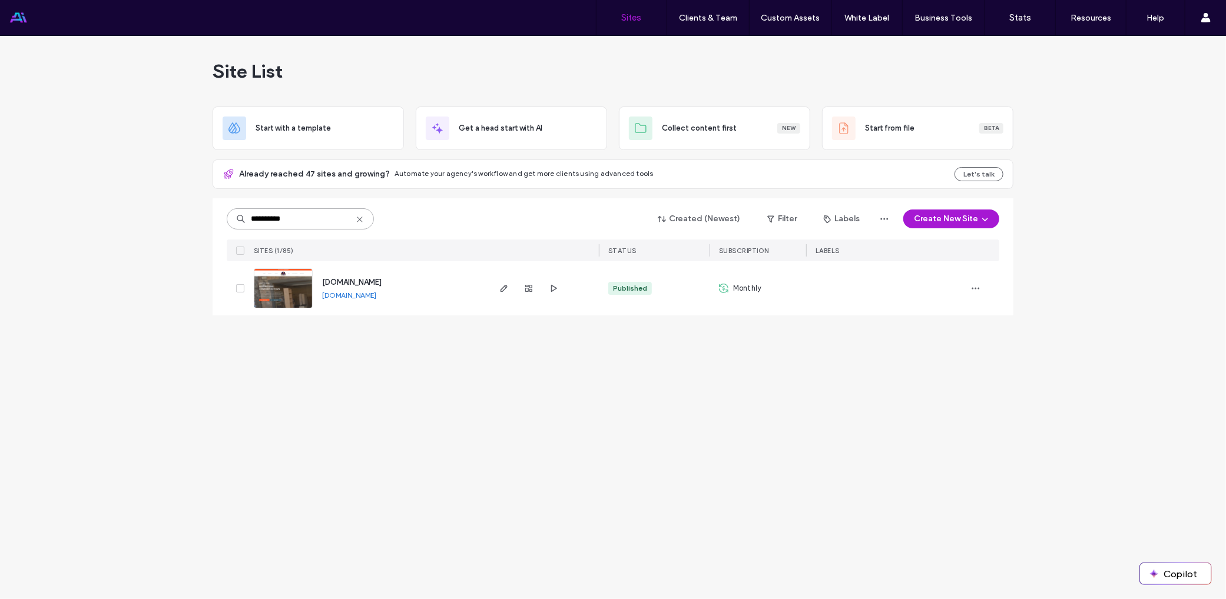
type input "**********"
click at [354, 277] on div "bestmovingcompanyin-town.com" at bounding box center [351, 283] width 59 height 12
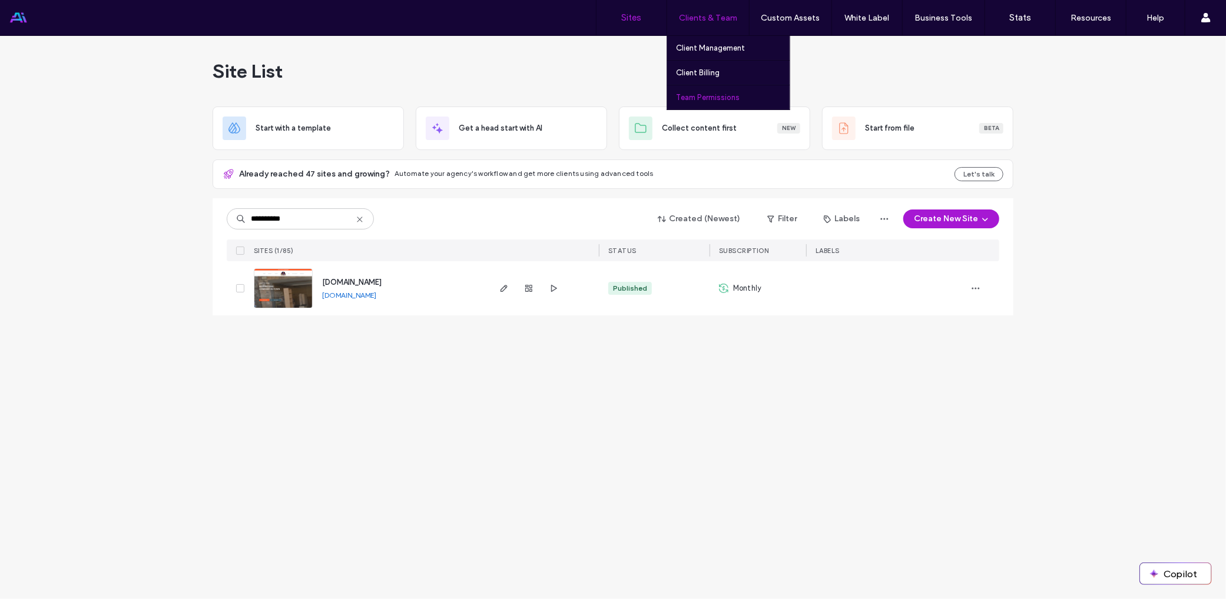
click at [705, 91] on link "Team Permissions" at bounding box center [733, 97] width 114 height 24
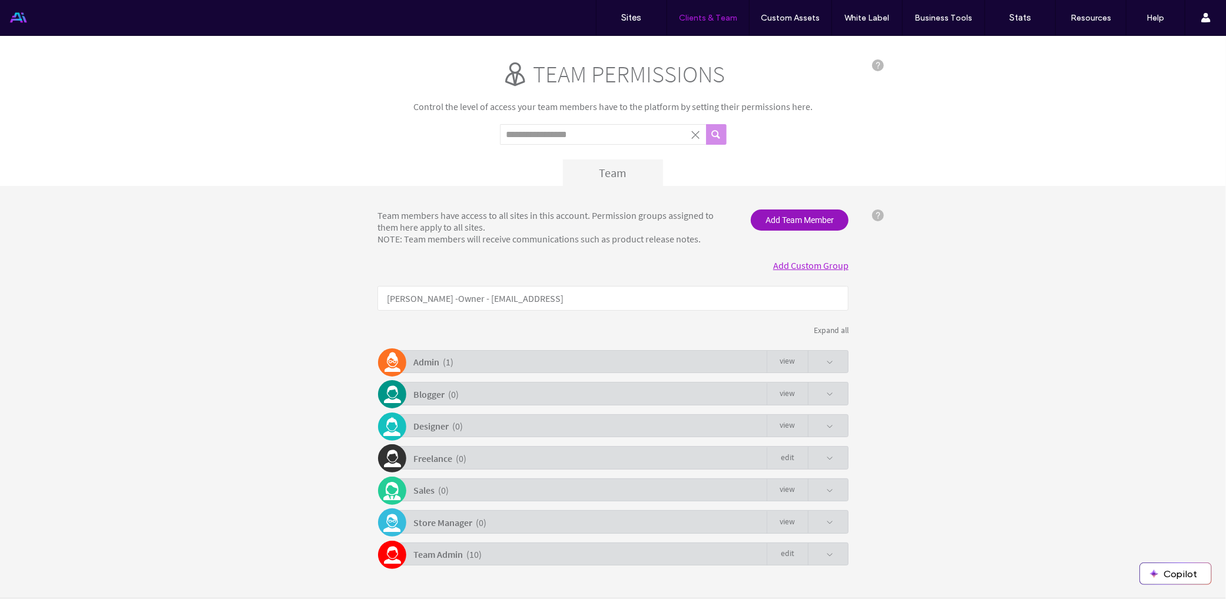
click at [774, 227] on span "Add Team Member" at bounding box center [800, 219] width 98 height 21
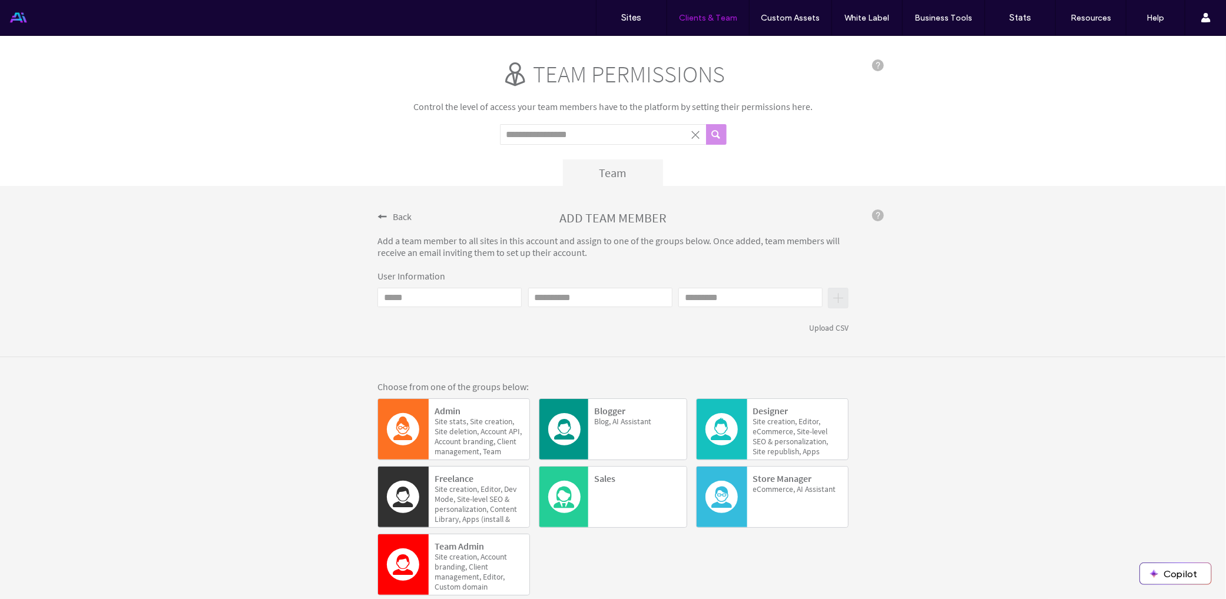
click input "Email"
type input "**********"
type input "****"
click div "Upload CSV"
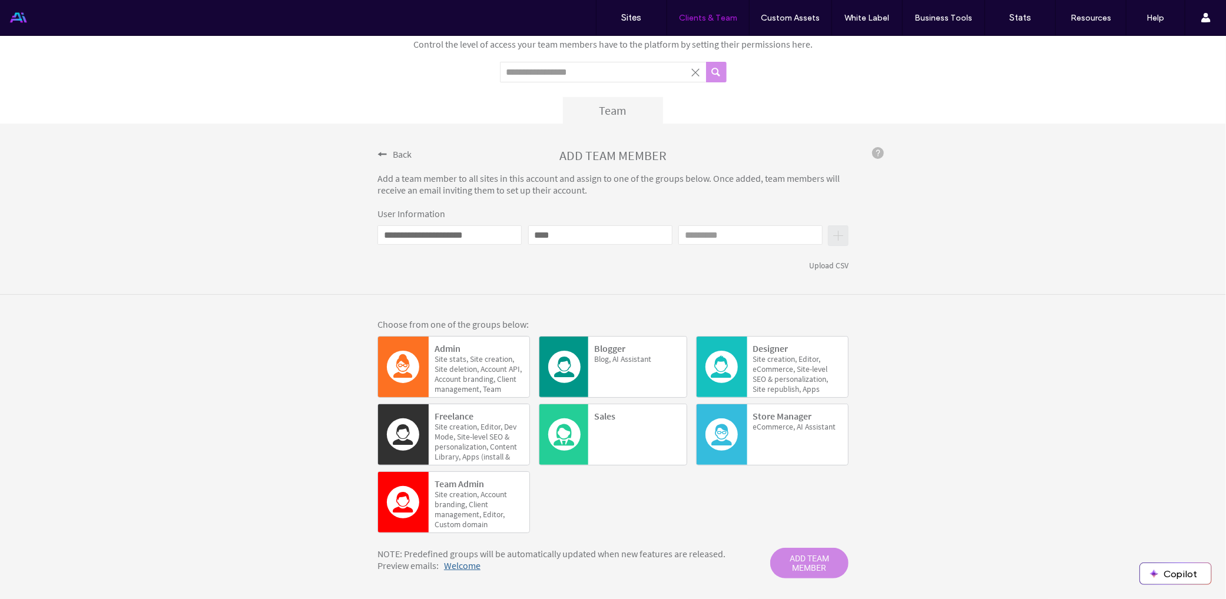
scroll to position [89, 0]
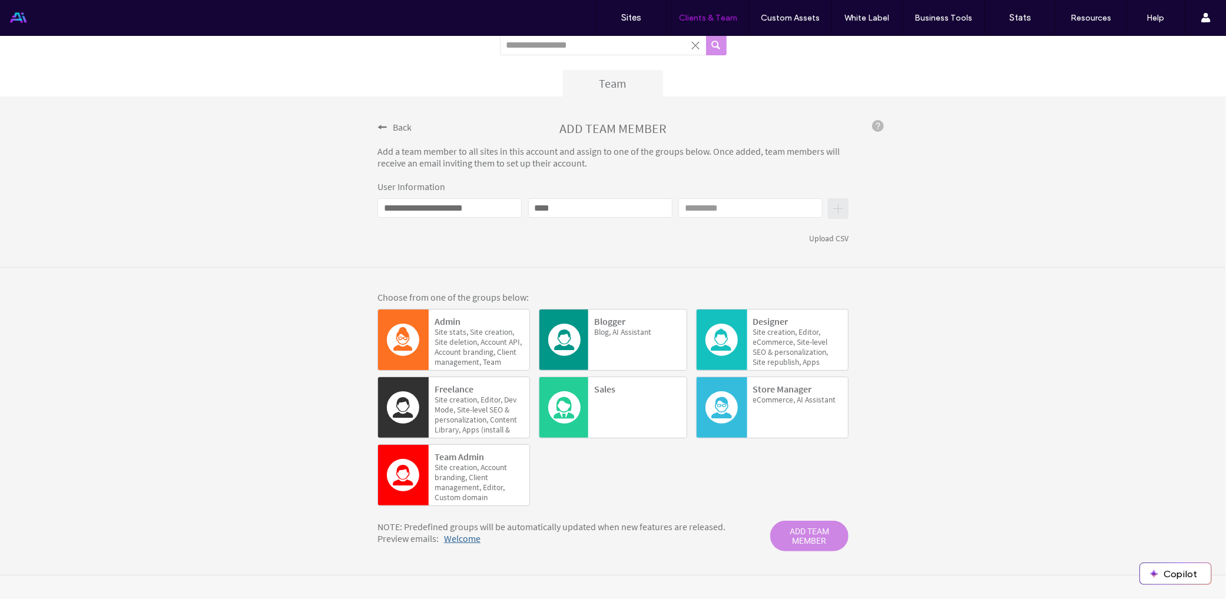
click at [489, 452] on div "Team Admin Site creation, Account branding, Client management, Editor, Custom d…" at bounding box center [478, 476] width 89 height 53
click at [792, 542] on span "ADD TEAM MEMBER" at bounding box center [809, 535] width 78 height 31
click input "Last name"
type input "*"
click at [822, 541] on span "ADD TEAM MEMBER" at bounding box center [809, 535] width 78 height 31
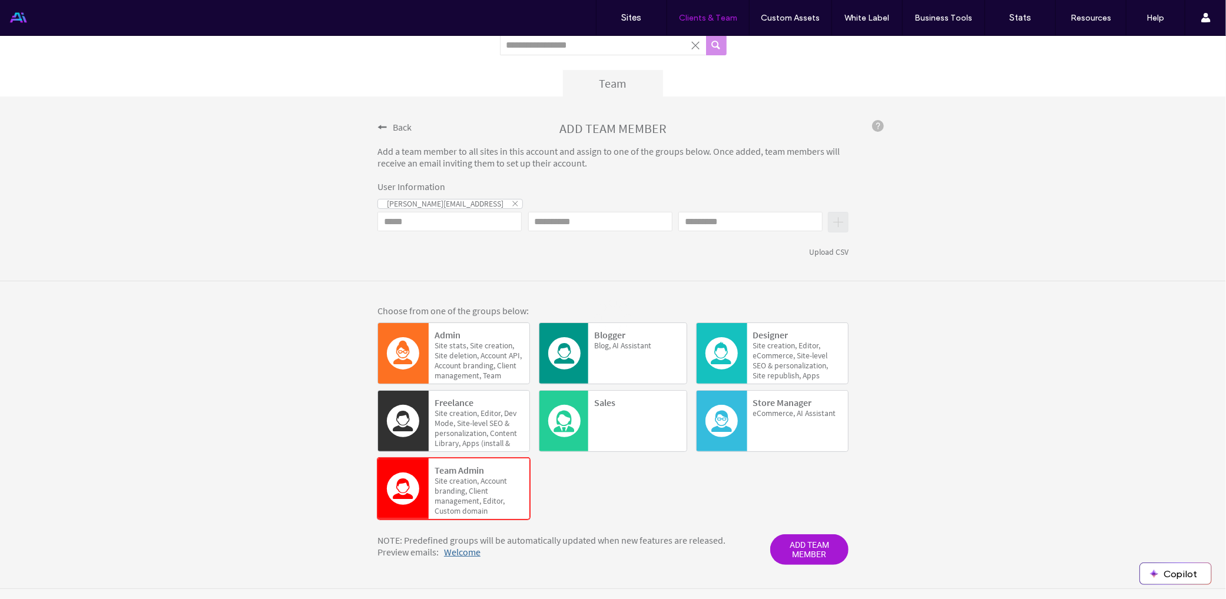
scroll to position [18, 0]
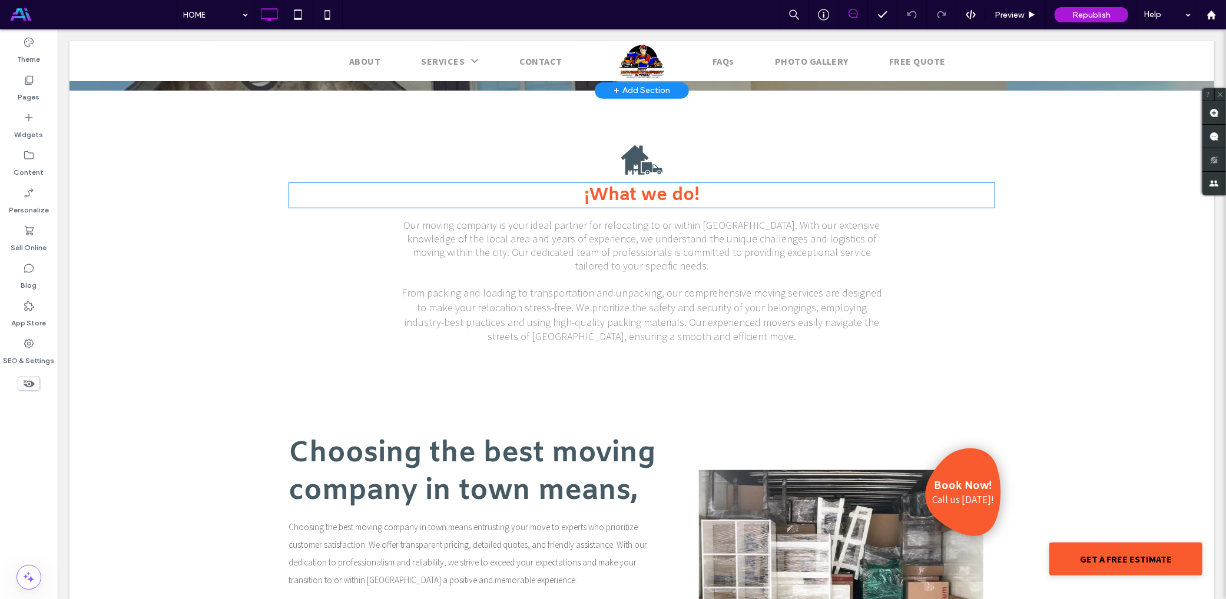
scroll to position [530, 0]
